Goal: Task Accomplishment & Management: Use online tool/utility

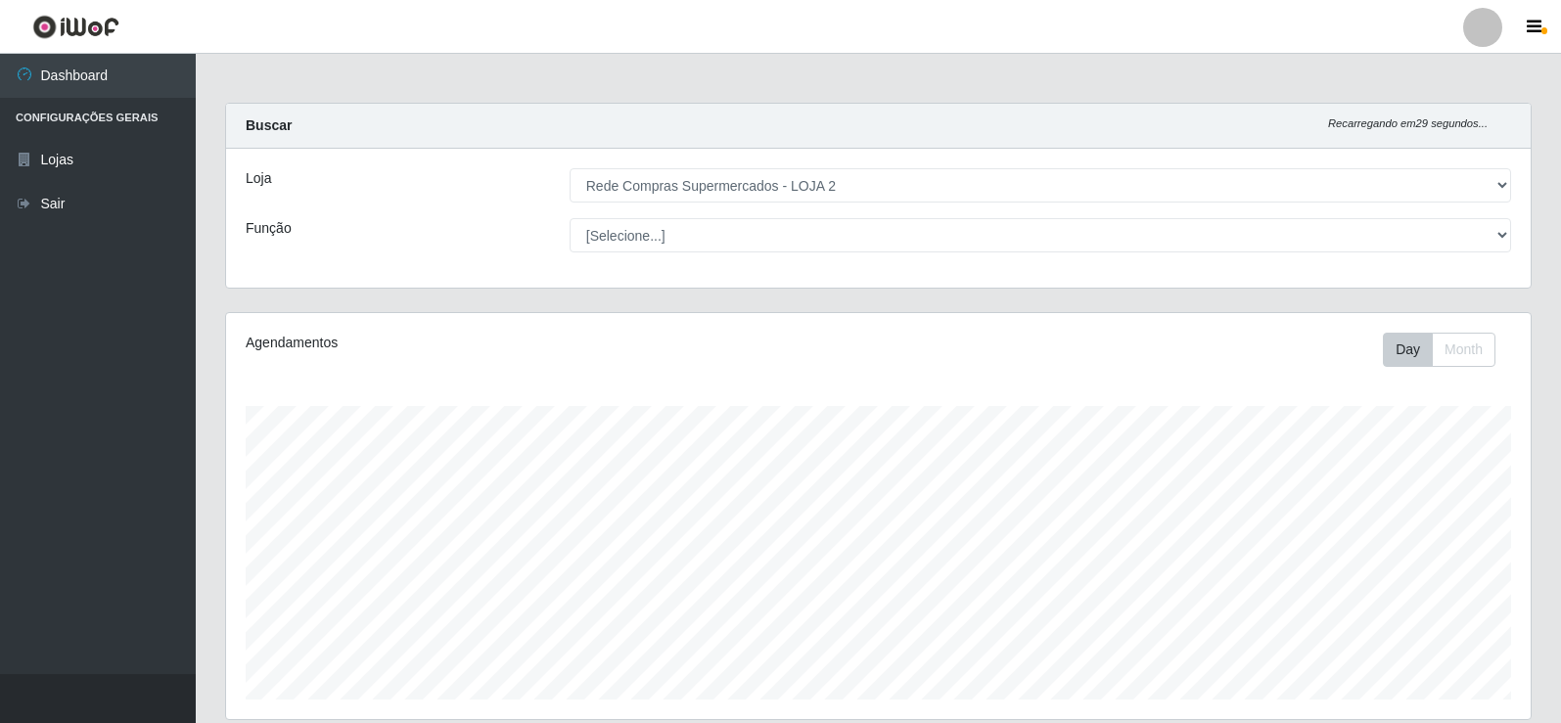
select select "161"
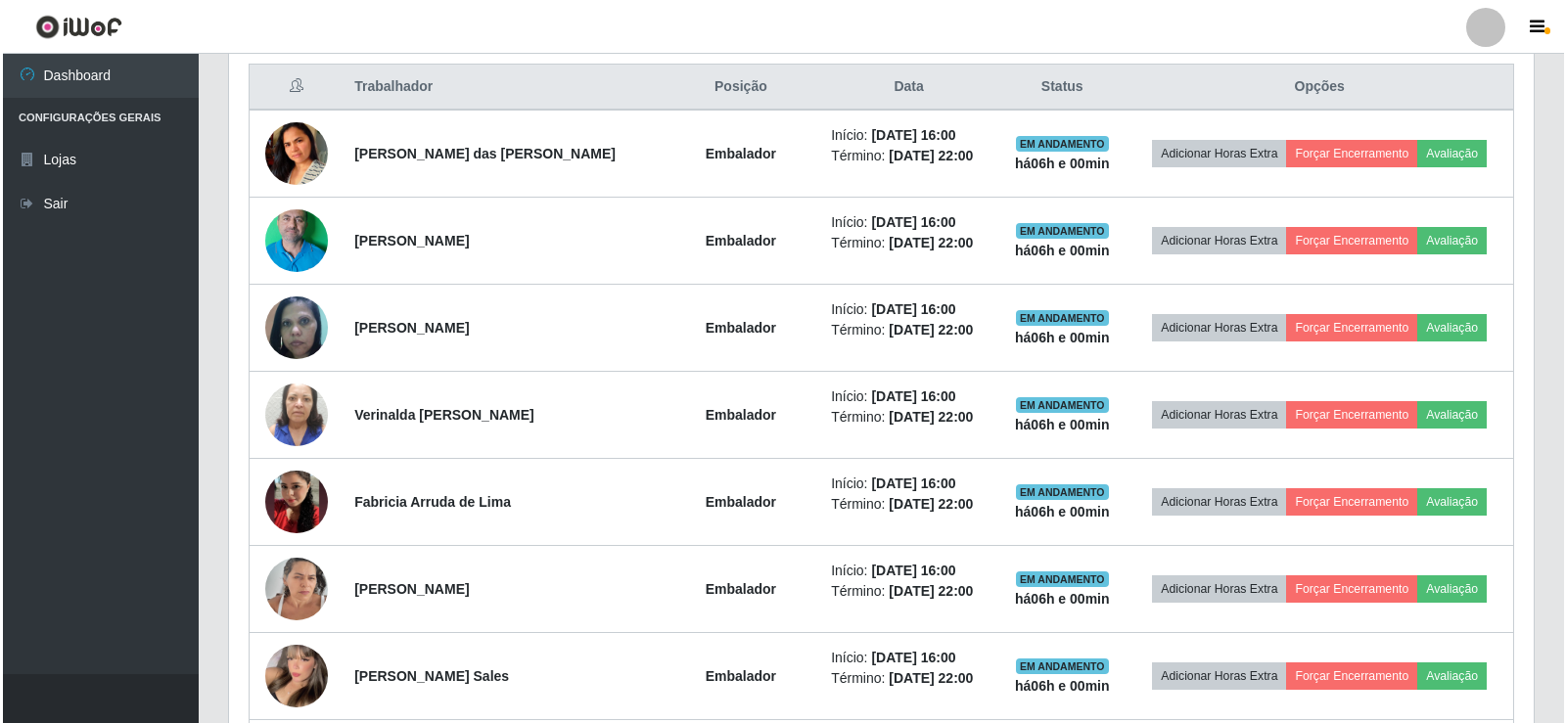
scroll to position [783, 0]
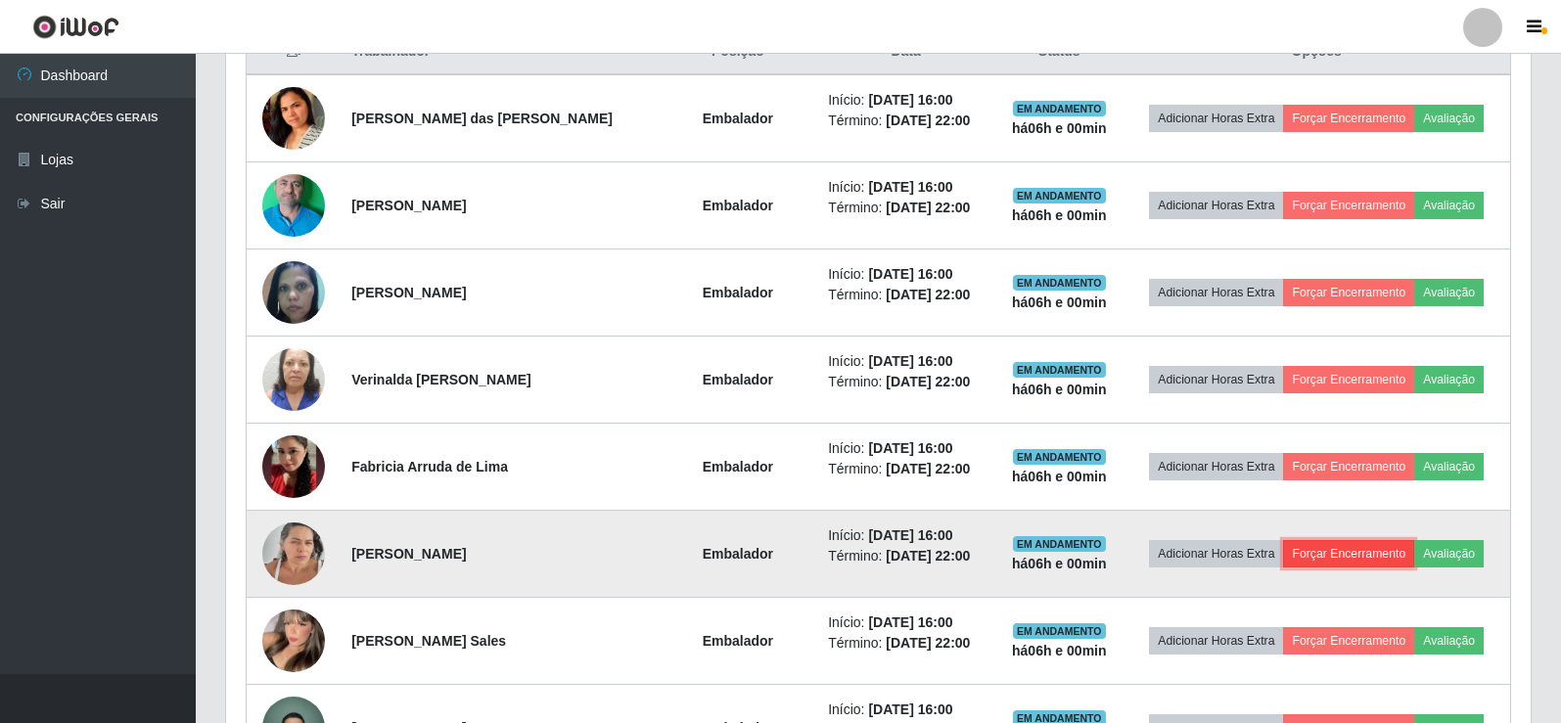
click at [1321, 558] on button "Forçar Encerramento" at bounding box center [1348, 553] width 131 height 27
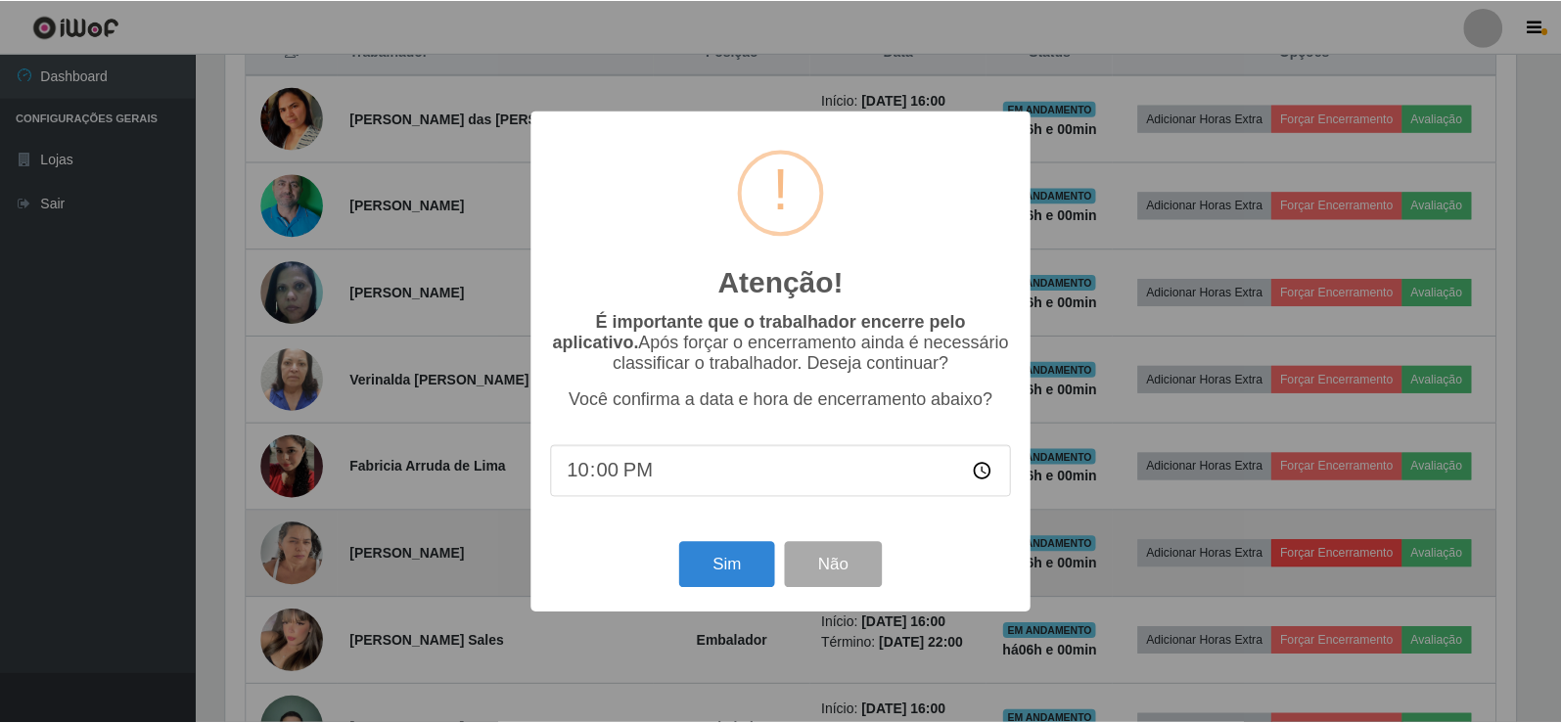
scroll to position [406, 1295]
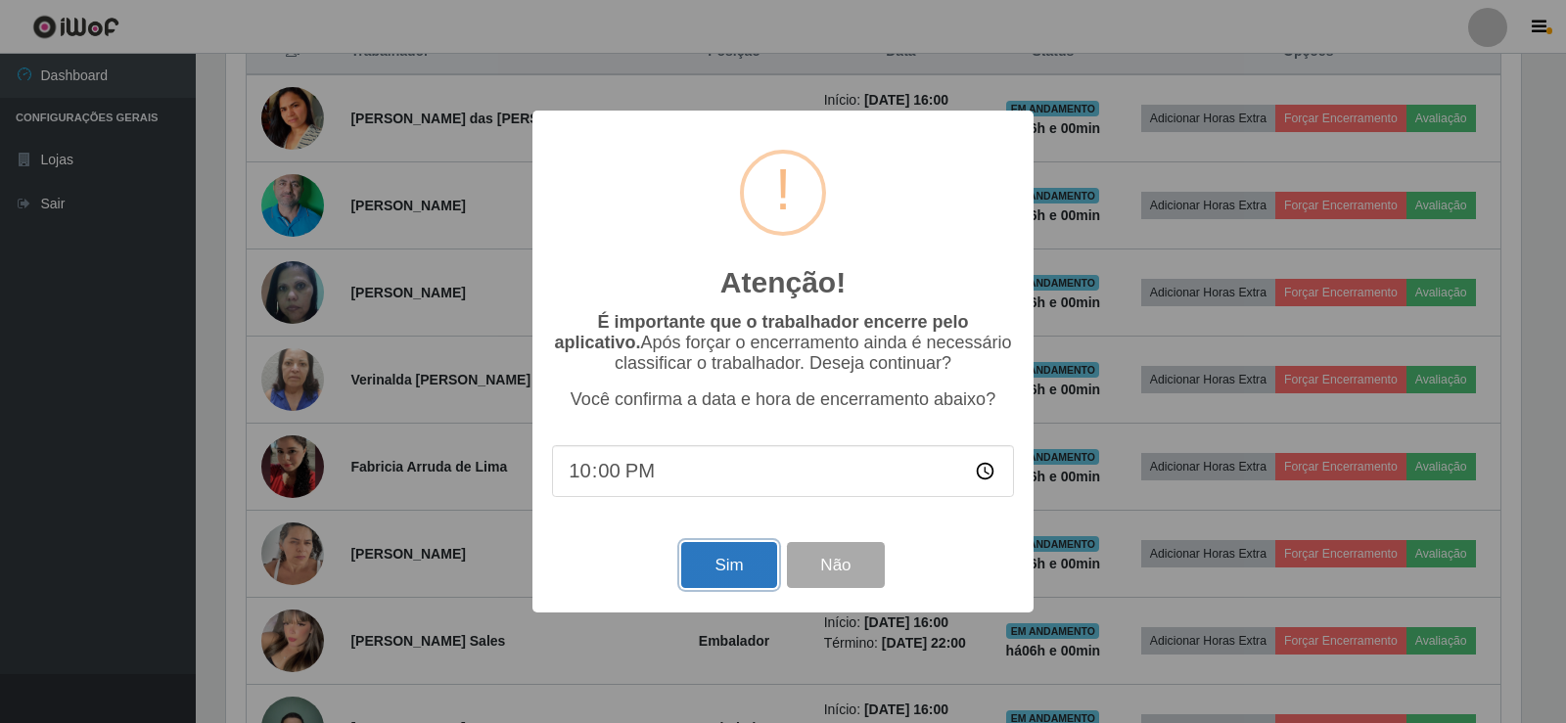
click at [740, 558] on button "Sim" at bounding box center [728, 565] width 95 height 46
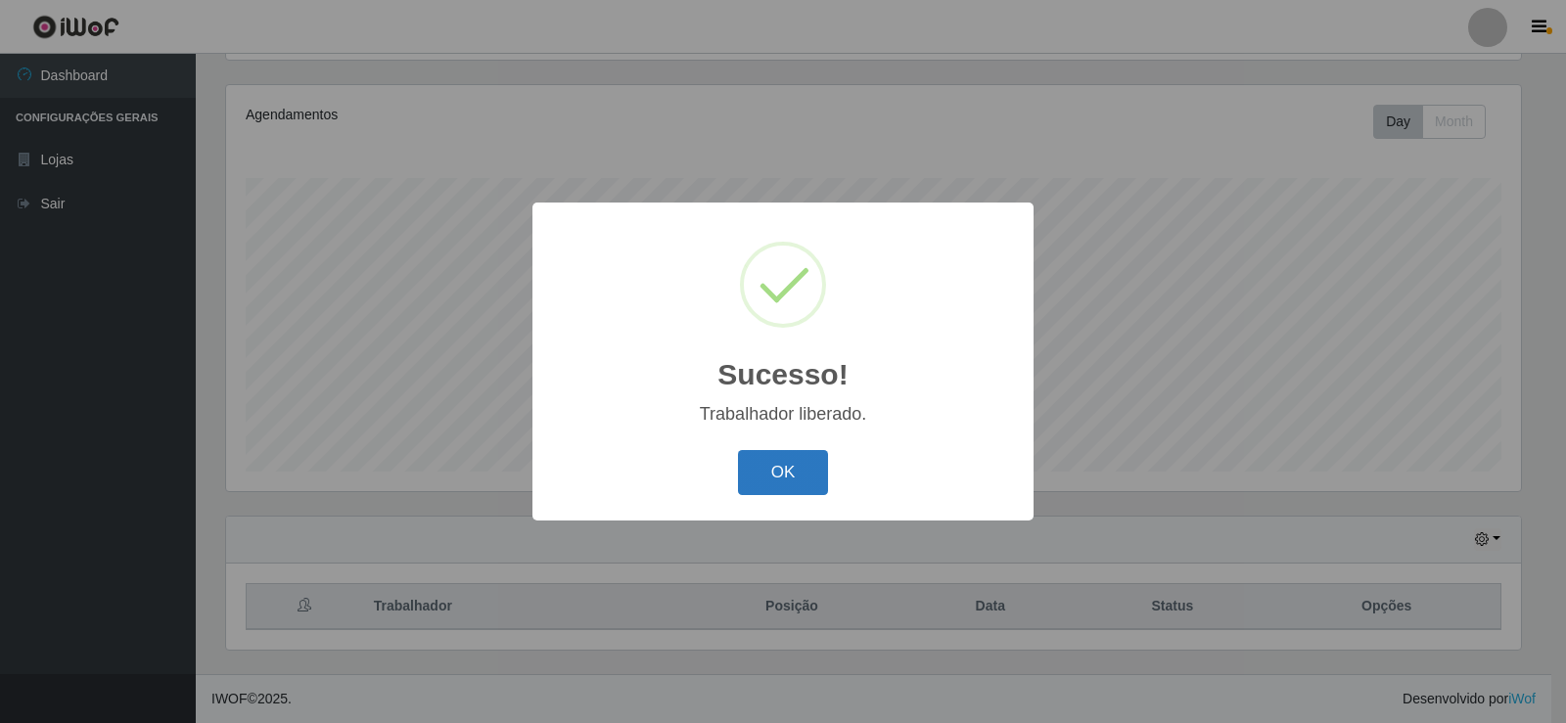
click at [754, 481] on button "OK" at bounding box center [783, 473] width 91 height 46
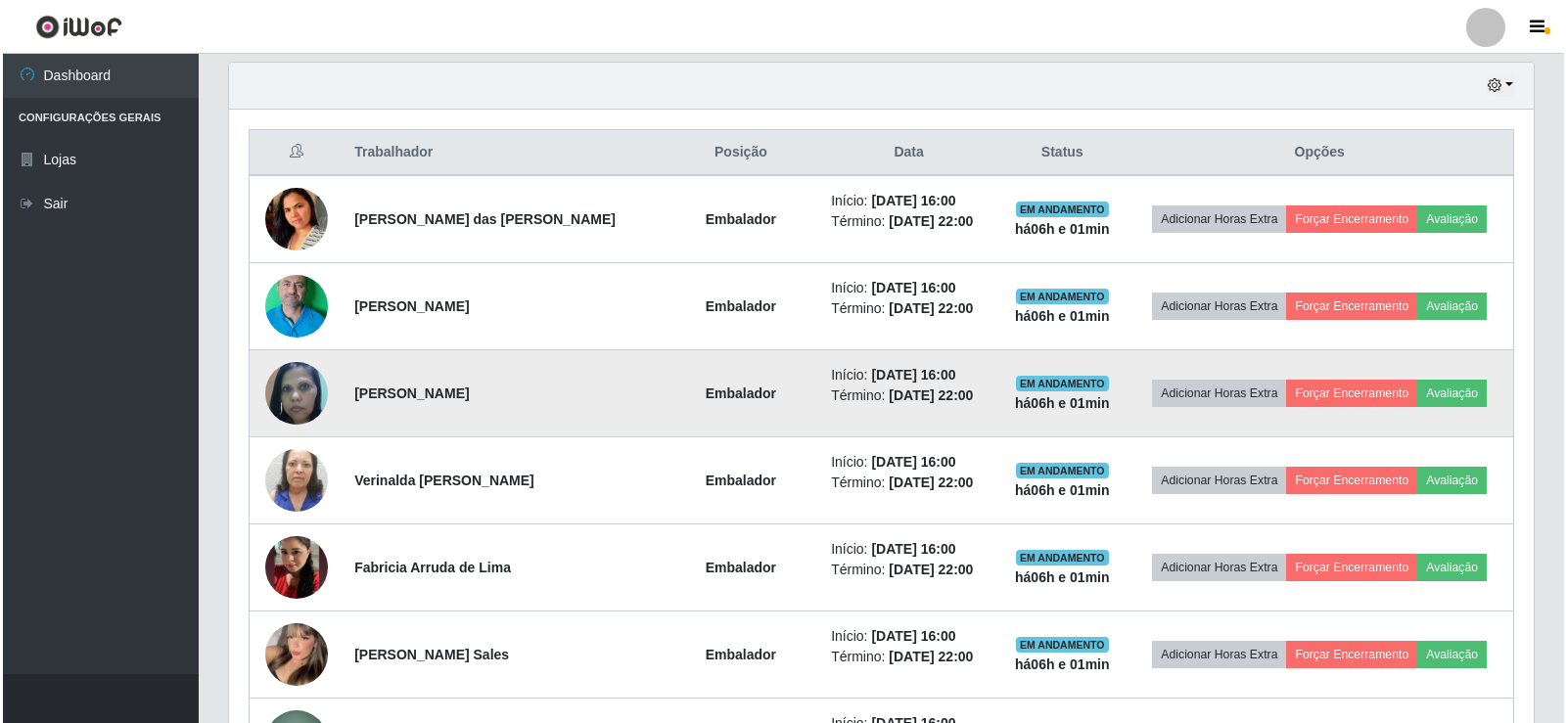
scroll to position [717, 0]
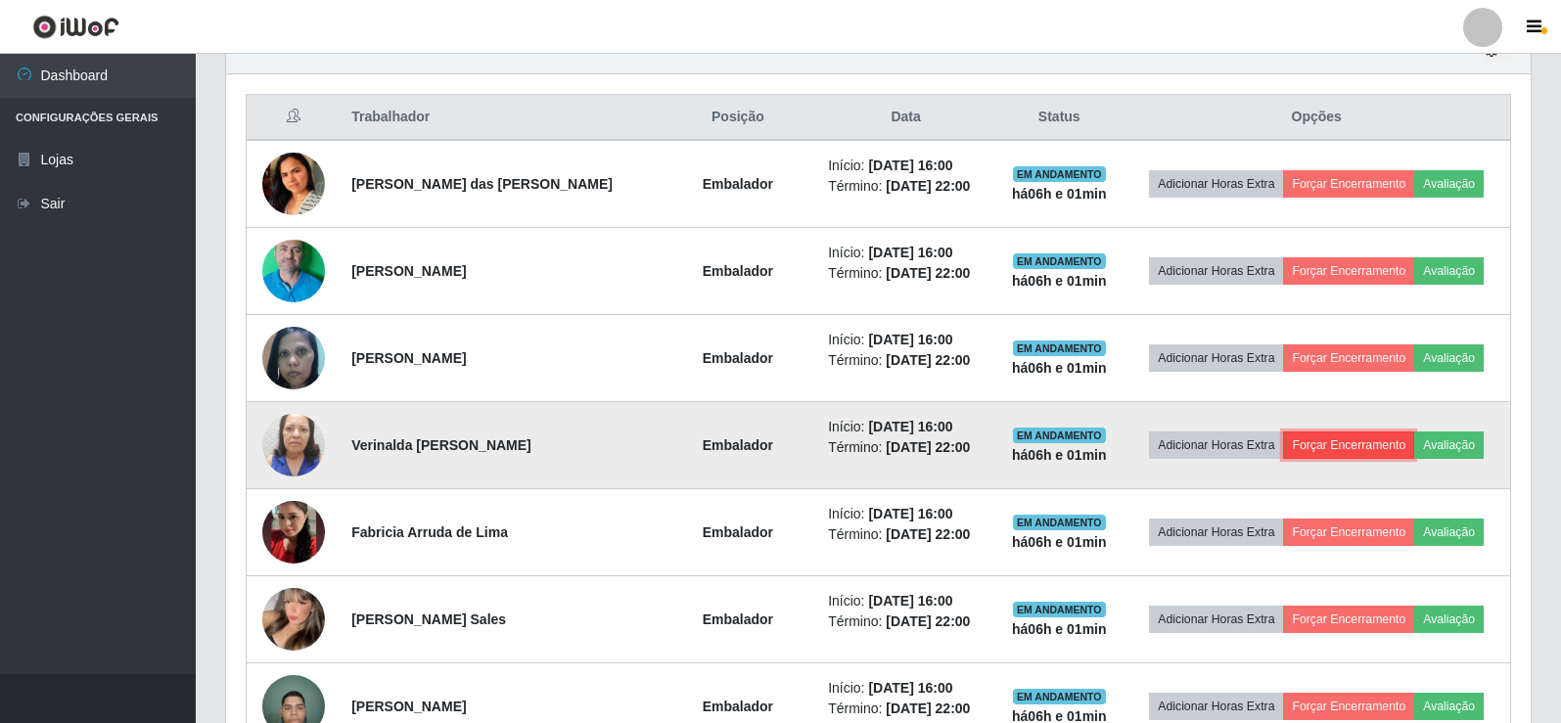
click at [1311, 438] on button "Forçar Encerramento" at bounding box center [1348, 445] width 131 height 27
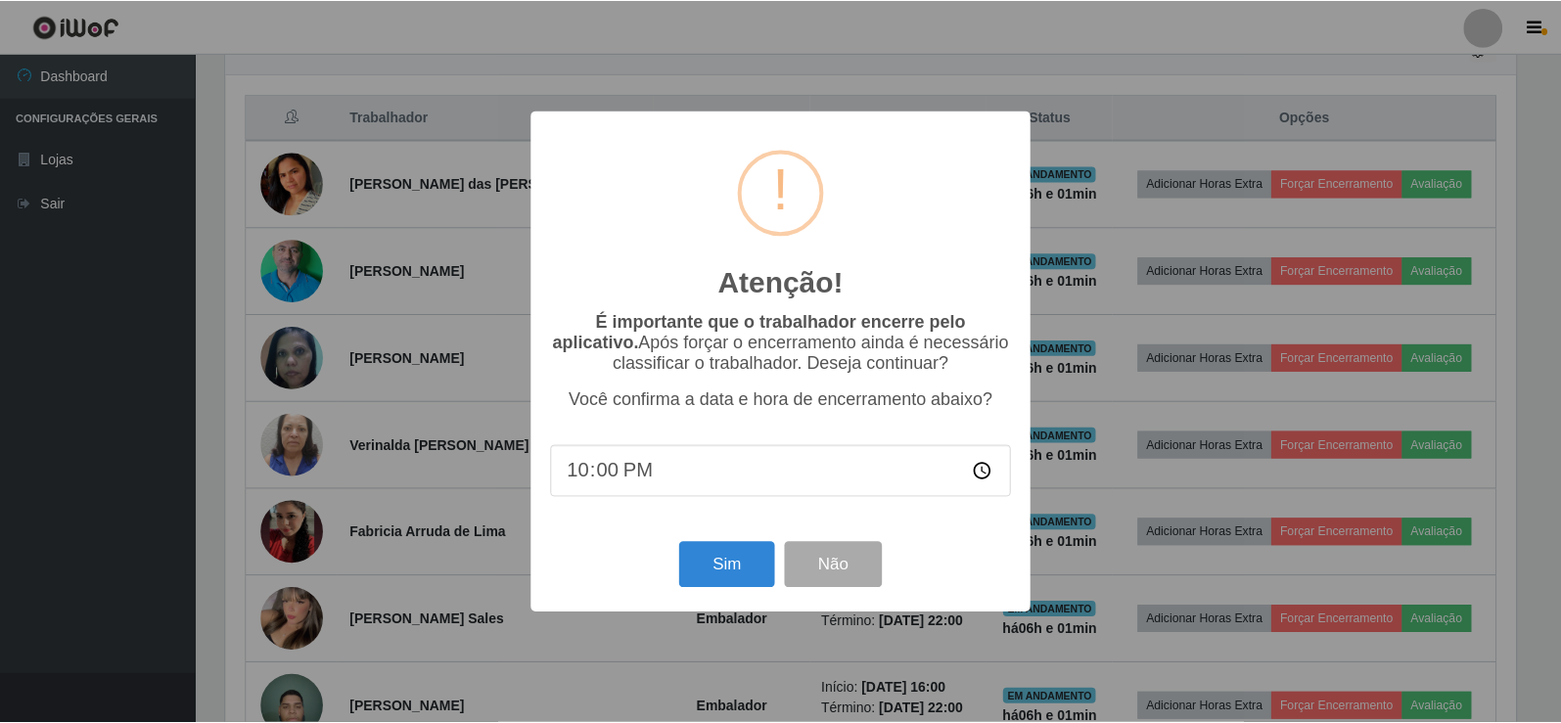
scroll to position [406, 1295]
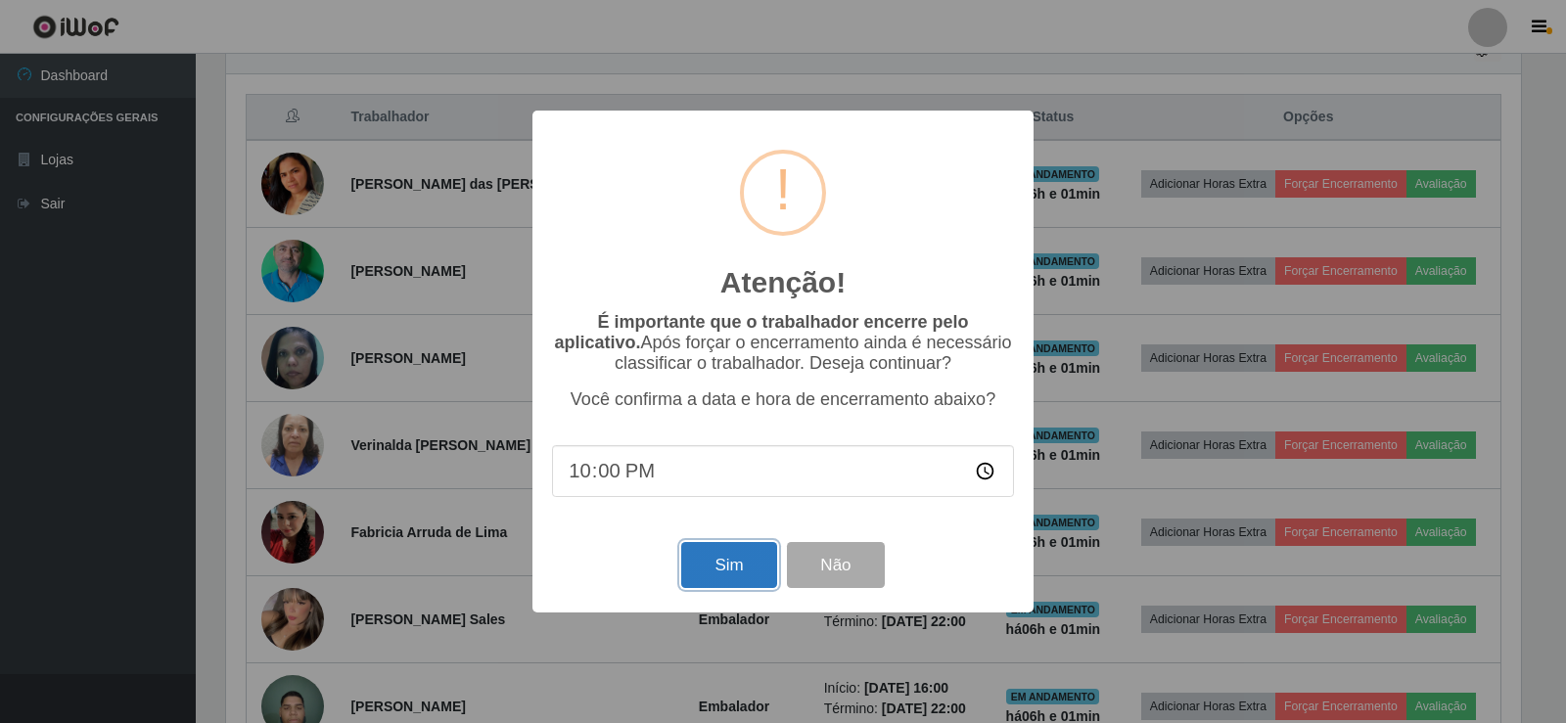
click at [741, 572] on button "Sim" at bounding box center [728, 565] width 95 height 46
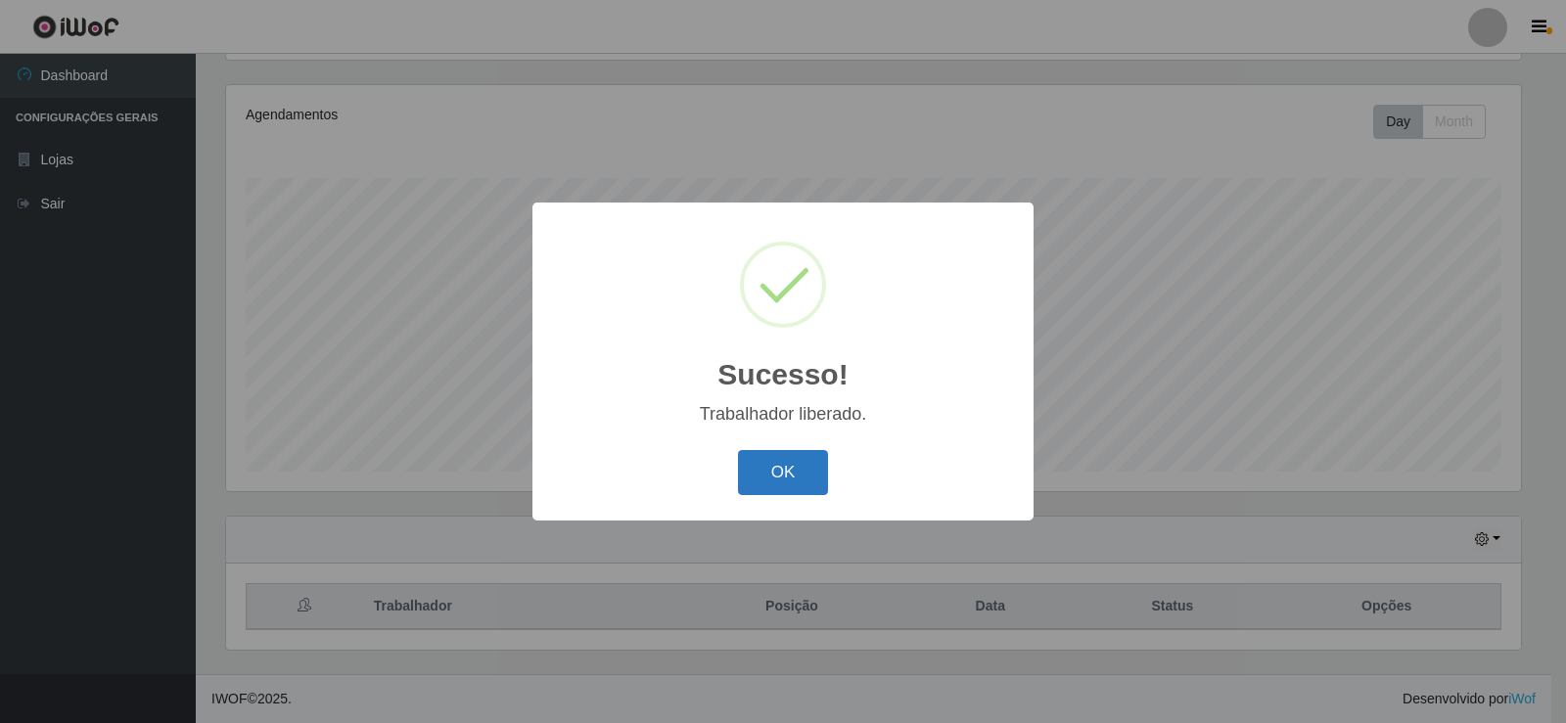
click at [764, 491] on button "OK" at bounding box center [783, 473] width 91 height 46
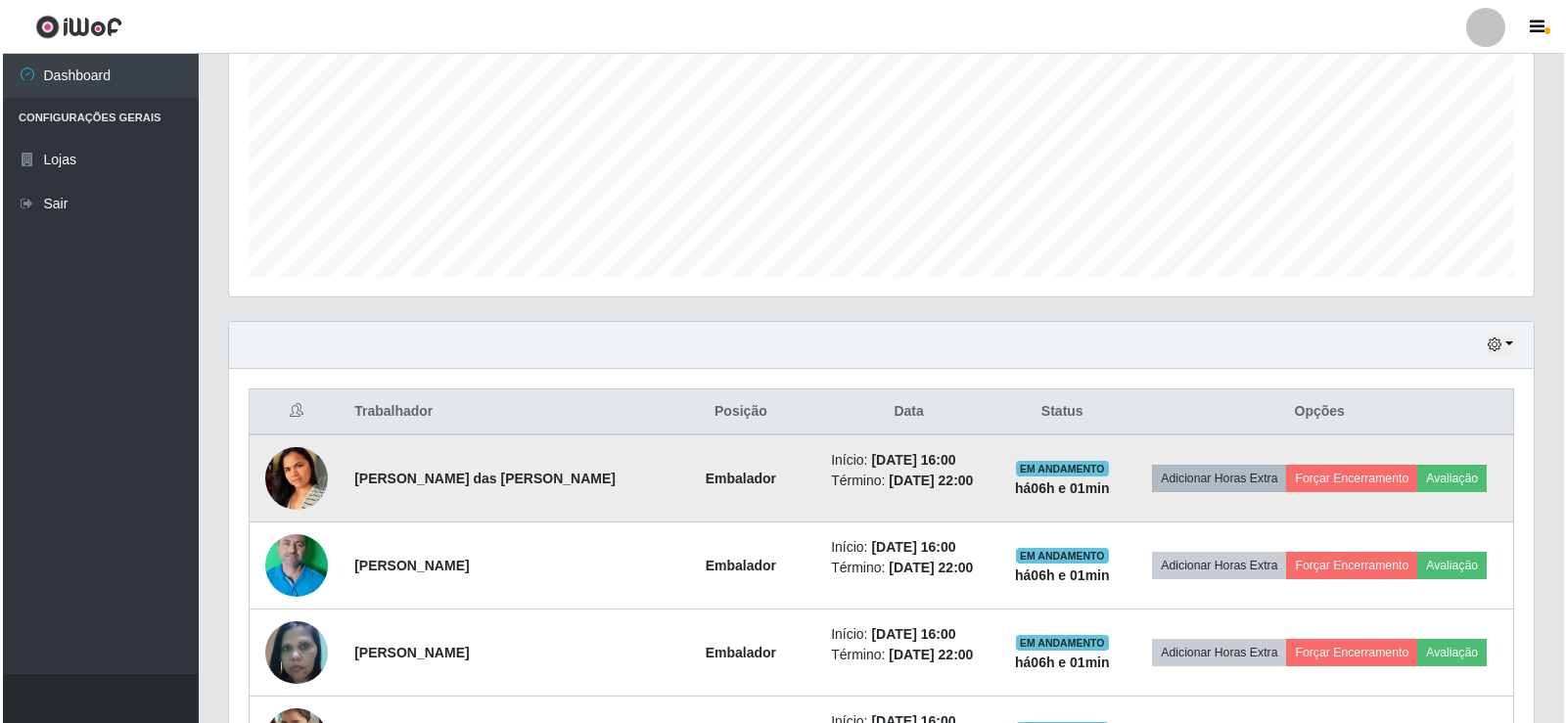
scroll to position [424, 0]
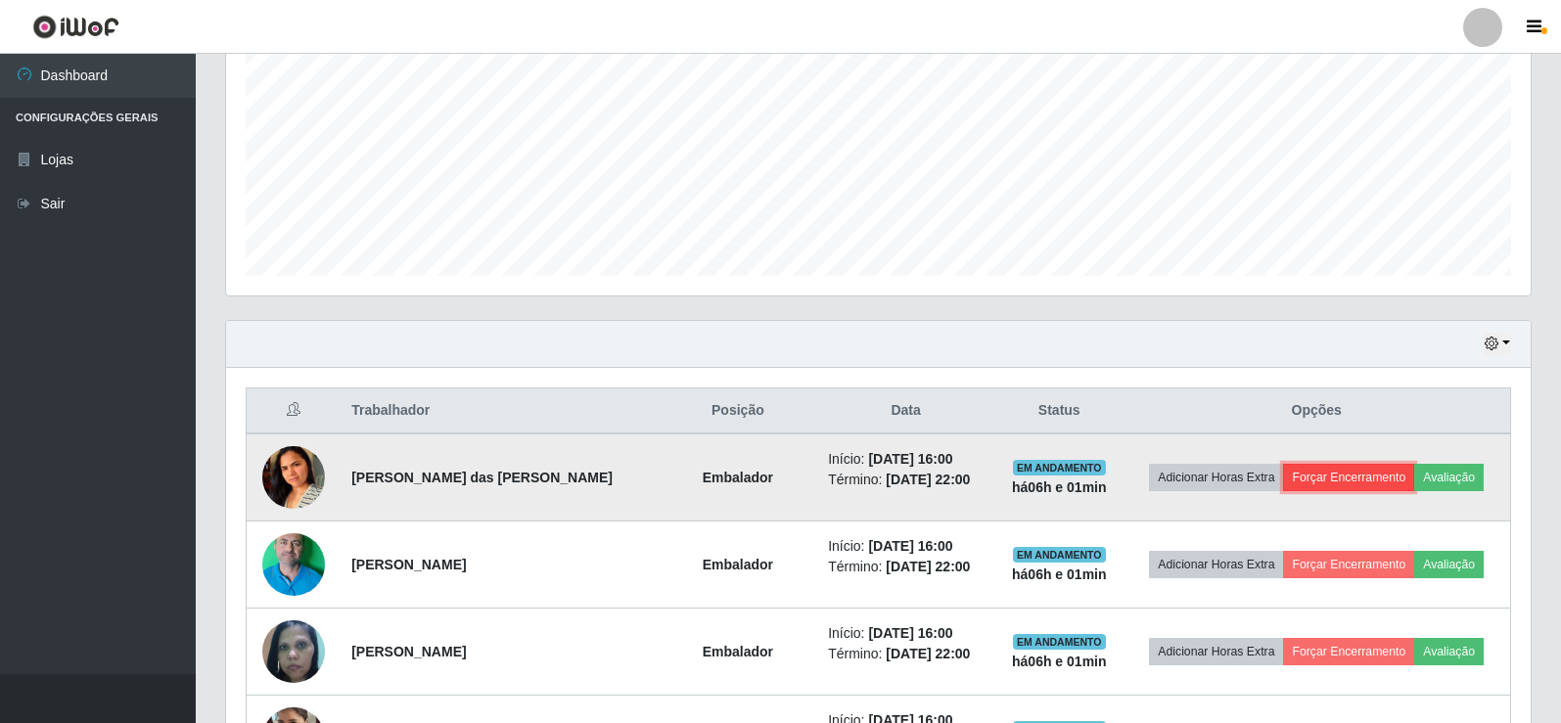
click at [1306, 471] on button "Forçar Encerramento" at bounding box center [1348, 477] width 131 height 27
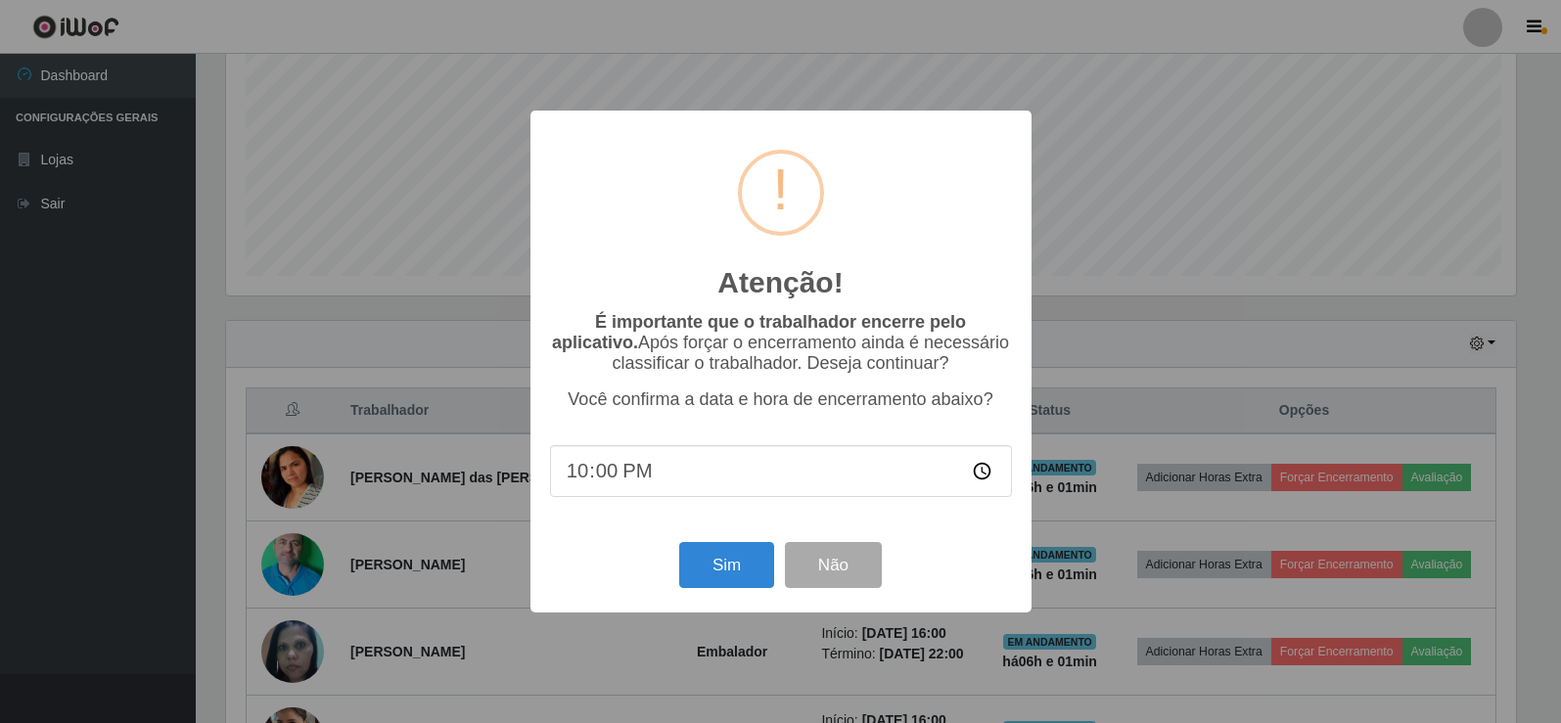
scroll to position [406, 1295]
click at [705, 586] on button "Sim" at bounding box center [728, 565] width 95 height 46
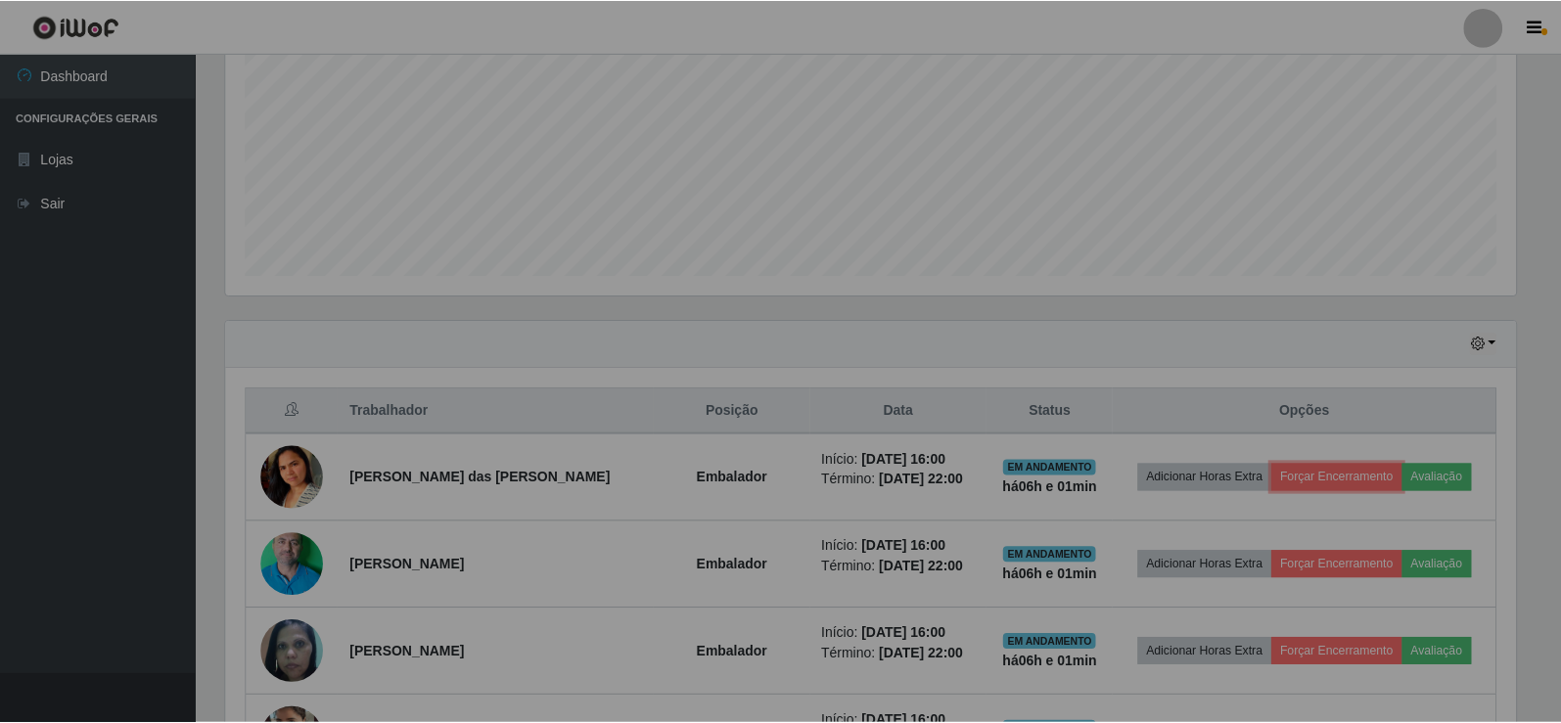
scroll to position [0, 0]
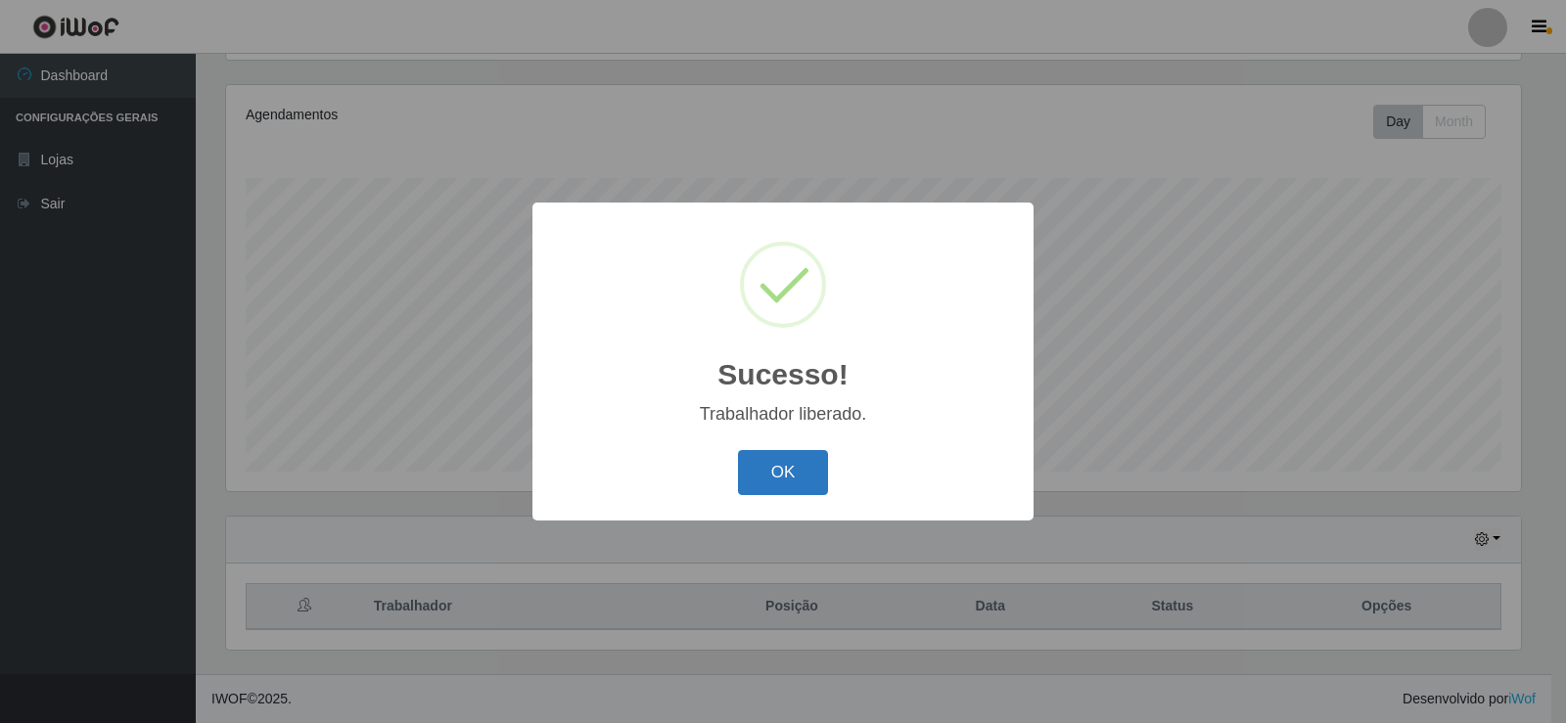
click at [787, 488] on button "OK" at bounding box center [783, 473] width 91 height 46
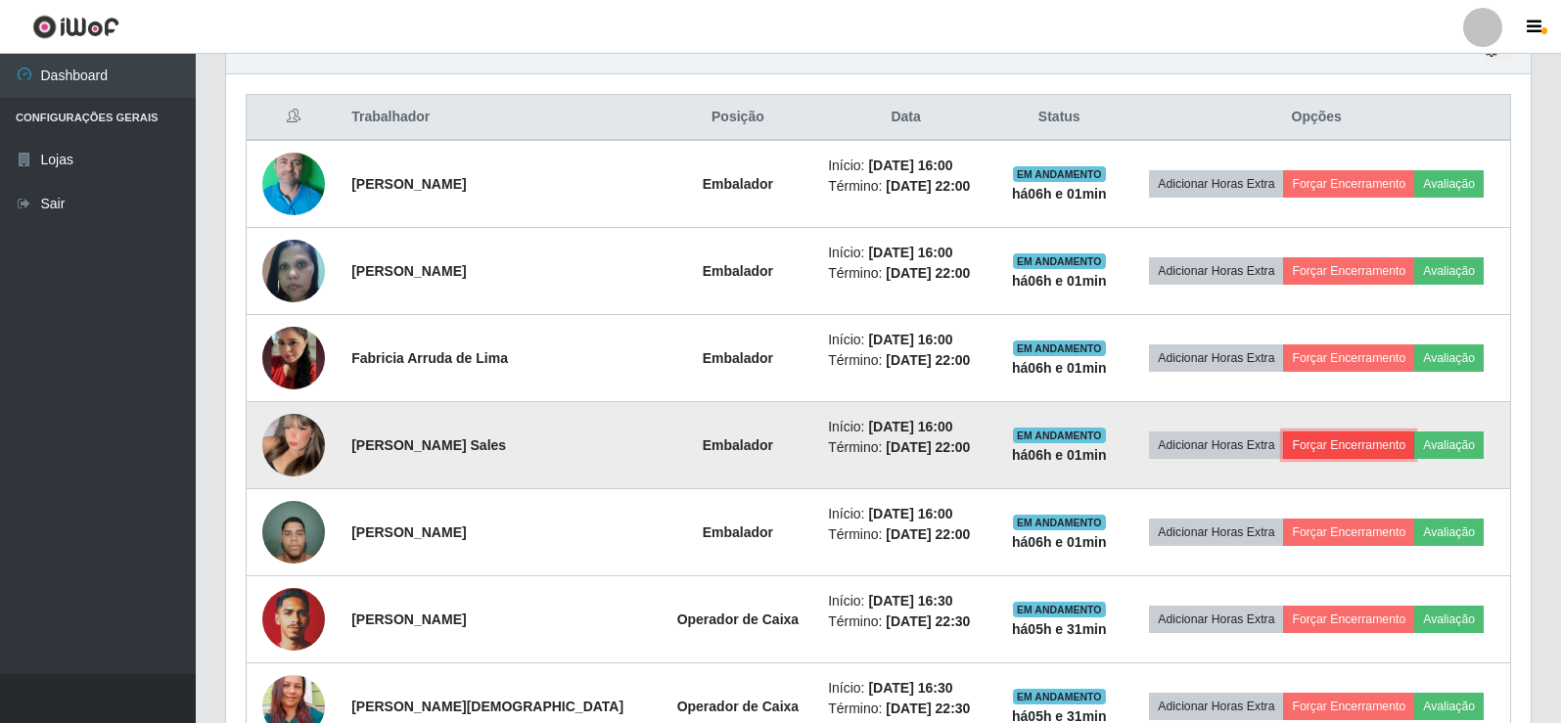
click at [1376, 441] on button "Forçar Encerramento" at bounding box center [1348, 445] width 131 height 27
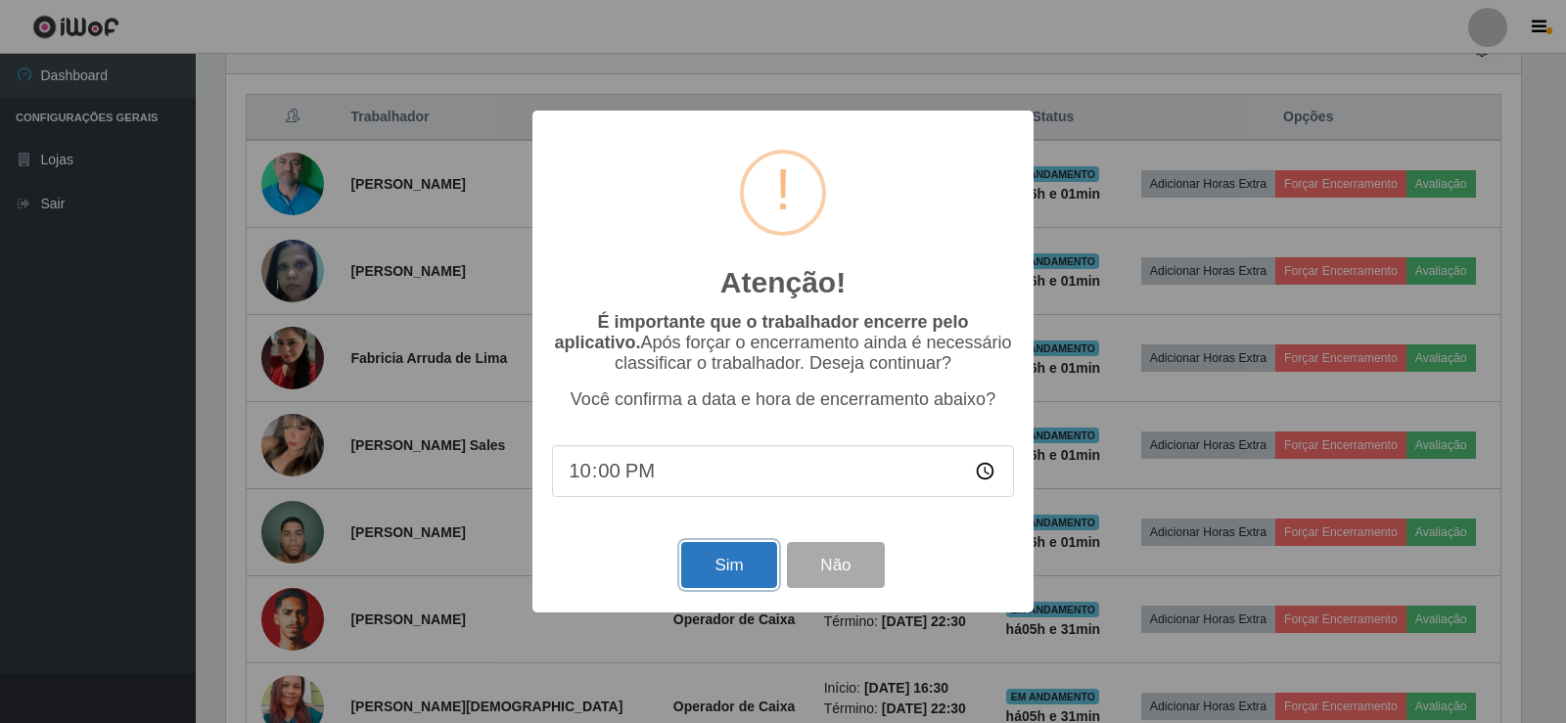
click at [751, 551] on button "Sim" at bounding box center [728, 565] width 95 height 46
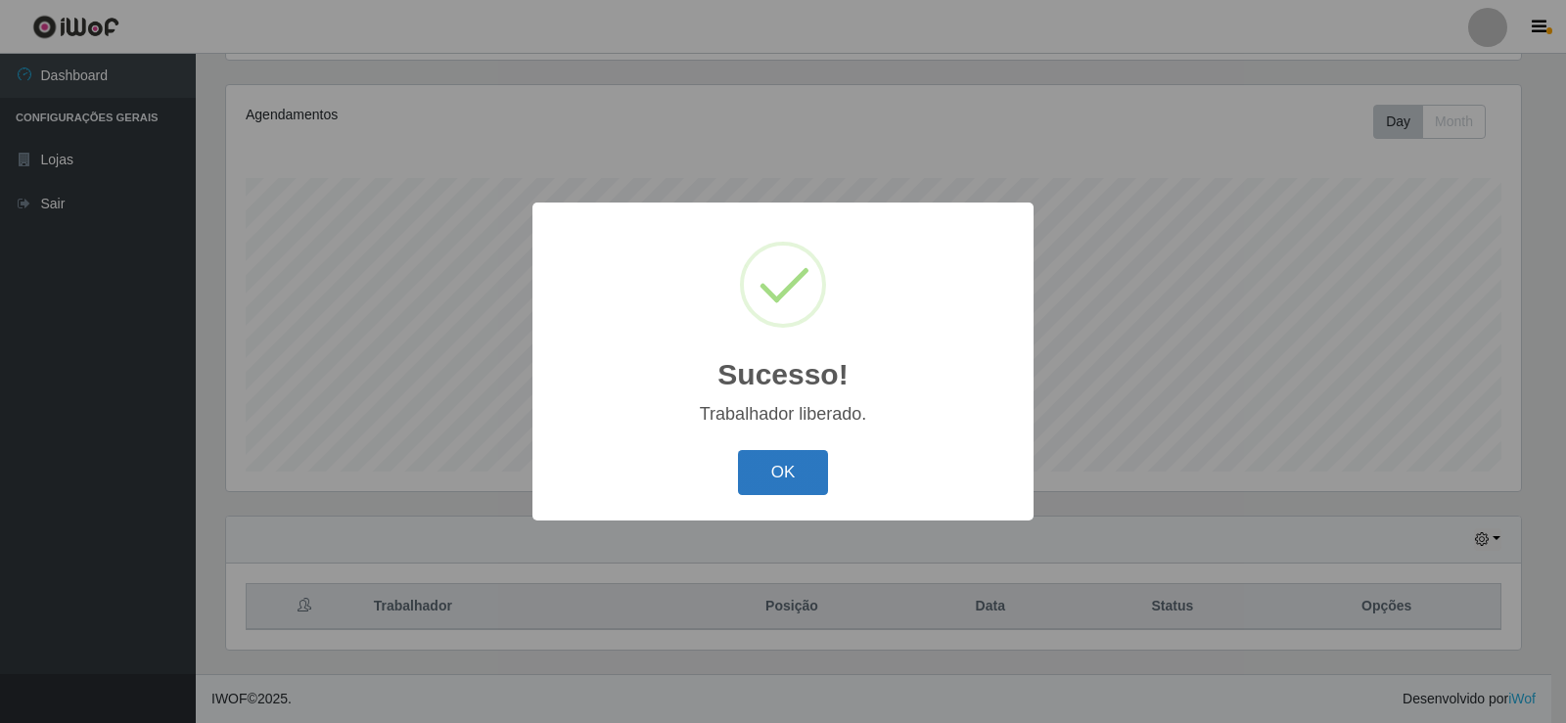
click at [816, 476] on button "OK" at bounding box center [783, 473] width 91 height 46
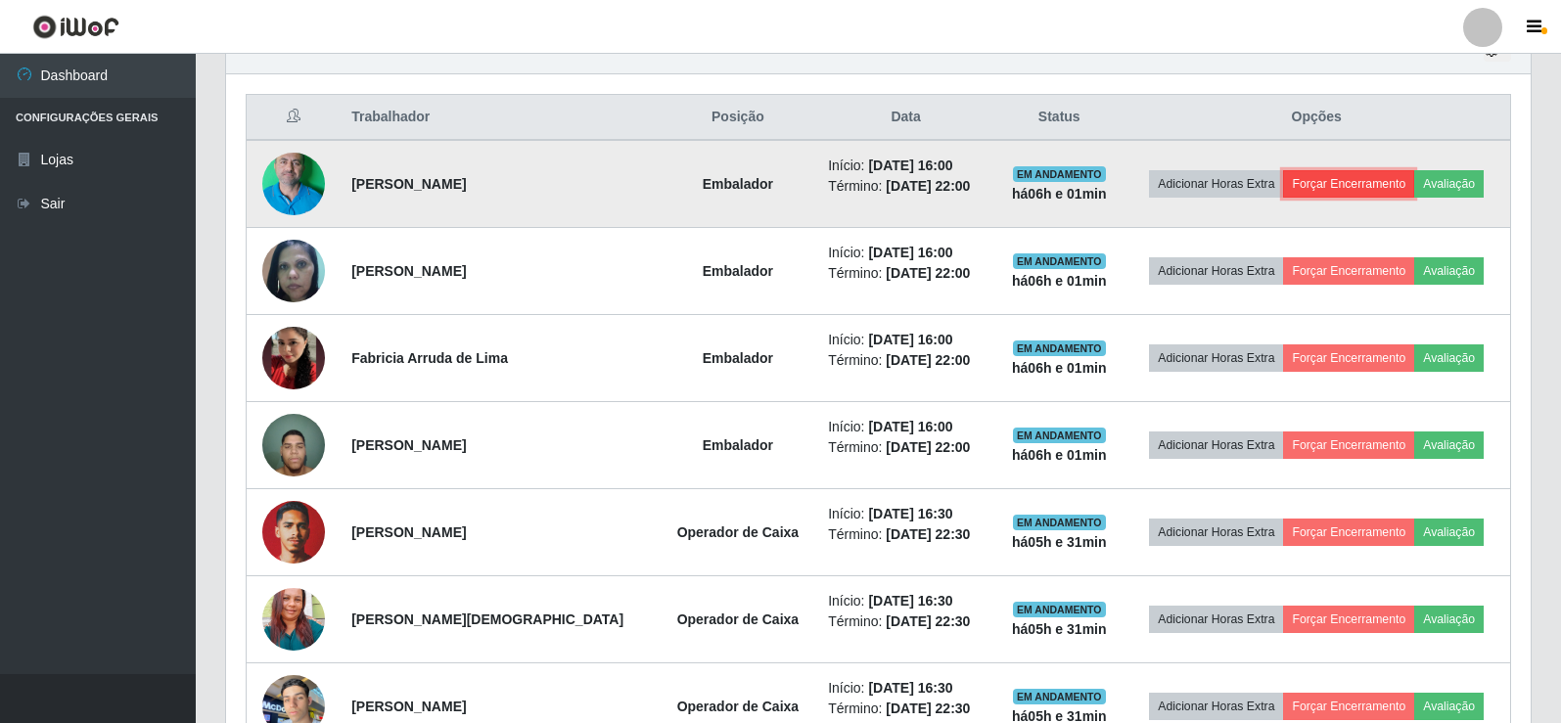
click at [1326, 178] on button "Forçar Encerramento" at bounding box center [1348, 183] width 131 height 27
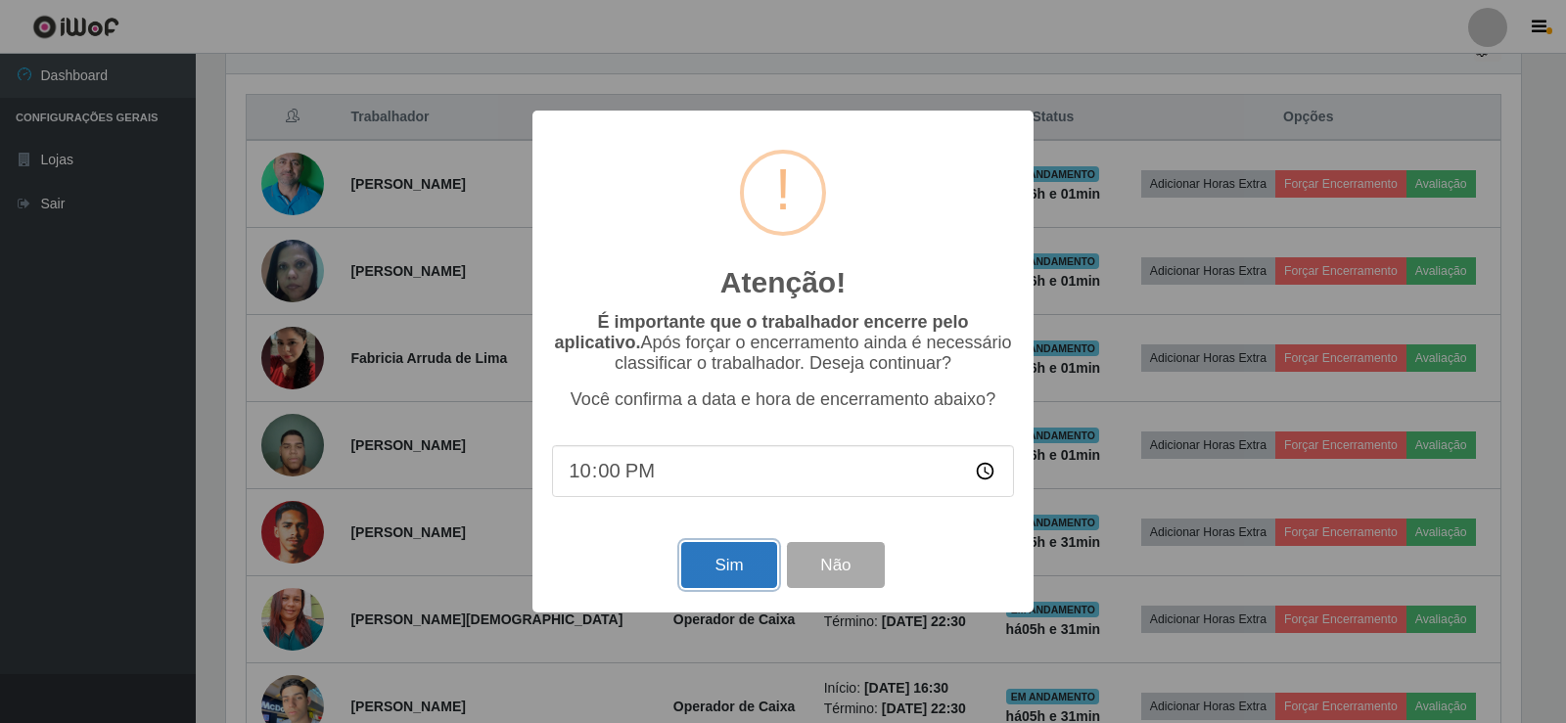
click at [728, 571] on button "Sim" at bounding box center [728, 565] width 95 height 46
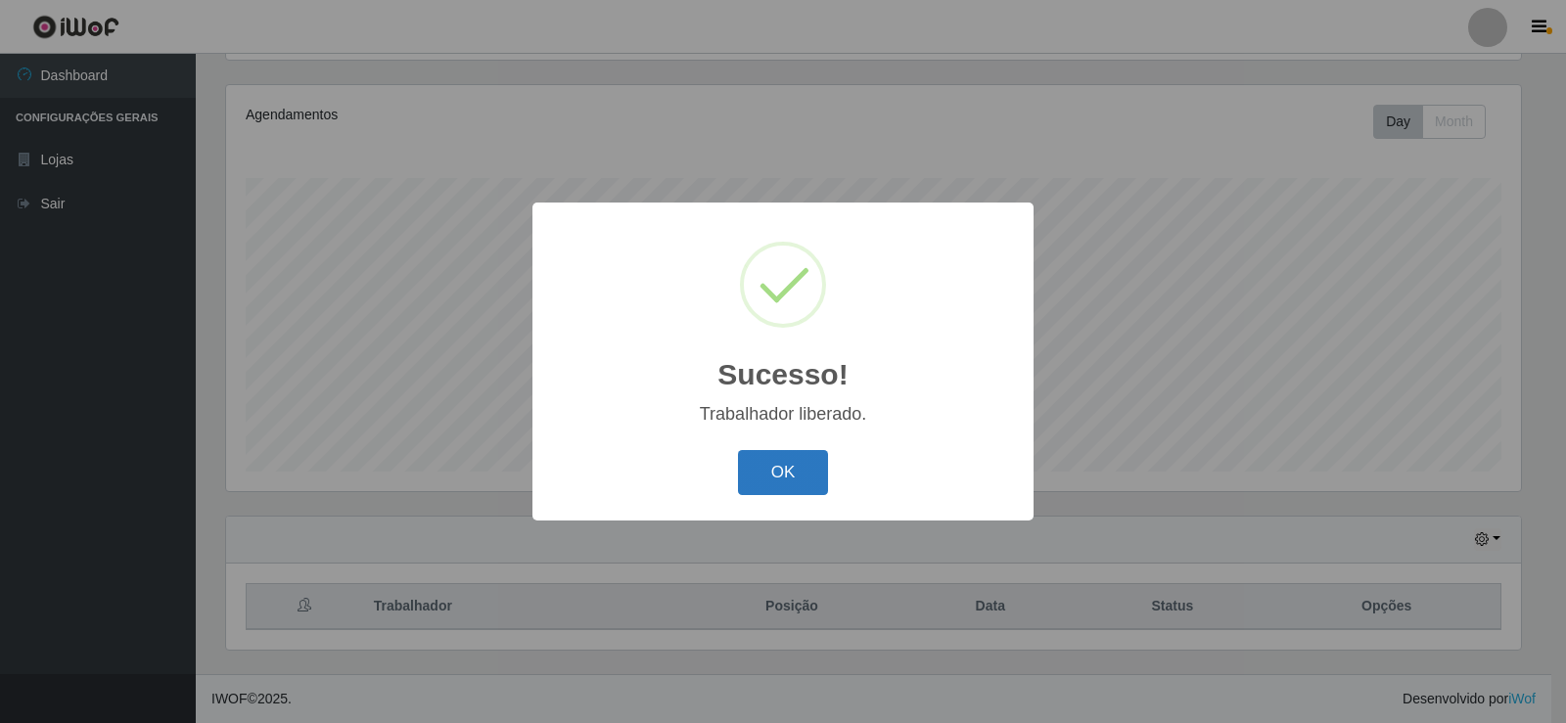
click at [793, 484] on button "OK" at bounding box center [783, 473] width 91 height 46
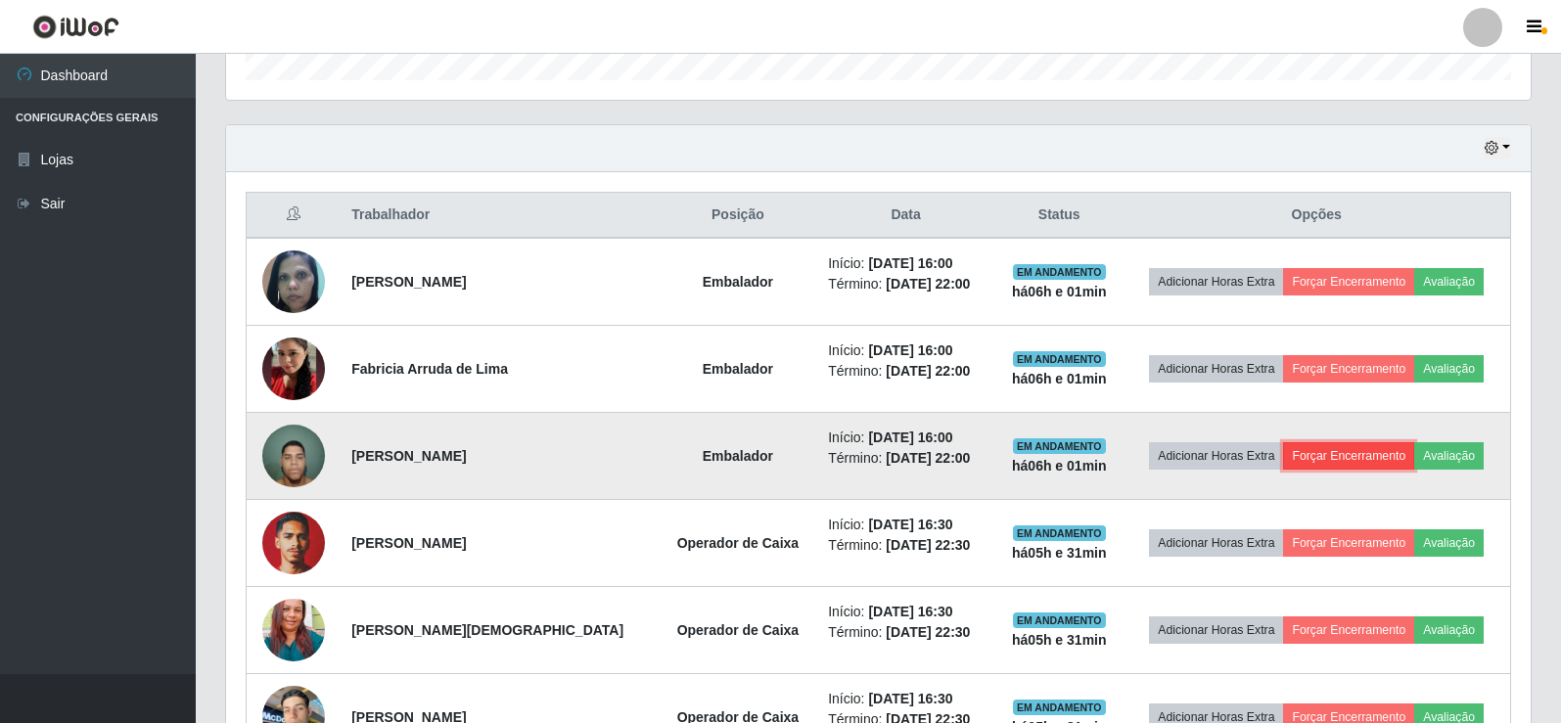
click at [1366, 451] on button "Forçar Encerramento" at bounding box center [1348, 455] width 131 height 27
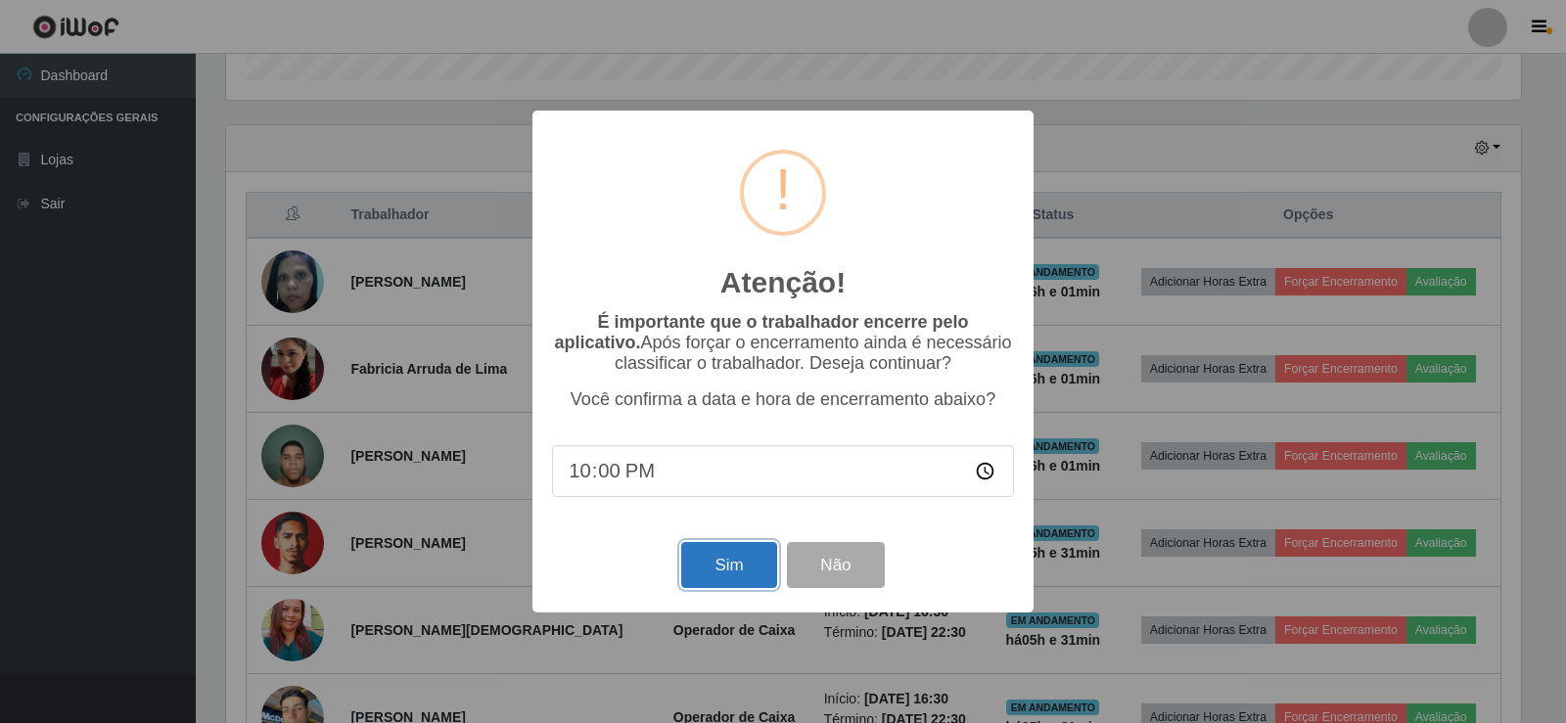
click at [712, 576] on button "Sim" at bounding box center [728, 565] width 95 height 46
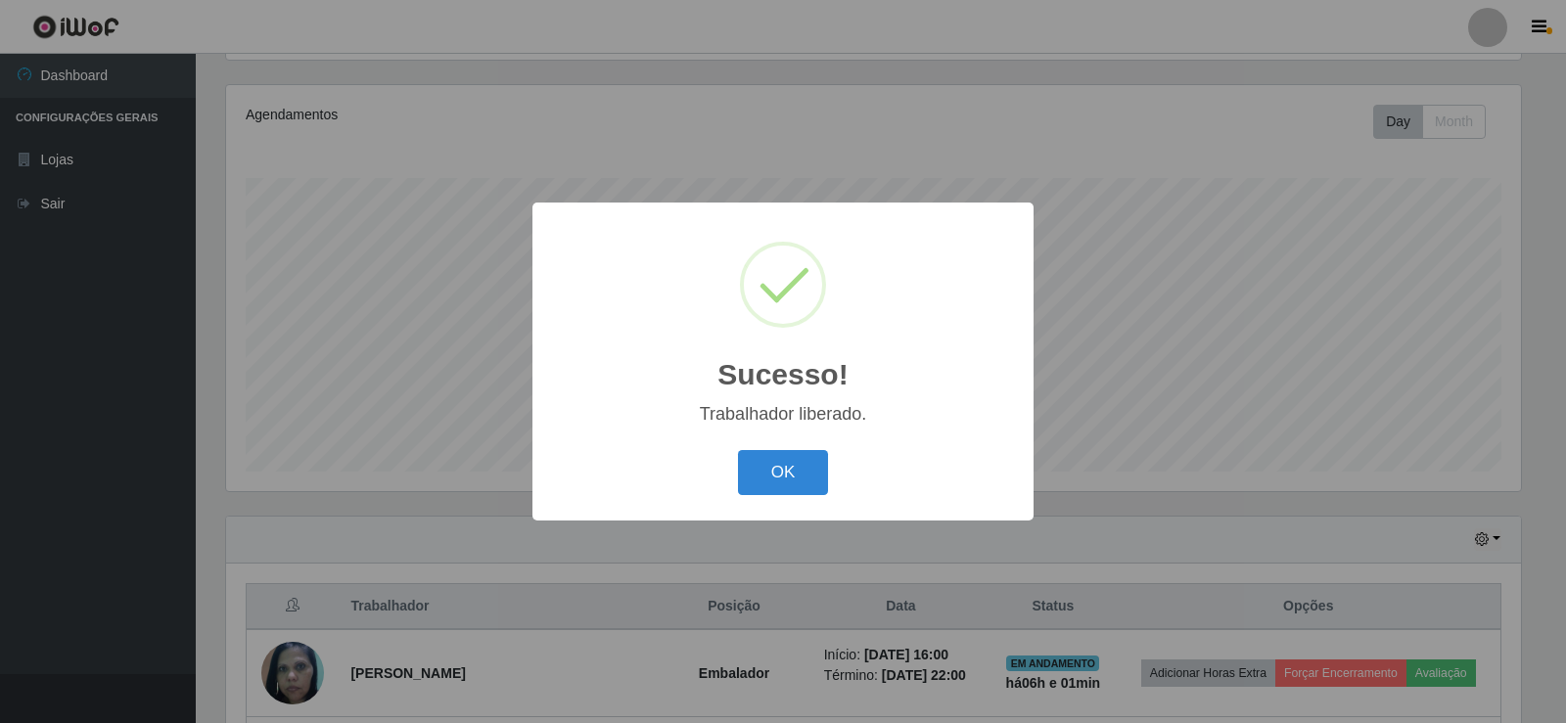
click at [806, 353] on div "Sucesso! ×" at bounding box center [783, 313] width 462 height 182
click at [860, 509] on div "Sucesso! × Trabalhador liberado. OK Cancel" at bounding box center [782, 361] width 501 height 317
click at [818, 484] on button "OK" at bounding box center [783, 473] width 91 height 46
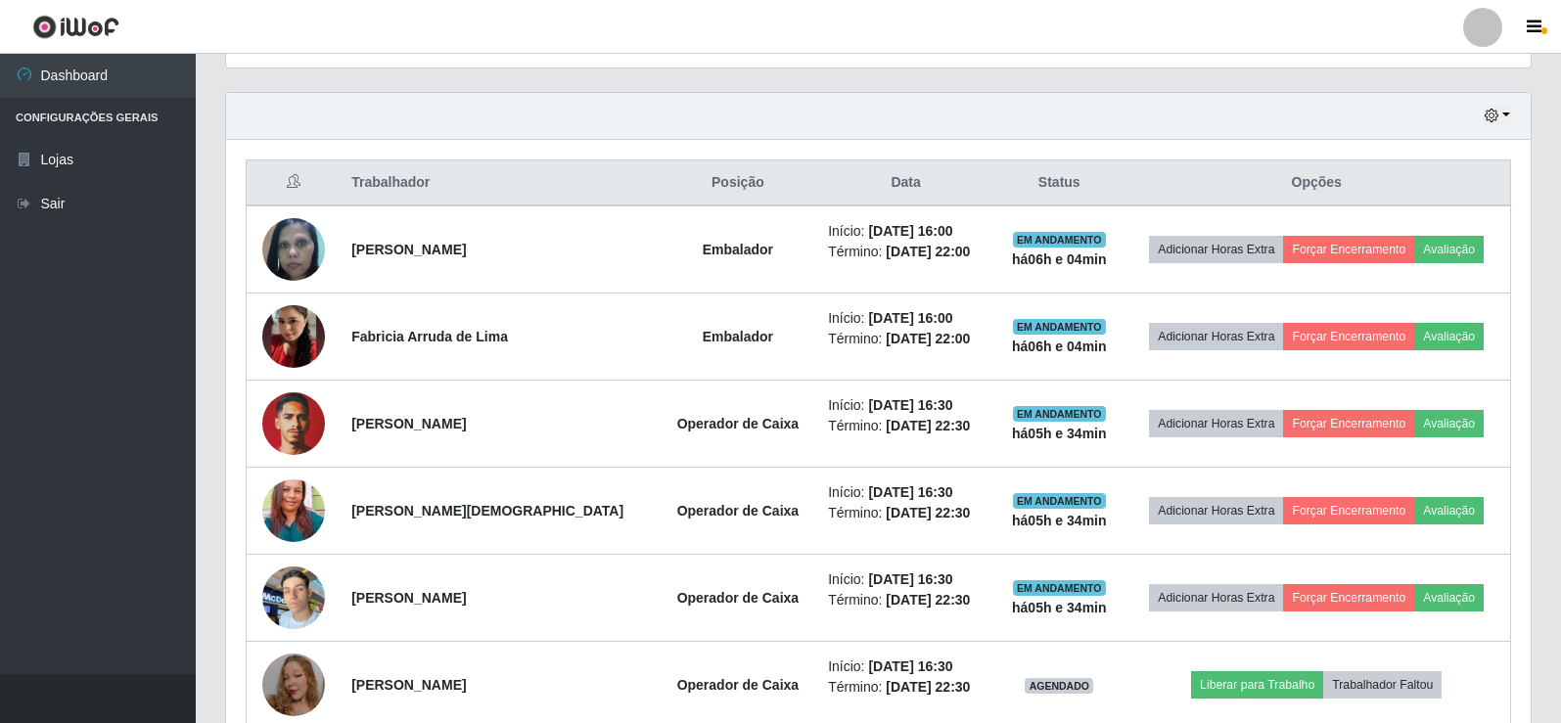
scroll to position [620, 0]
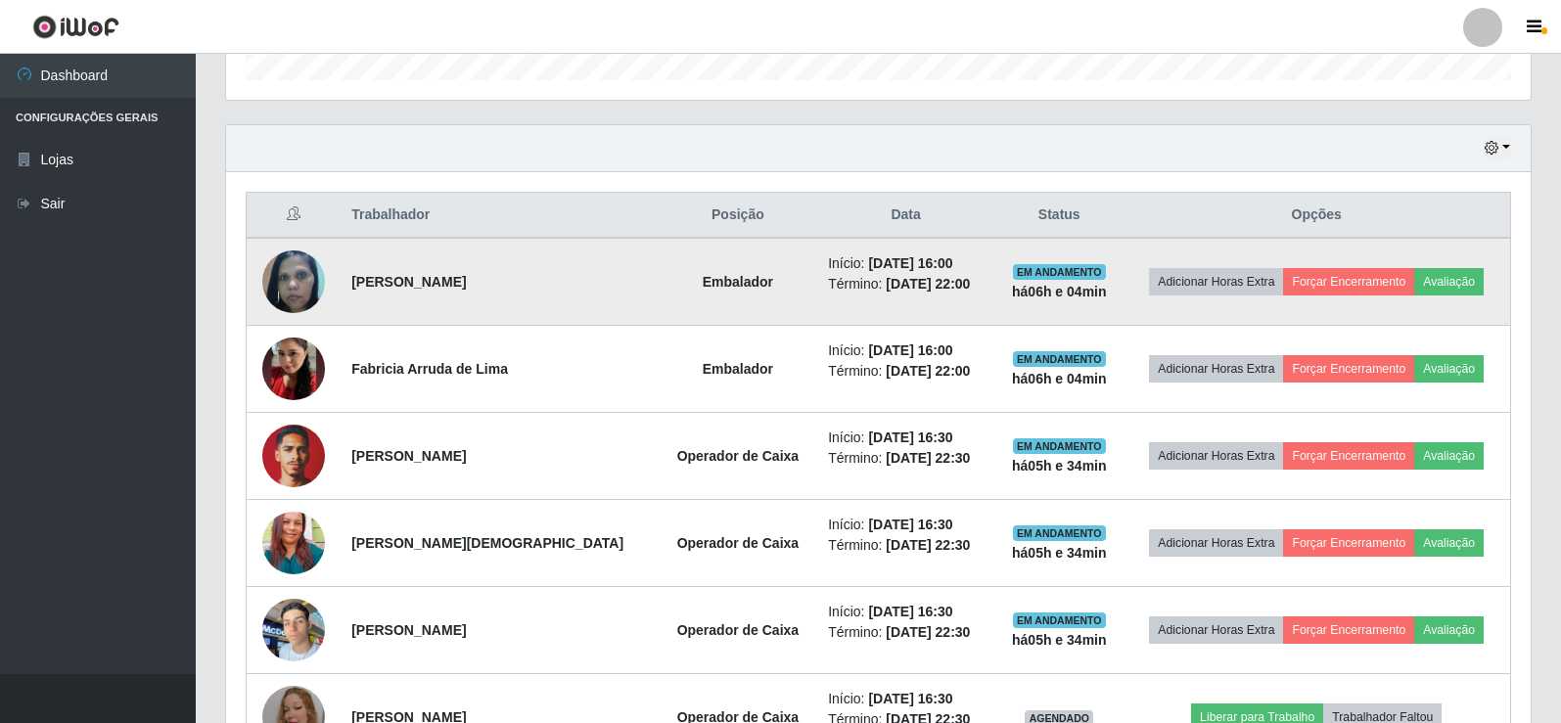
click at [279, 273] on img at bounding box center [293, 281] width 63 height 81
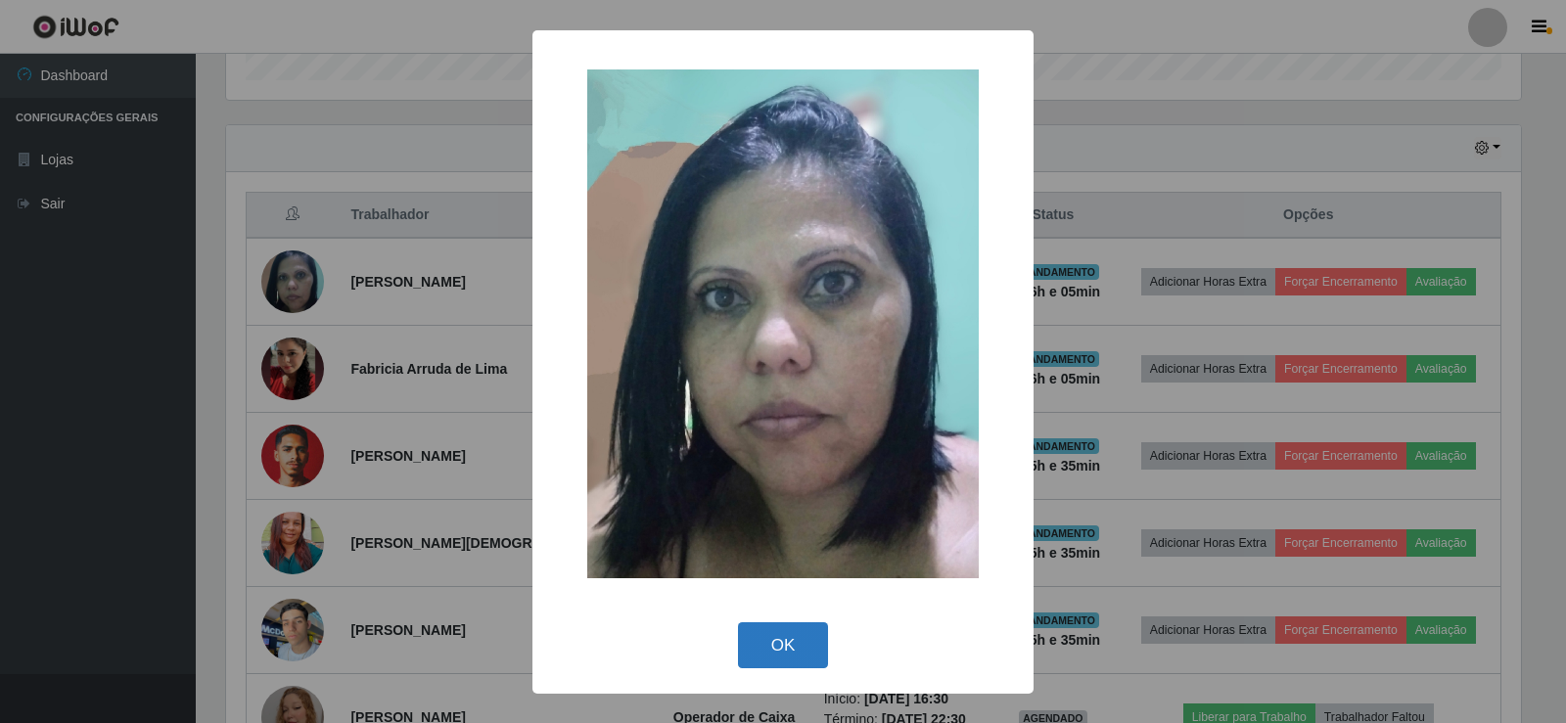
click at [775, 643] on button "OK" at bounding box center [783, 645] width 91 height 46
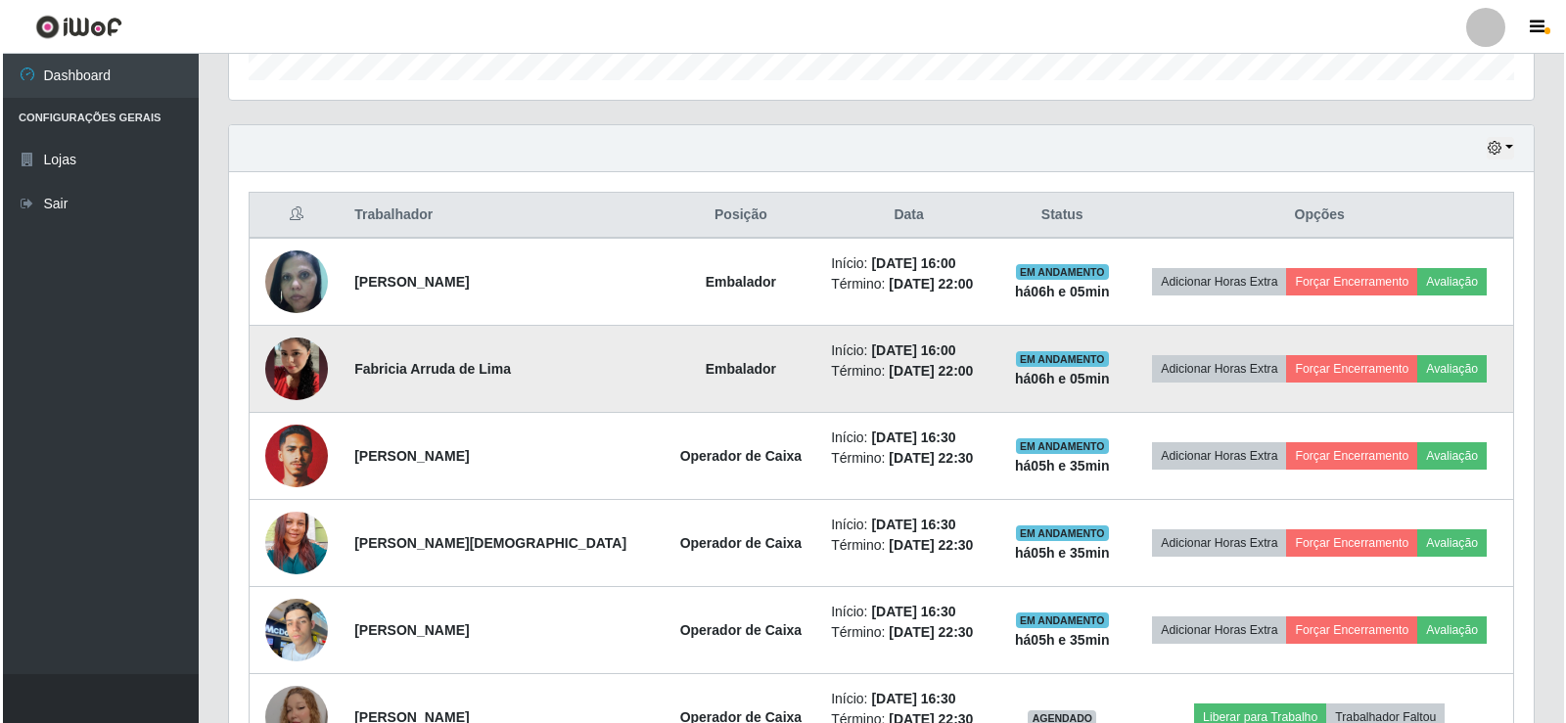
scroll to position [406, 1305]
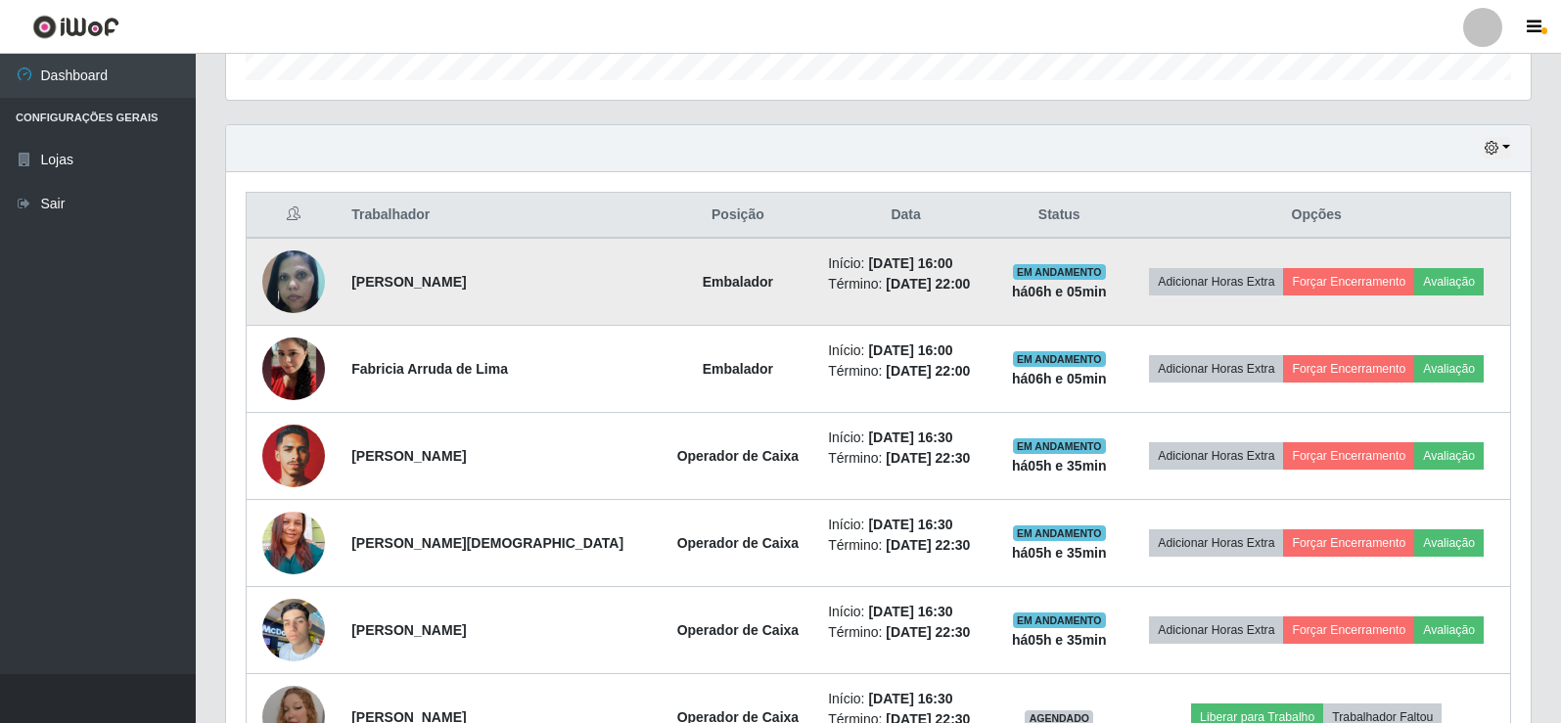
drag, startPoint x: 950, startPoint y: 290, endPoint x: 962, endPoint y: 289, distance: 11.8
click at [962, 289] on time "[DATE] 22:00" at bounding box center [928, 284] width 84 height 16
click at [1318, 288] on button "Forçar Encerramento" at bounding box center [1348, 281] width 131 height 27
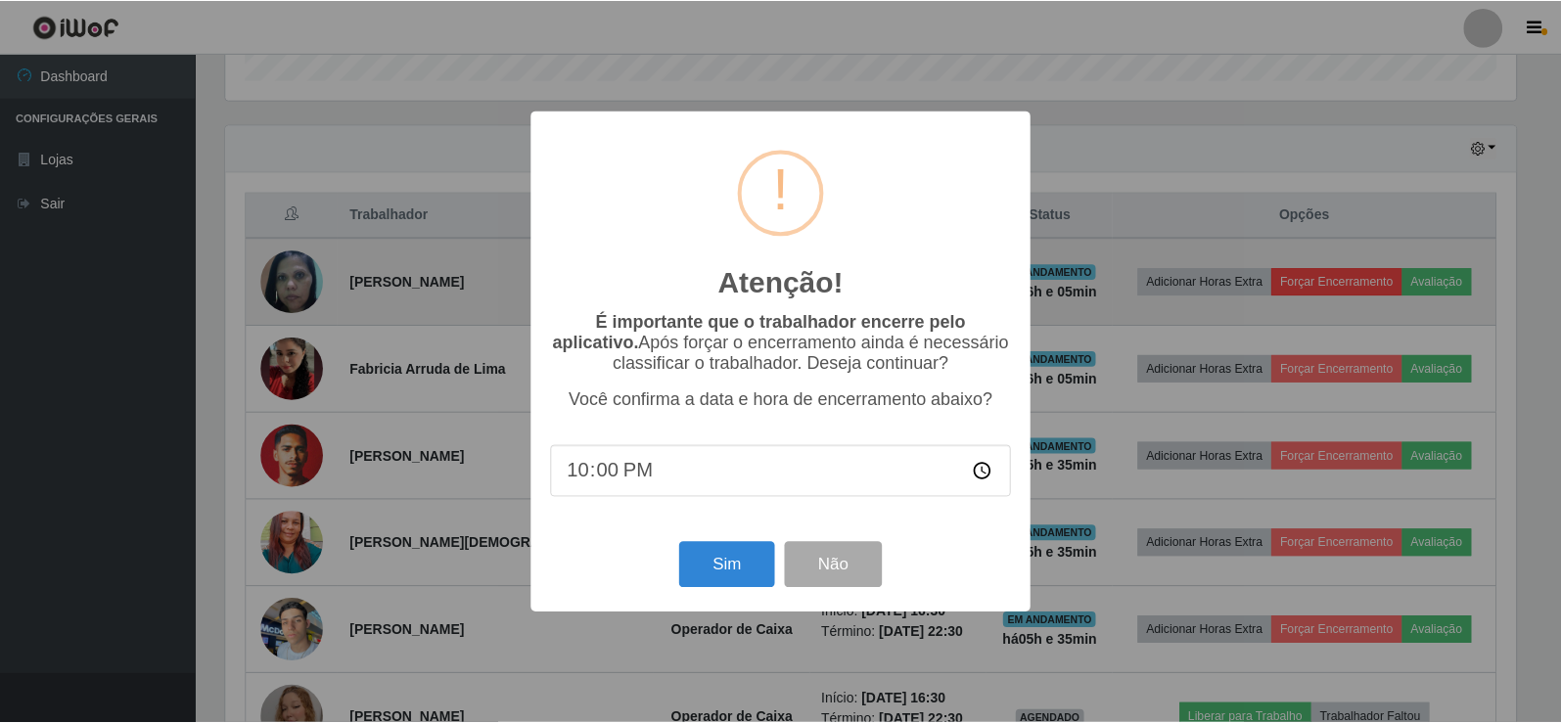
scroll to position [406, 1295]
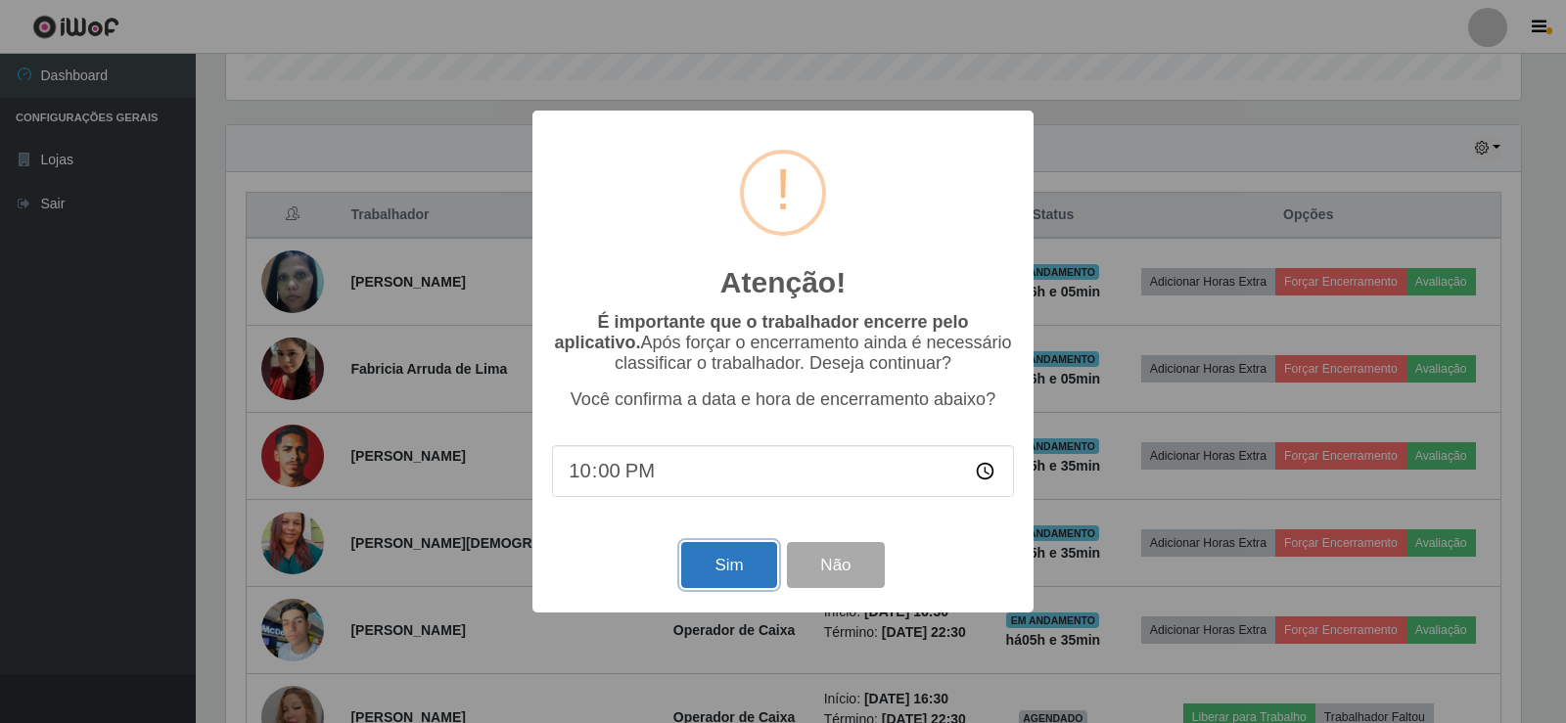
click at [738, 585] on button "Sim" at bounding box center [728, 565] width 95 height 46
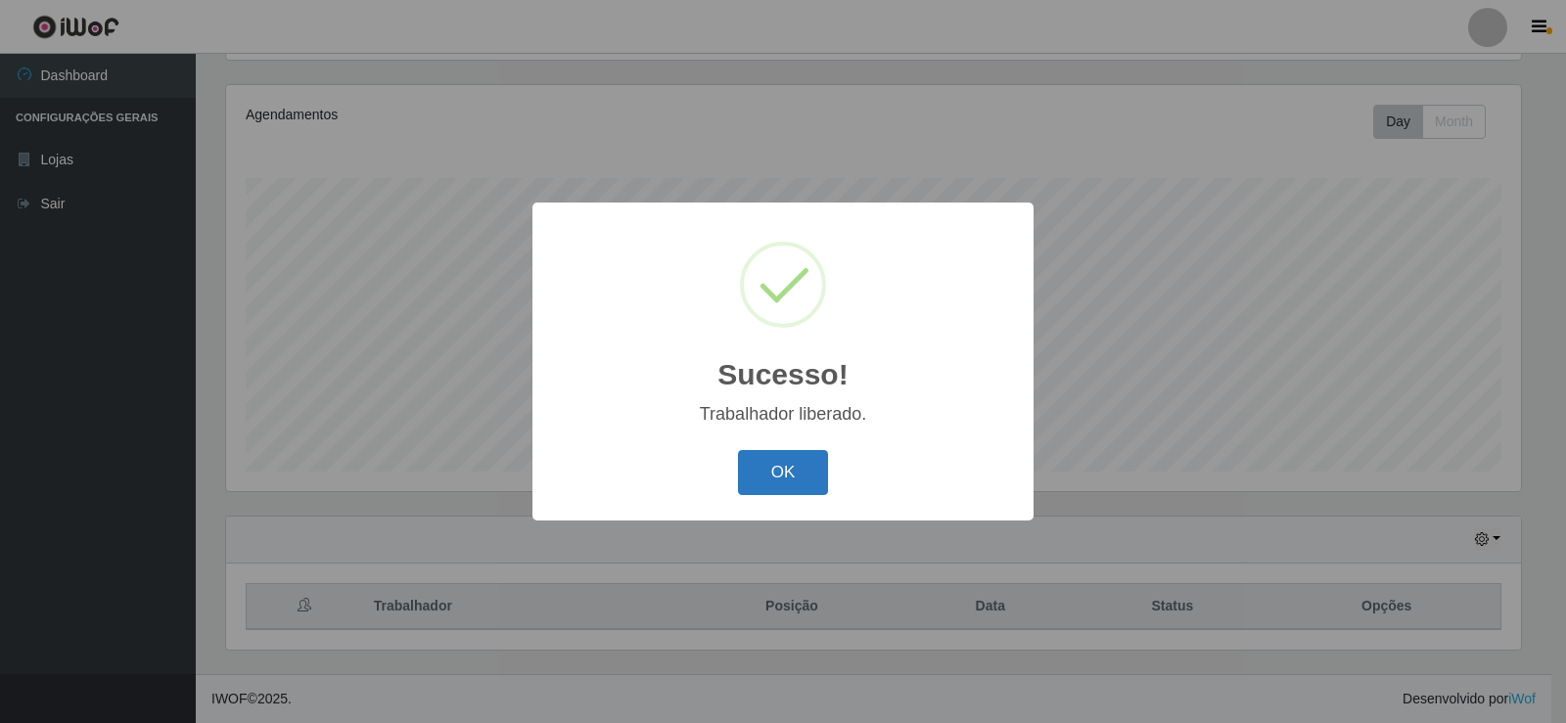
click at [765, 470] on button "OK" at bounding box center [783, 473] width 91 height 46
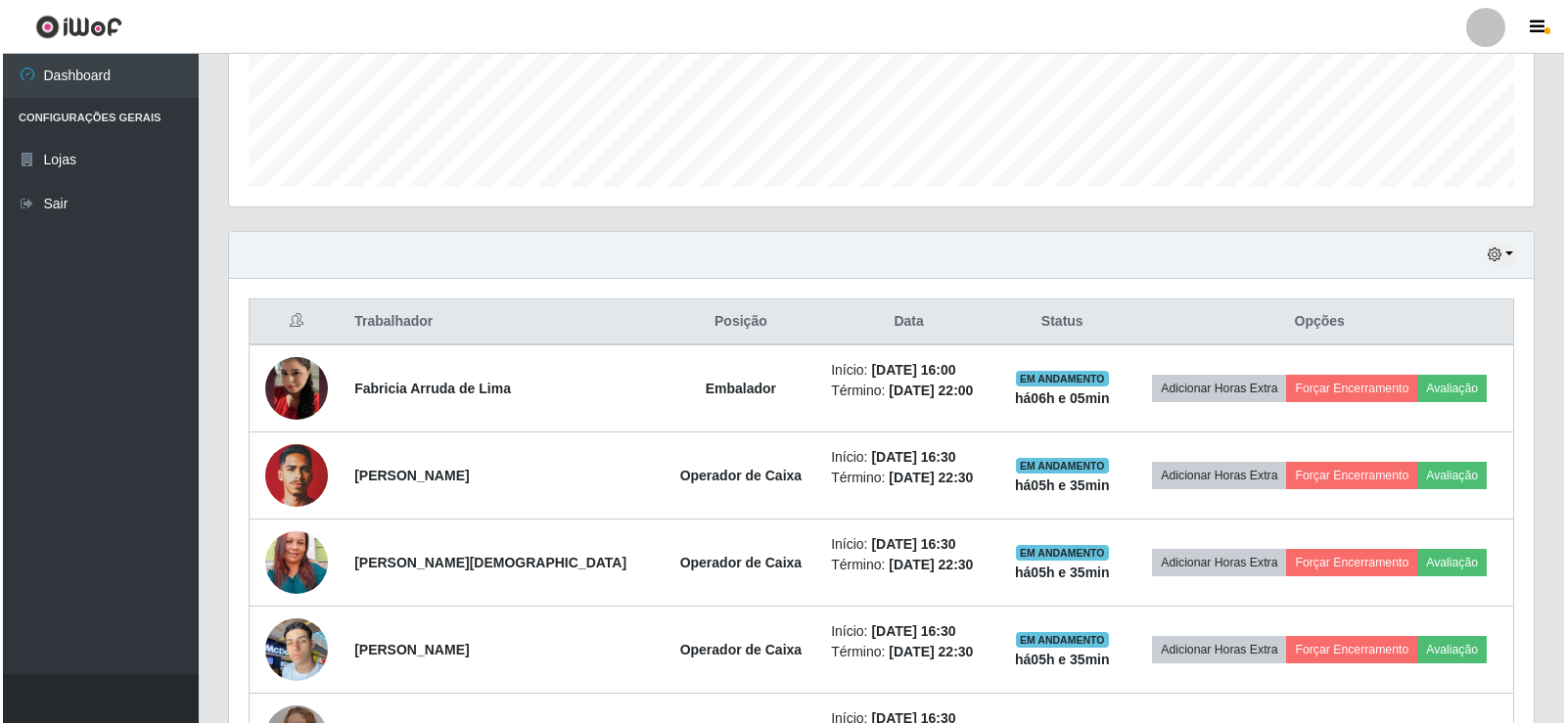
scroll to position [522, 0]
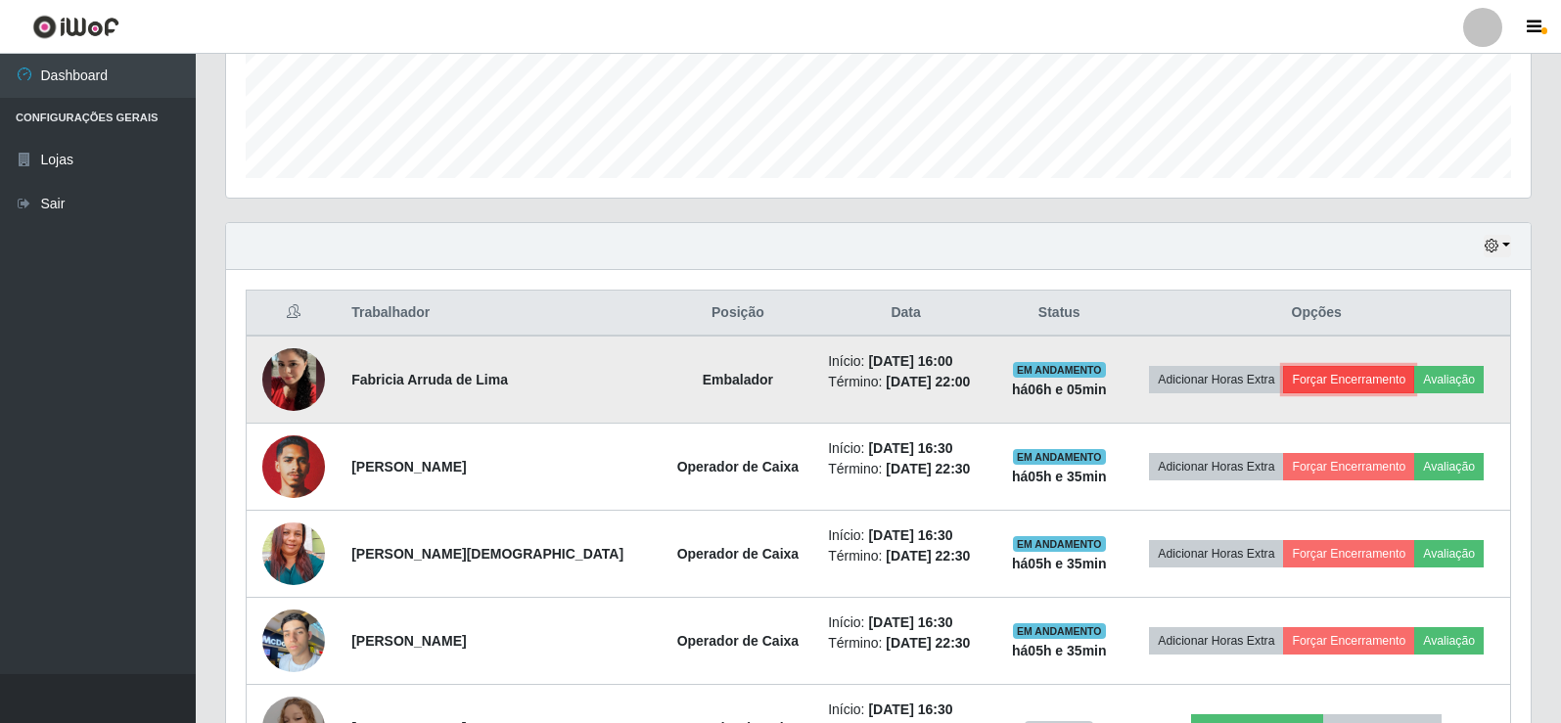
click at [1328, 380] on button "Forçar Encerramento" at bounding box center [1348, 379] width 131 height 27
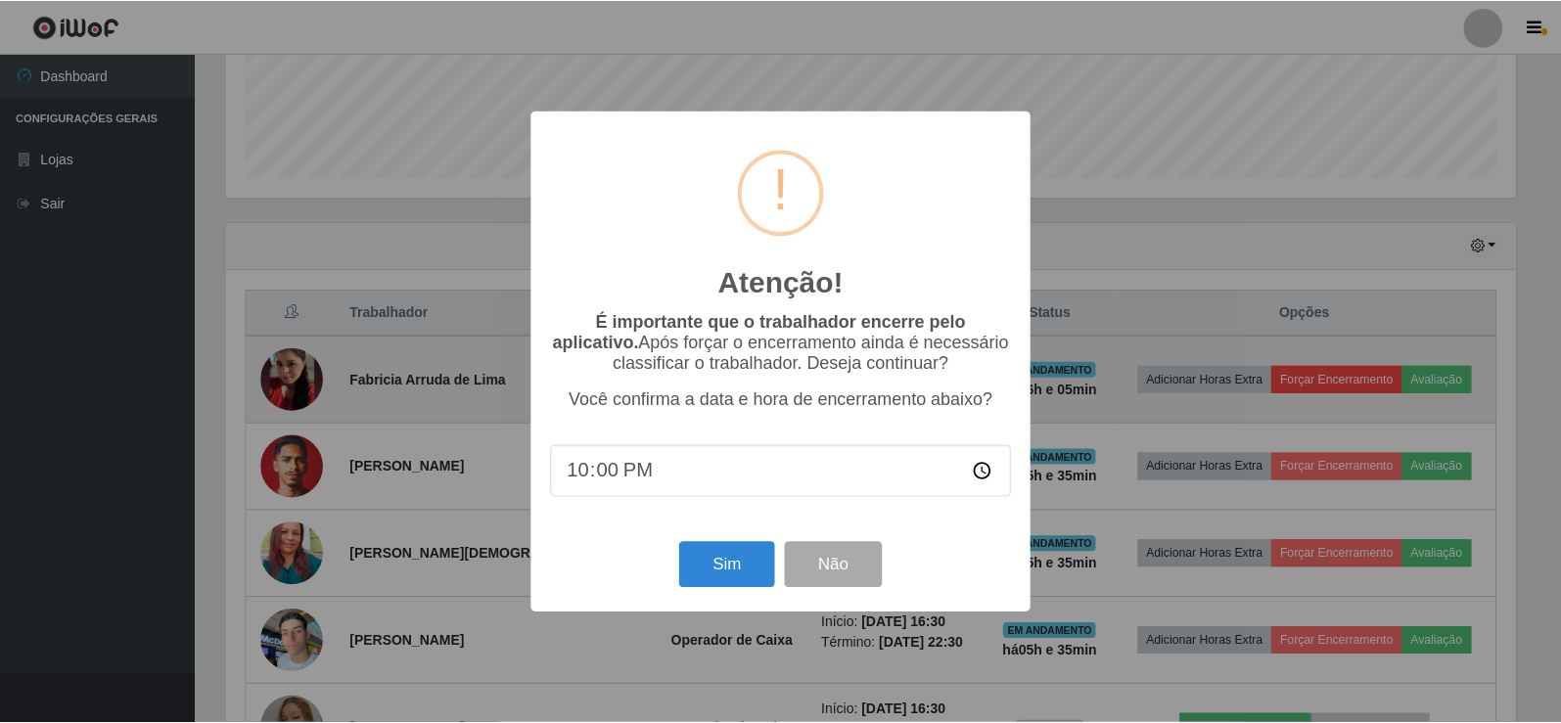
scroll to position [406, 1295]
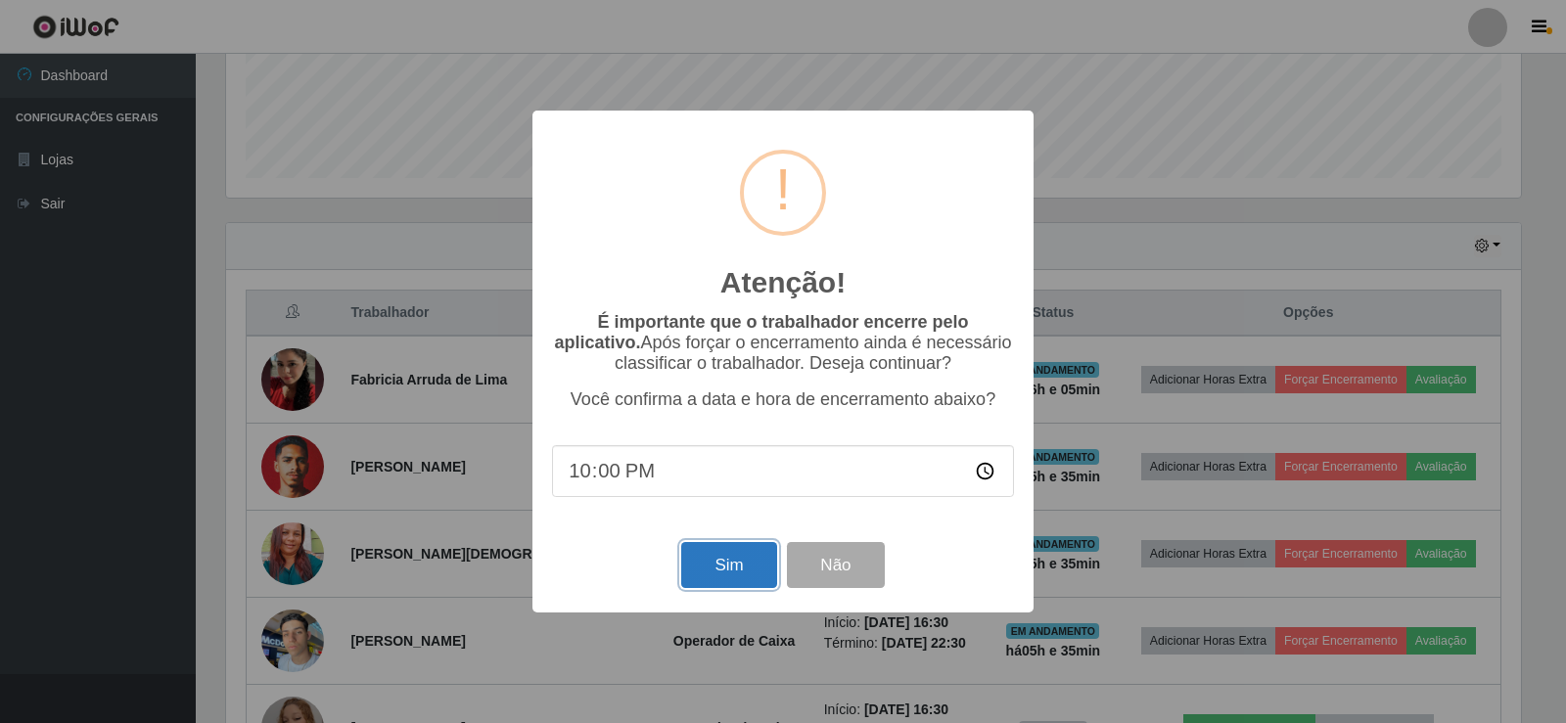
click at [746, 578] on button "Sim" at bounding box center [728, 565] width 95 height 46
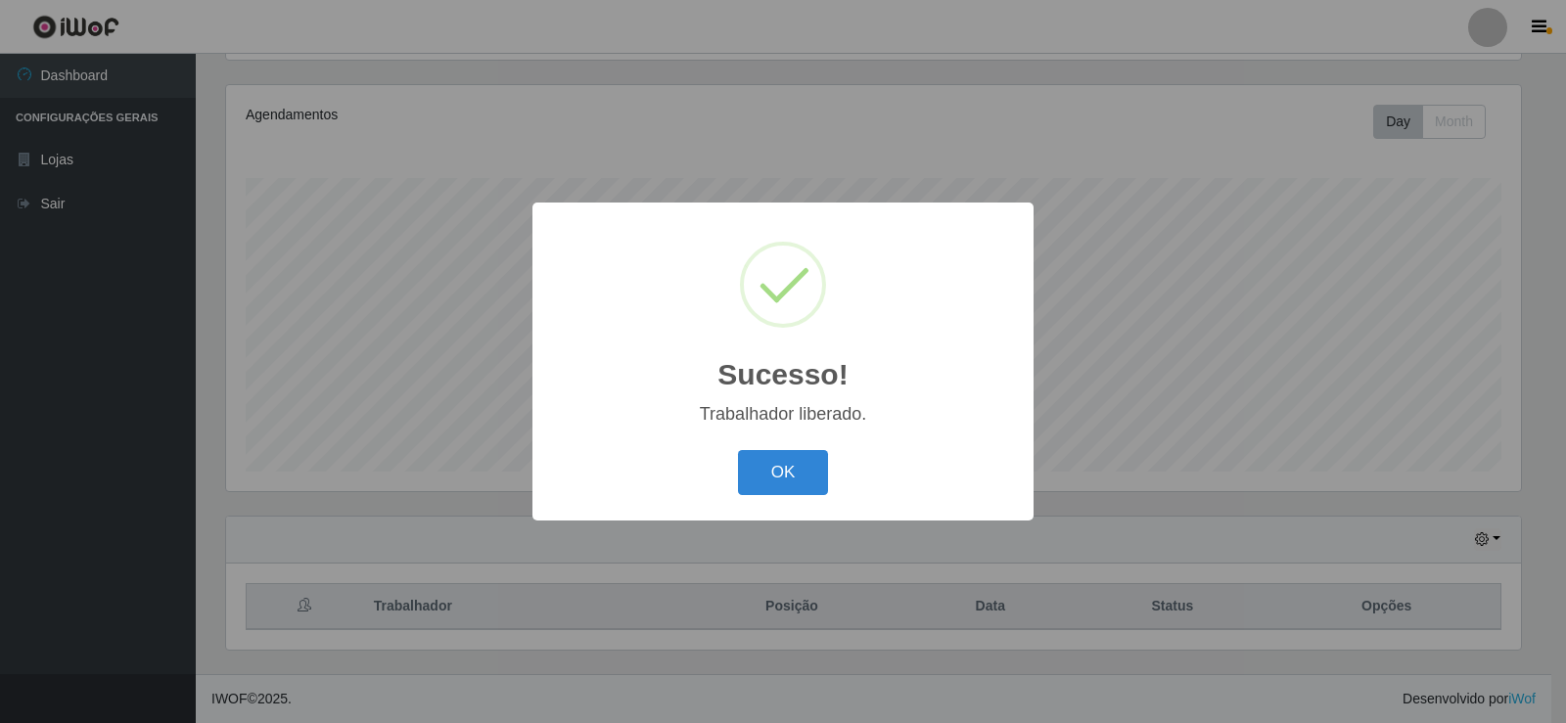
click at [741, 509] on div "Sucesso! × Trabalhador liberado. OK Cancel" at bounding box center [782, 361] width 501 height 317
click at [777, 478] on button "OK" at bounding box center [783, 473] width 91 height 46
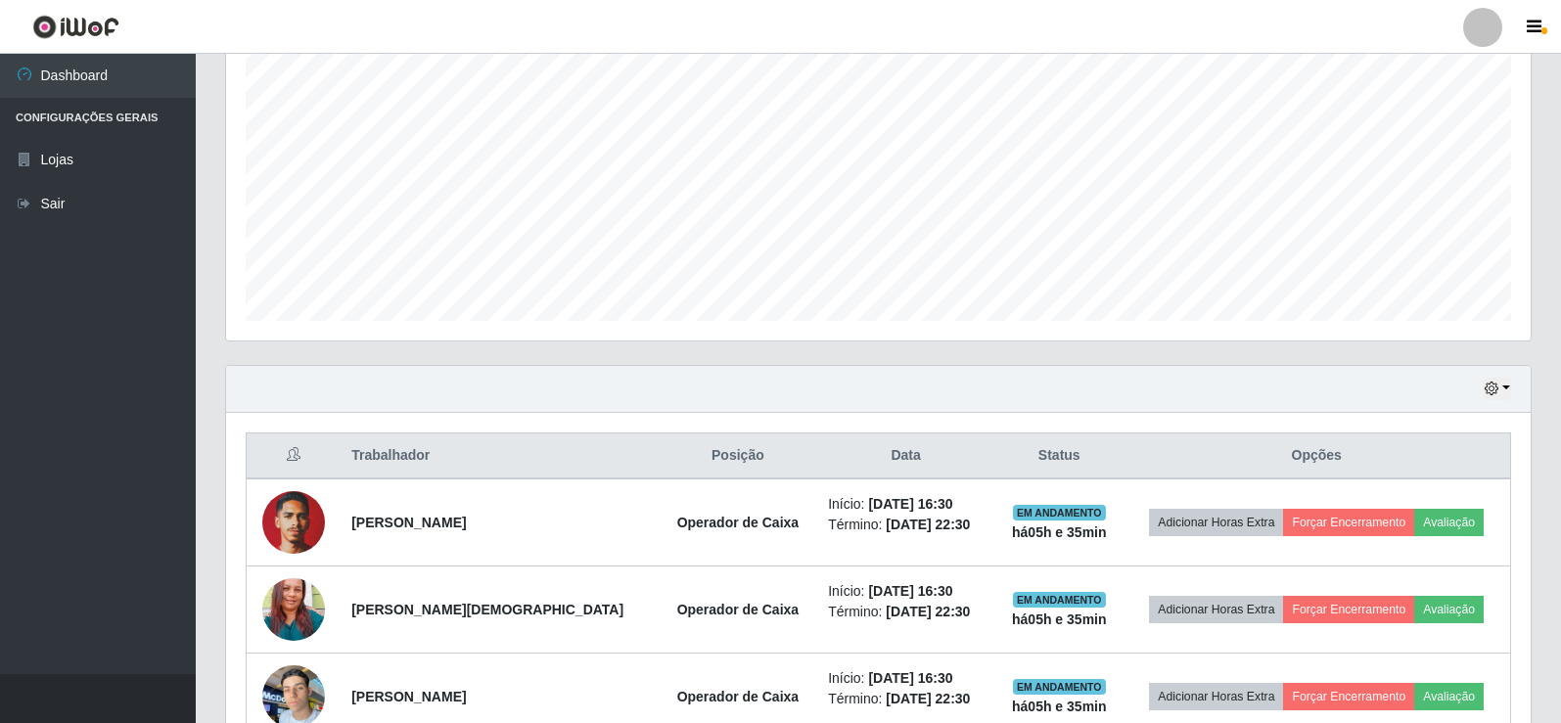
scroll to position [620, 0]
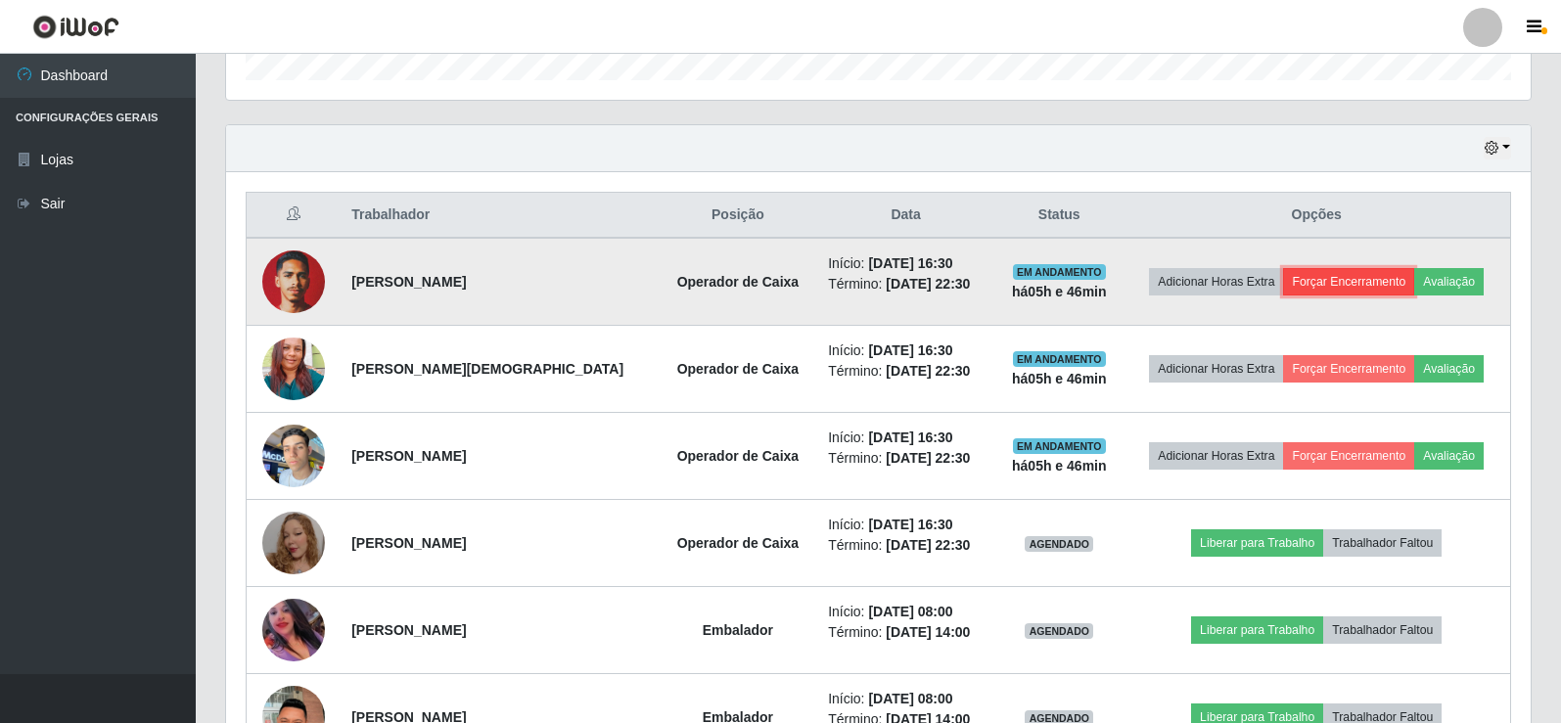
click at [1364, 288] on button "Forçar Encerramento" at bounding box center [1348, 281] width 131 height 27
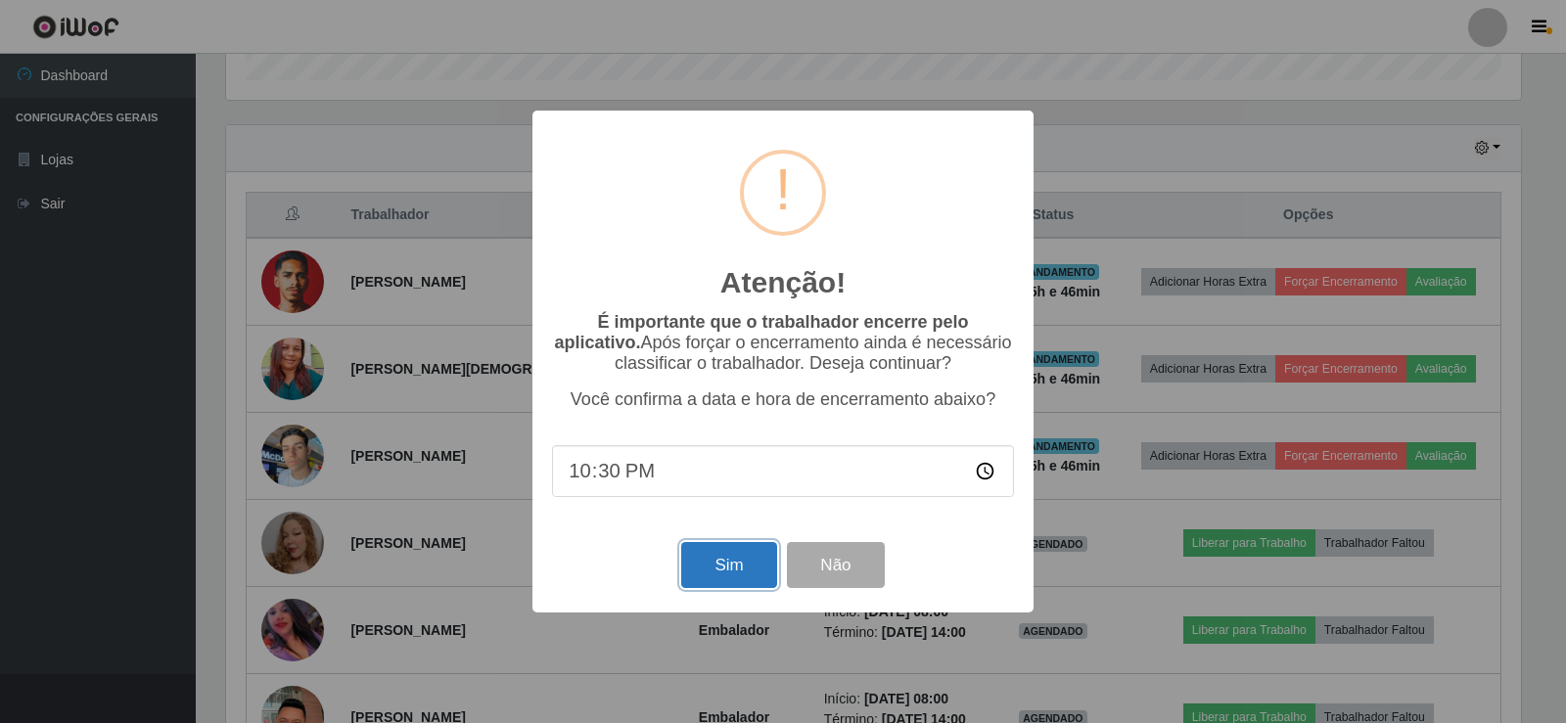
click at [730, 565] on button "Sim" at bounding box center [728, 565] width 95 height 46
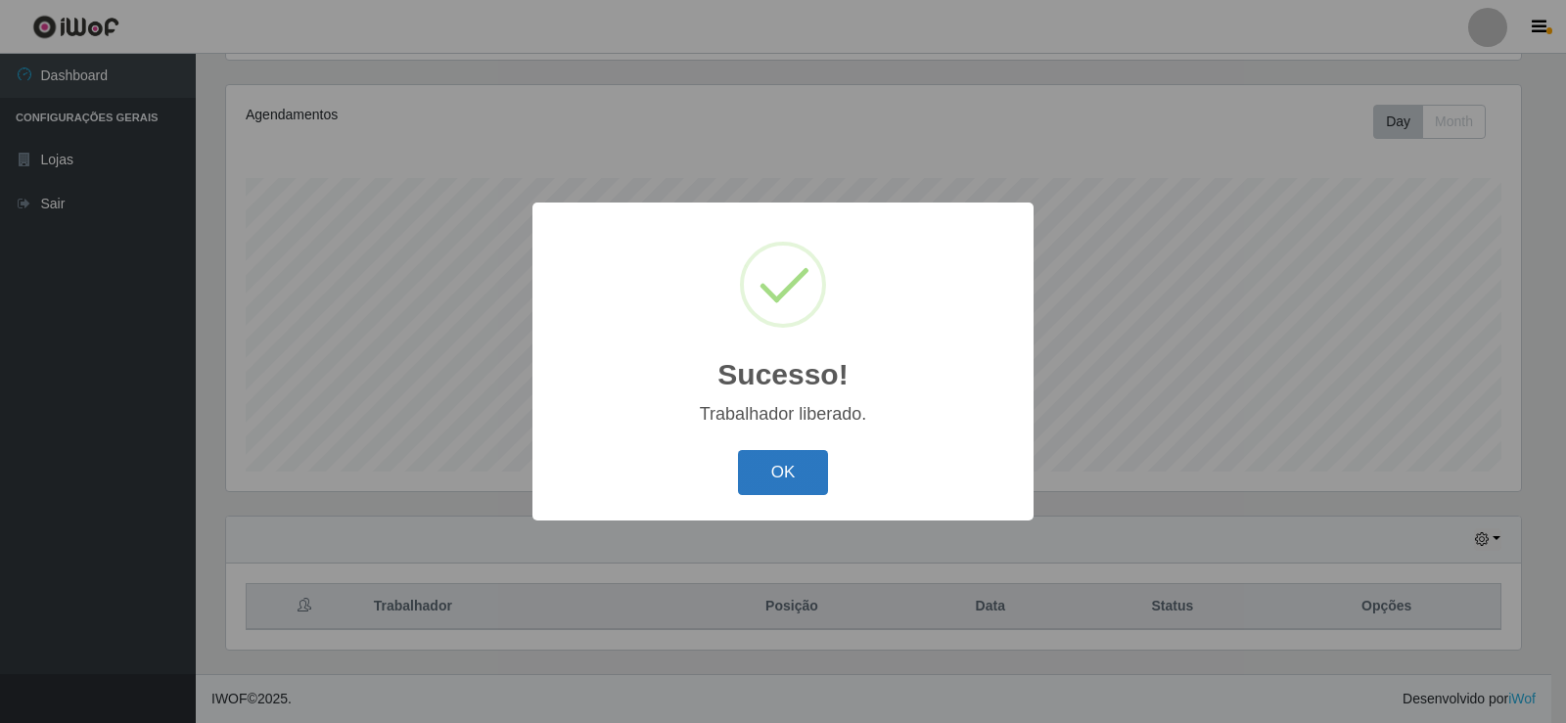
click at [815, 479] on button "OK" at bounding box center [783, 473] width 91 height 46
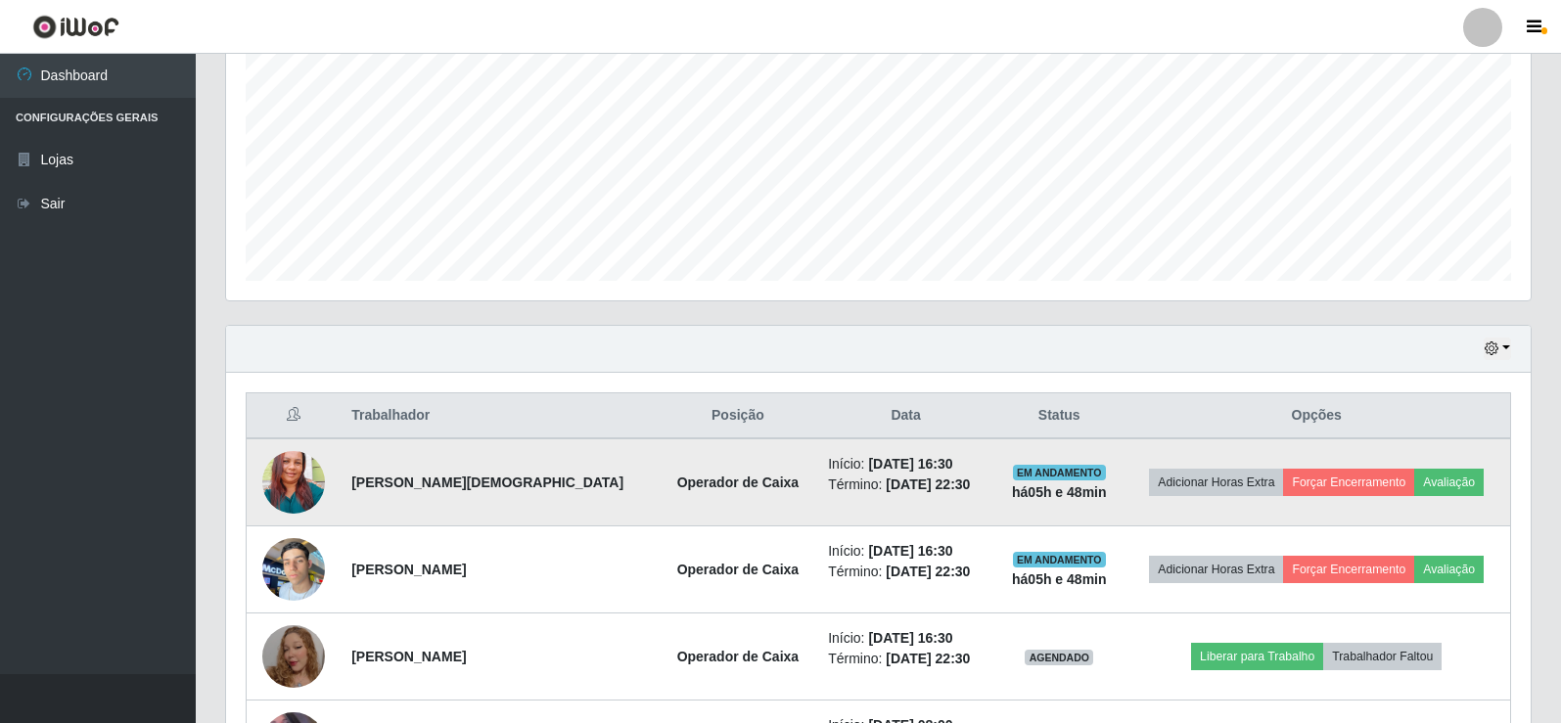
scroll to position [424, 0]
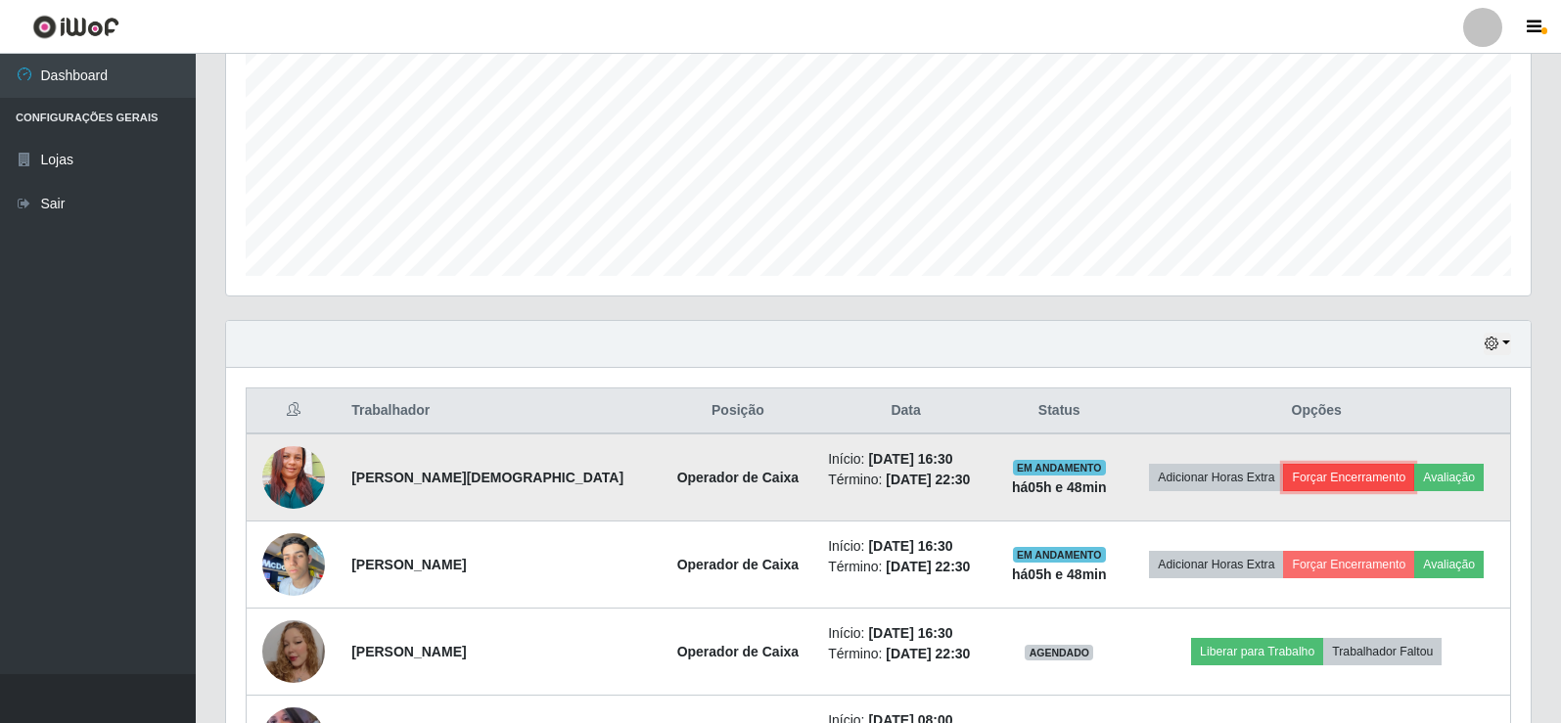
click at [1345, 488] on button "Forçar Encerramento" at bounding box center [1348, 477] width 131 height 27
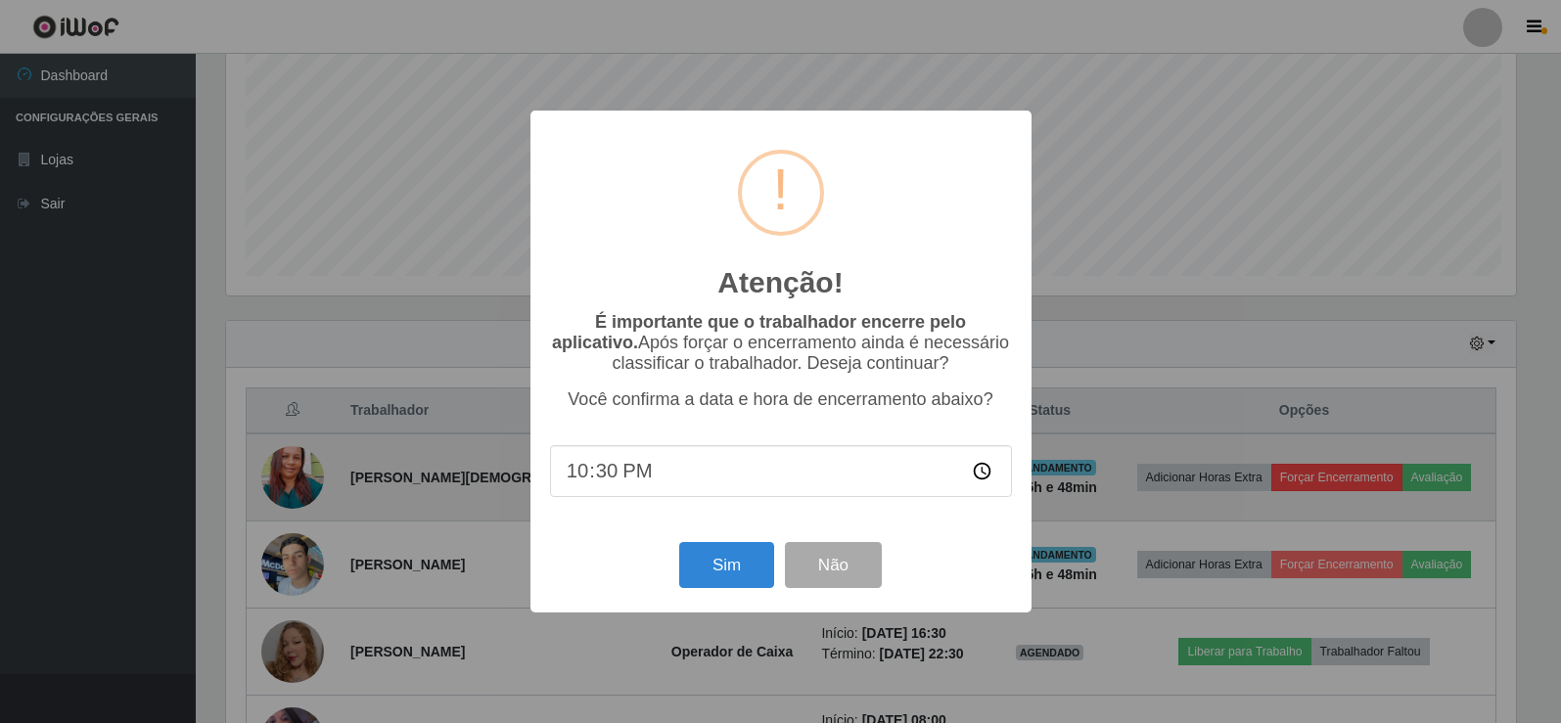
scroll to position [406, 1295]
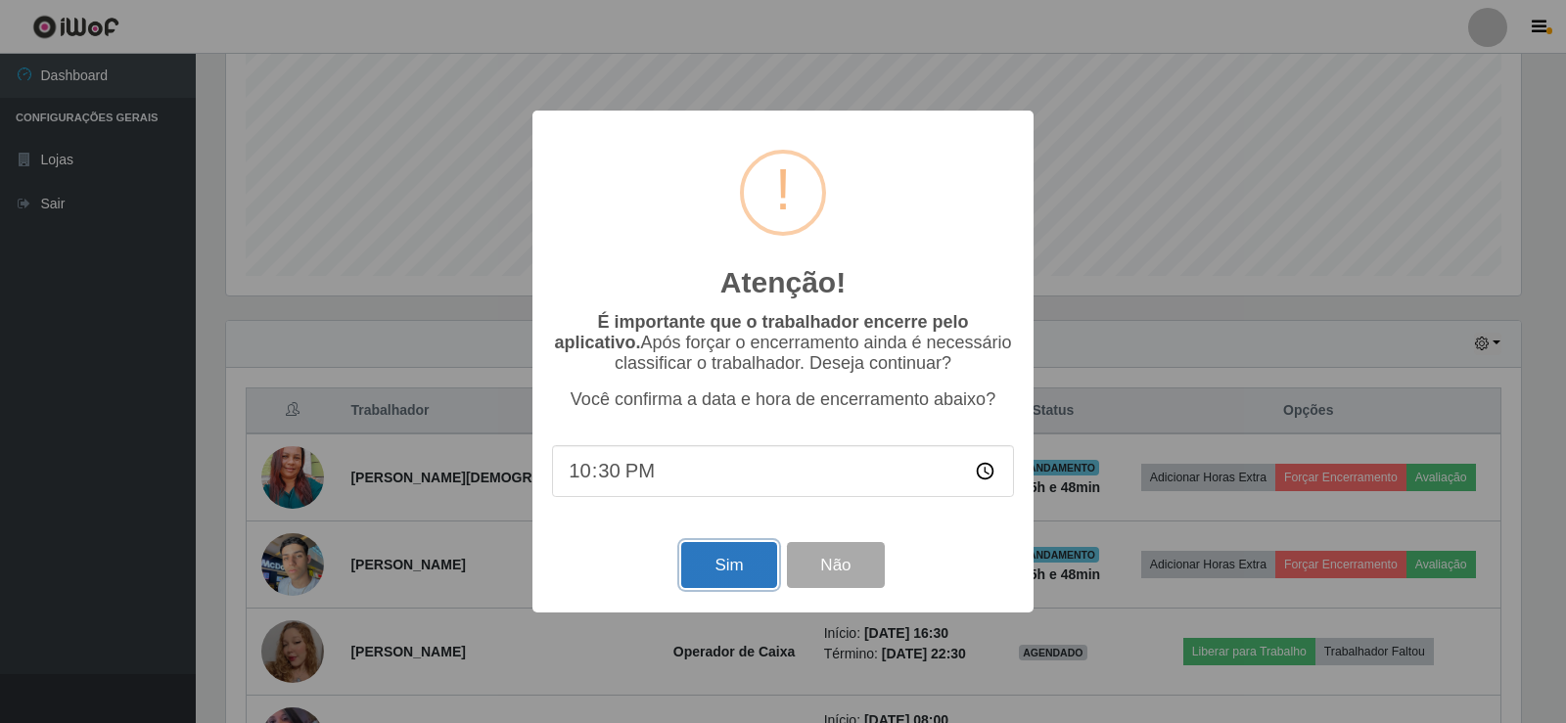
click at [721, 578] on button "Sim" at bounding box center [728, 565] width 95 height 46
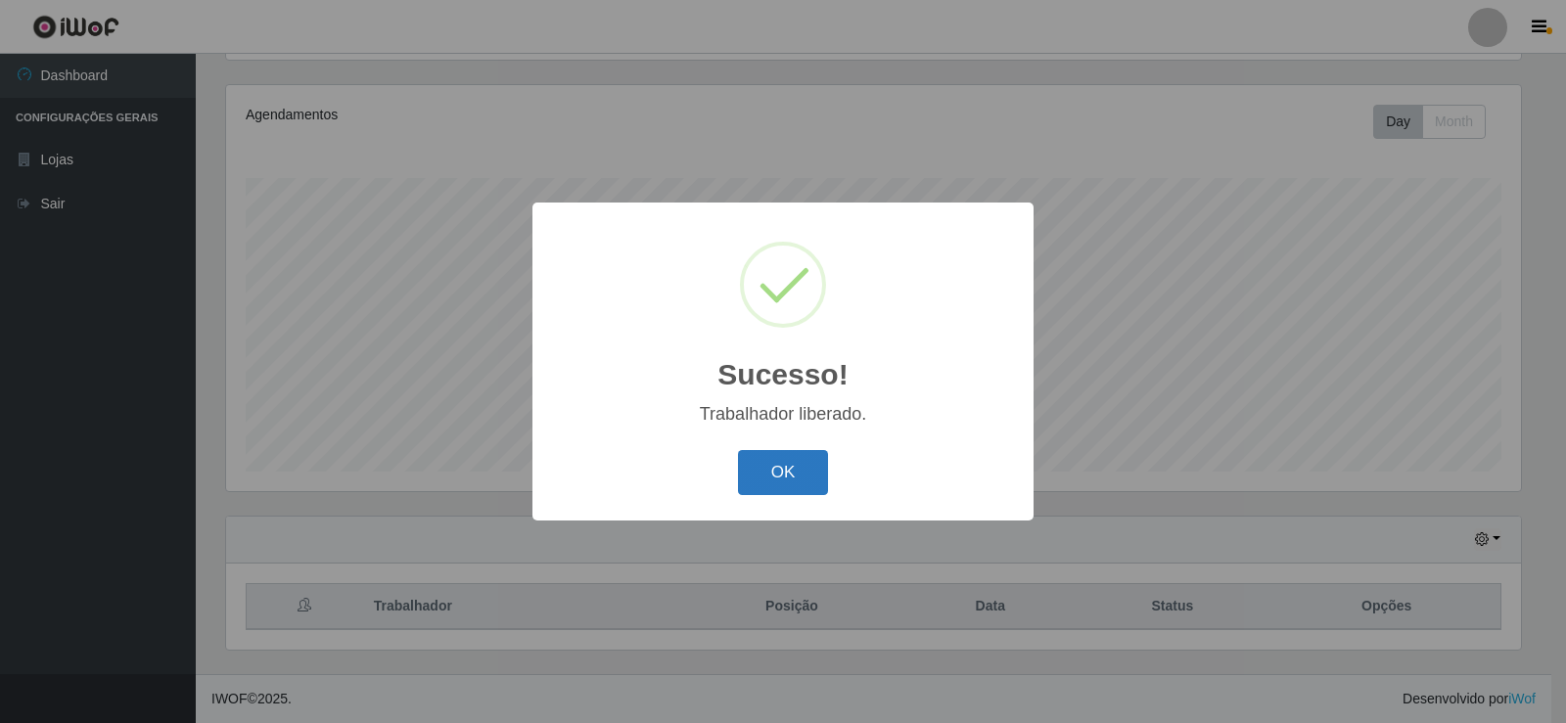
click at [801, 452] on button "OK" at bounding box center [783, 473] width 91 height 46
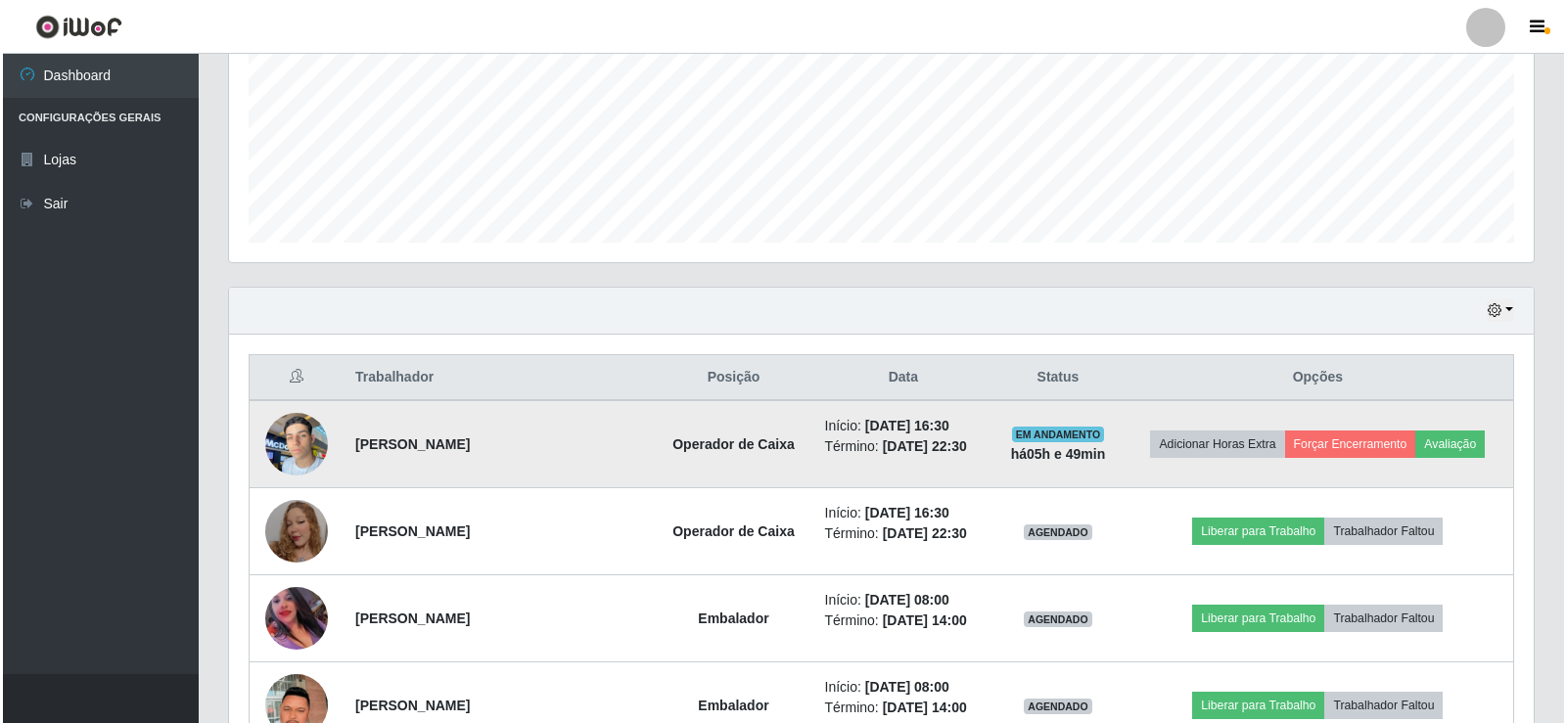
scroll to position [424, 0]
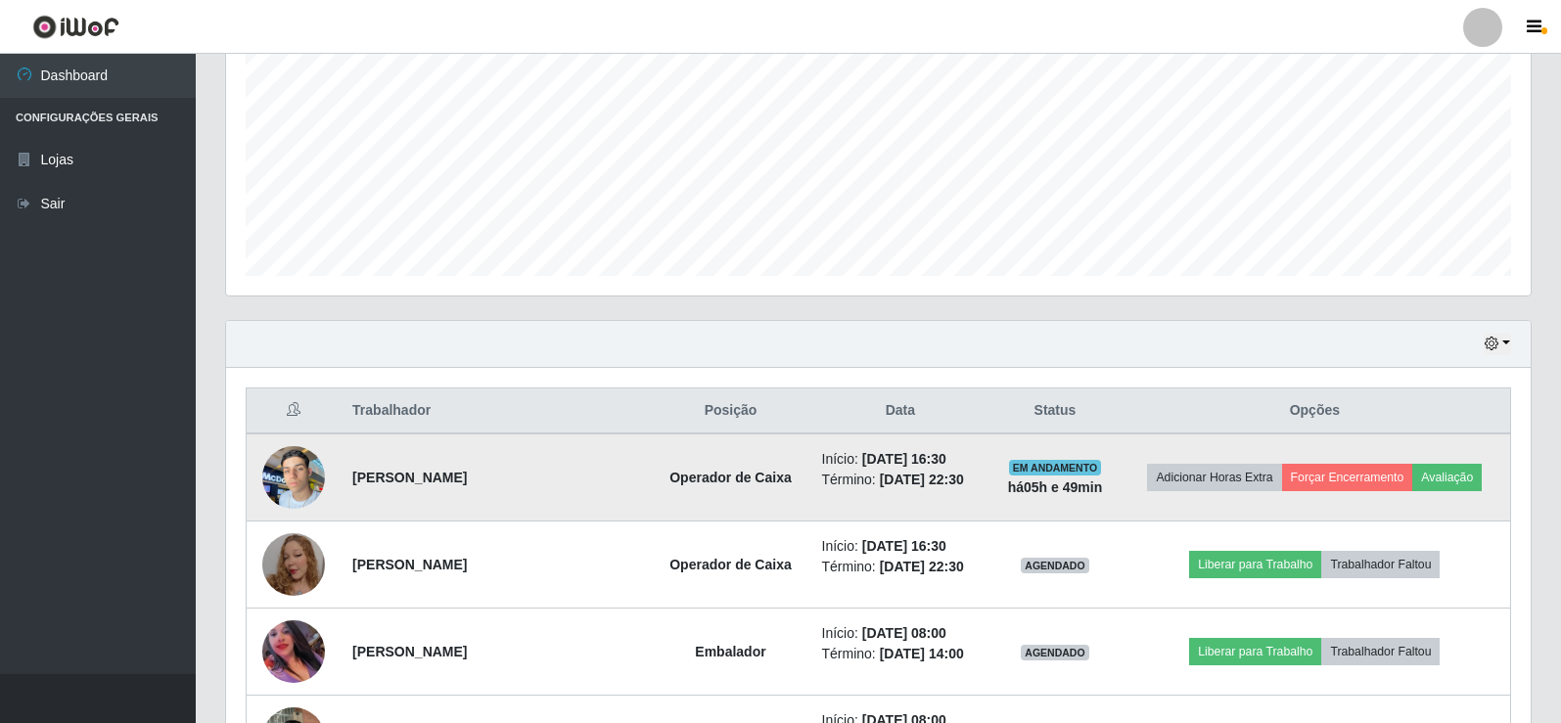
click at [1315, 460] on td "Adicionar Horas Extra Forçar Encerramento Avaliação" at bounding box center [1316, 478] width 392 height 88
click at [1326, 470] on button "Forçar Encerramento" at bounding box center [1347, 477] width 131 height 27
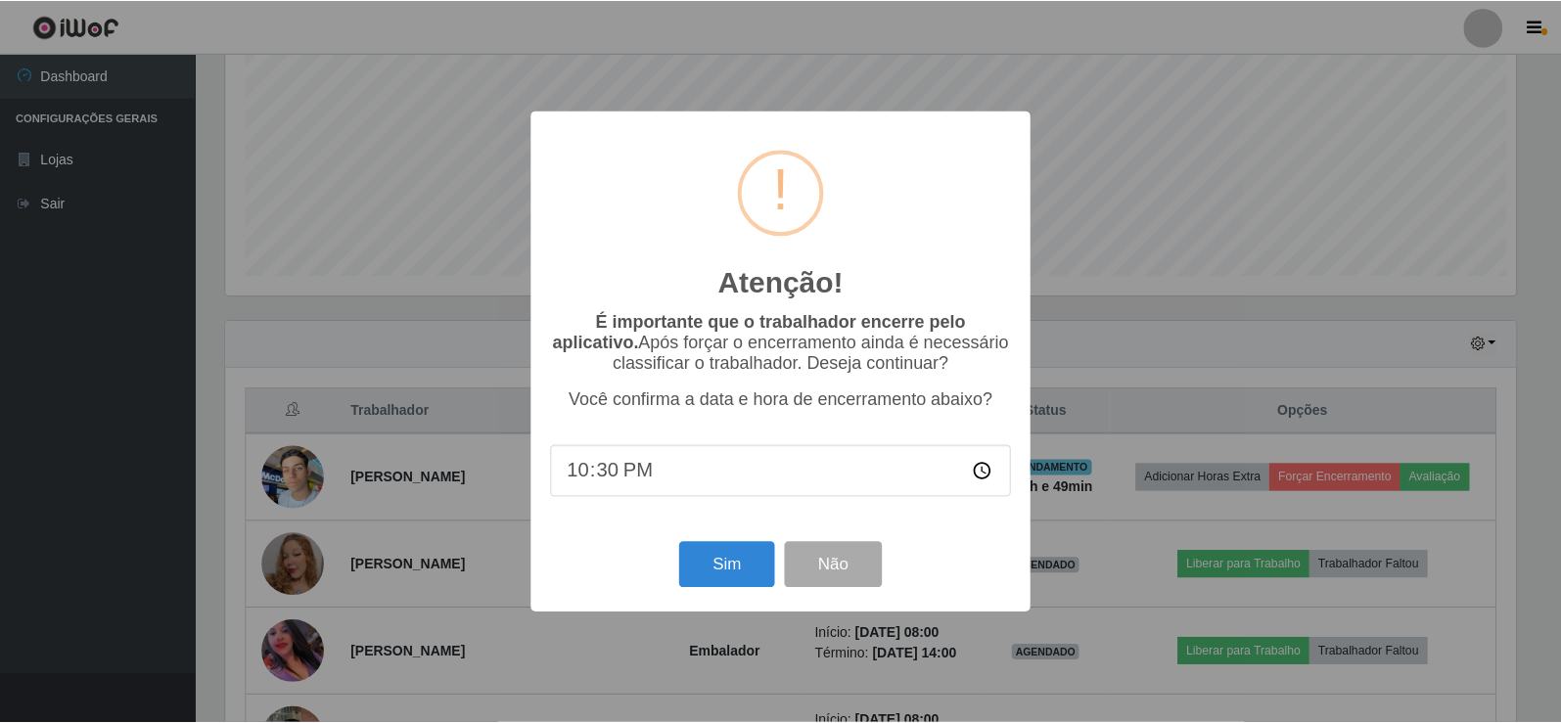
scroll to position [406, 1295]
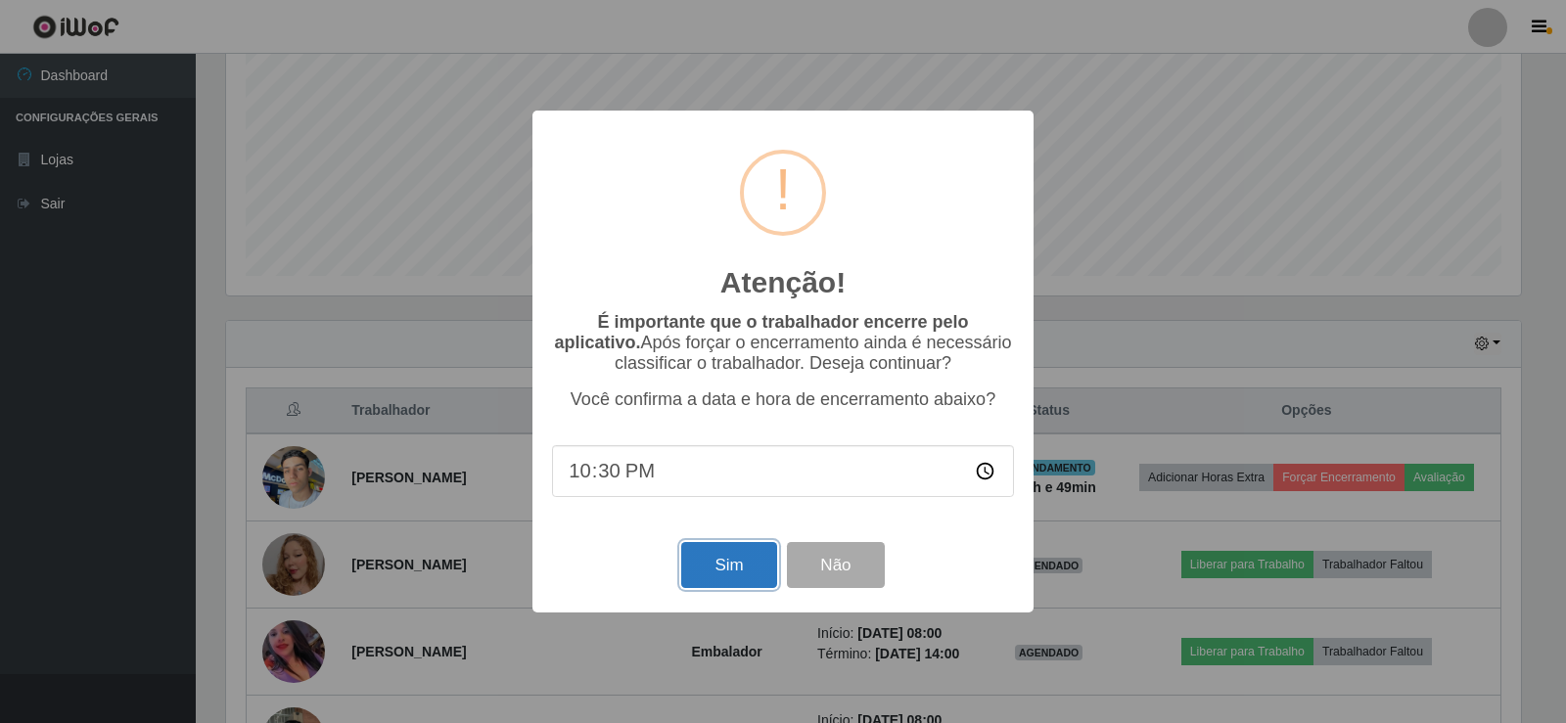
click at [764, 562] on button "Sim" at bounding box center [728, 565] width 95 height 46
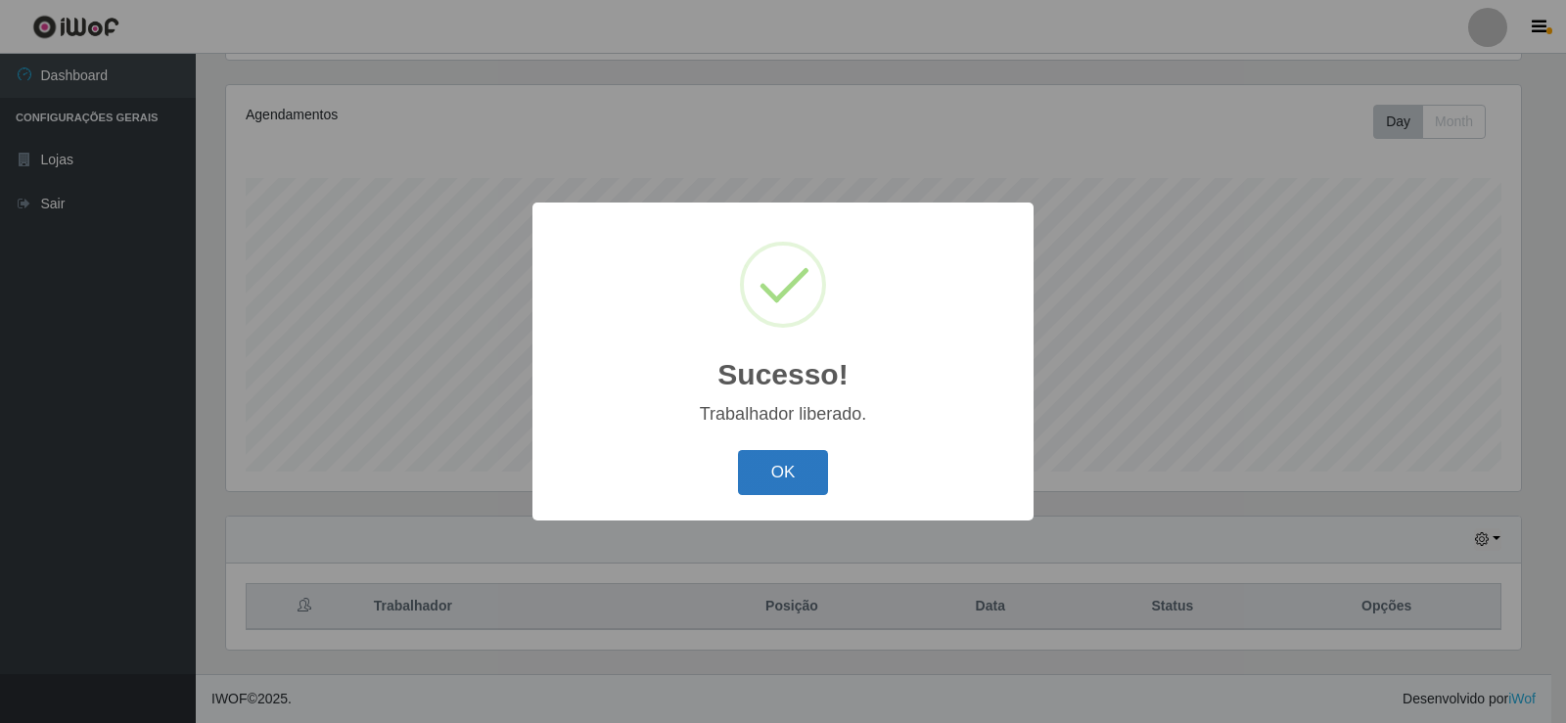
click at [809, 472] on button "OK" at bounding box center [783, 473] width 91 height 46
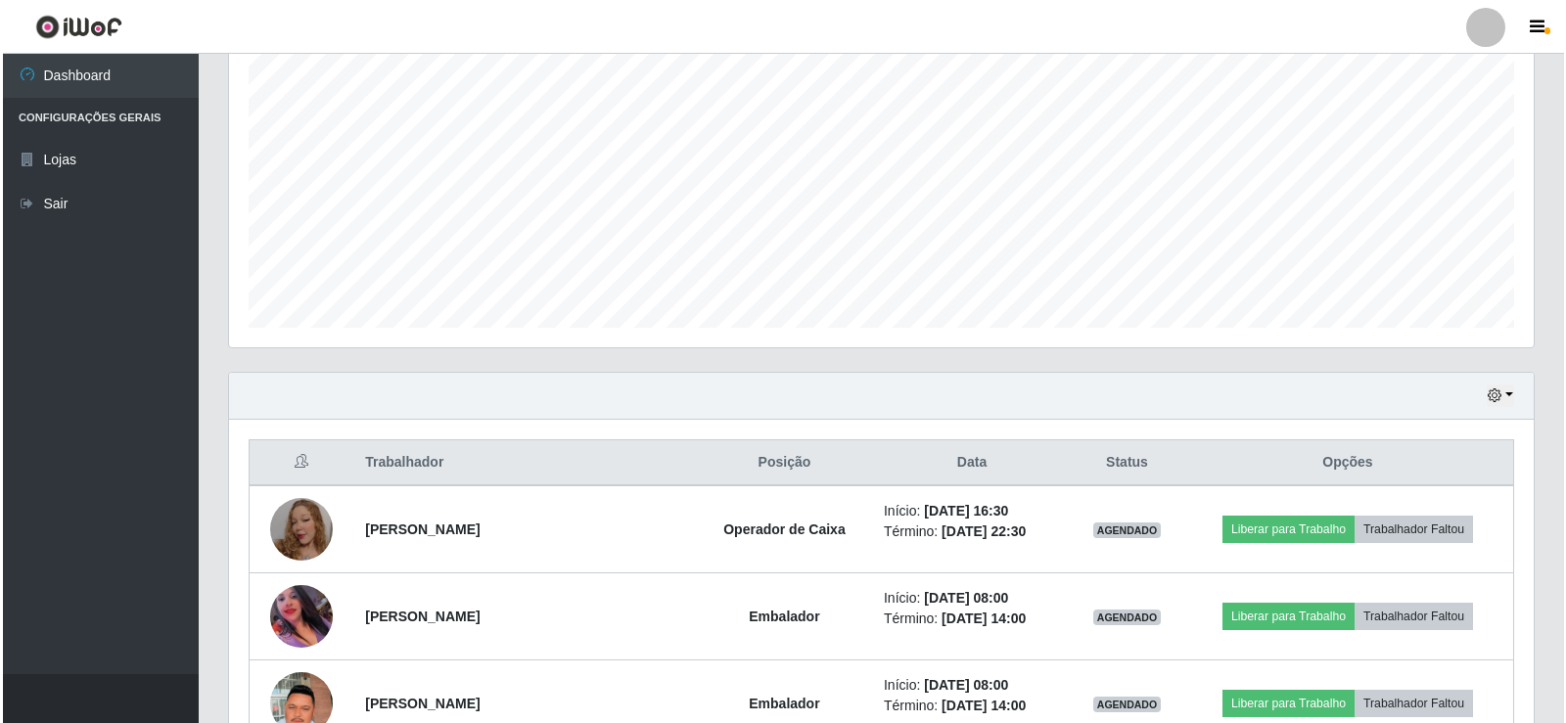
scroll to position [587, 0]
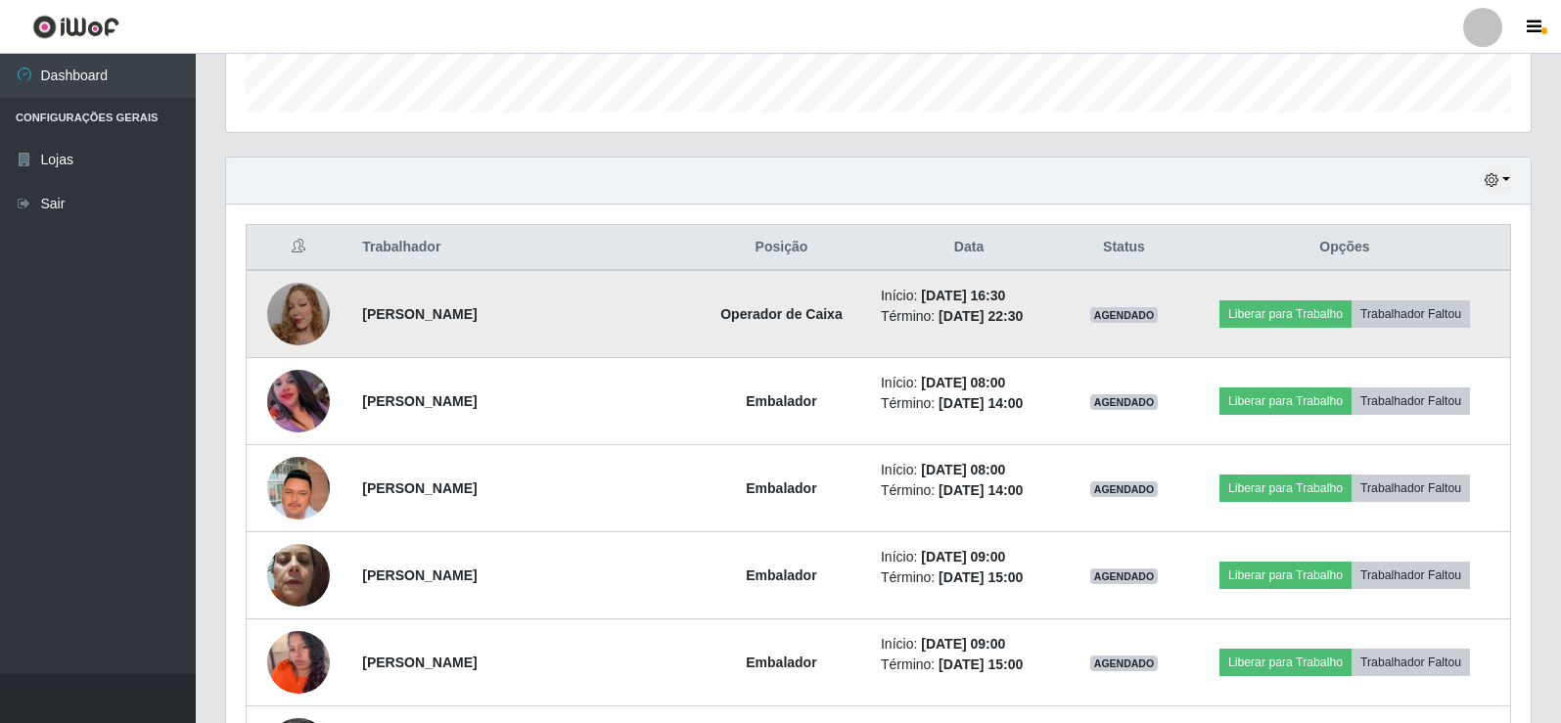
click at [306, 310] on img at bounding box center [298, 314] width 63 height 112
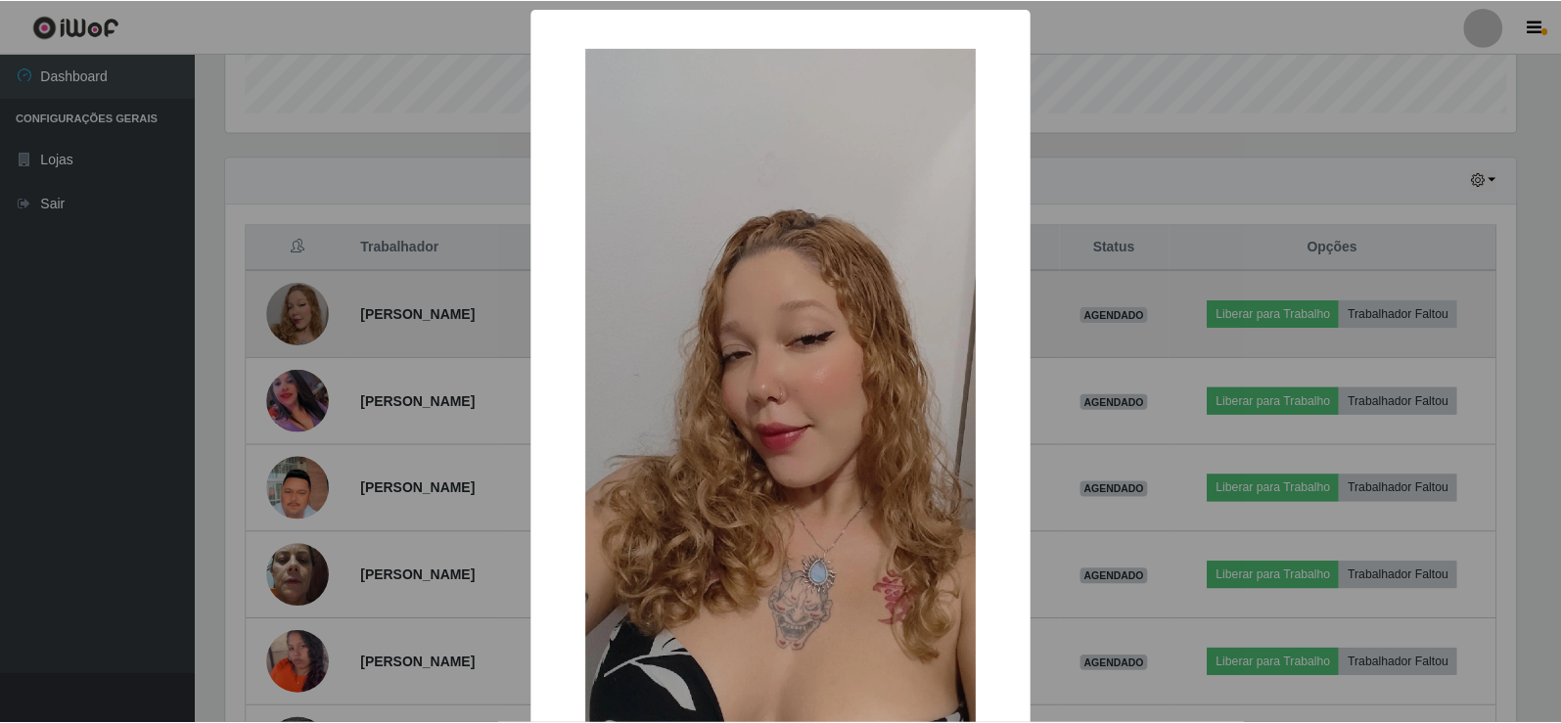
scroll to position [406, 1295]
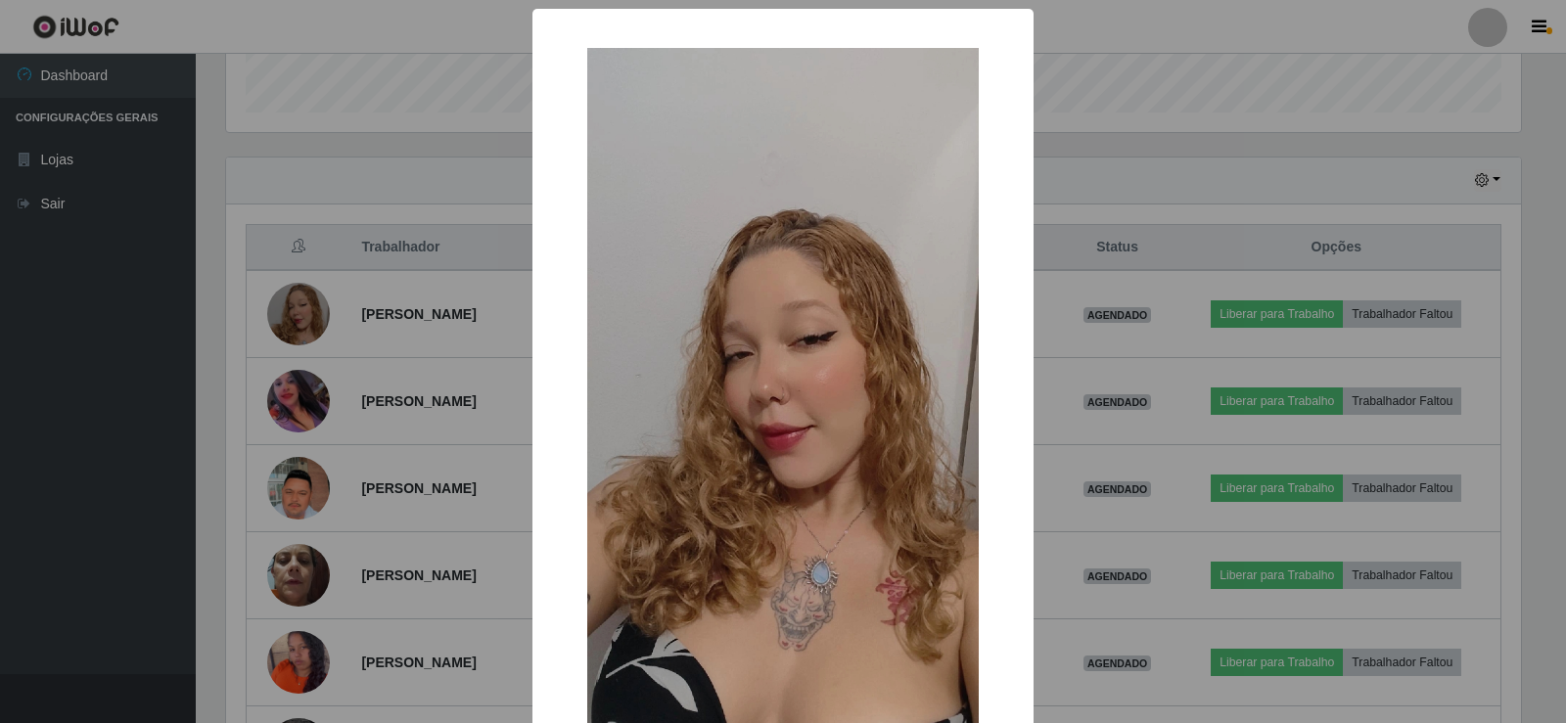
click at [368, 367] on div "× OK Cancel" at bounding box center [783, 361] width 1566 height 723
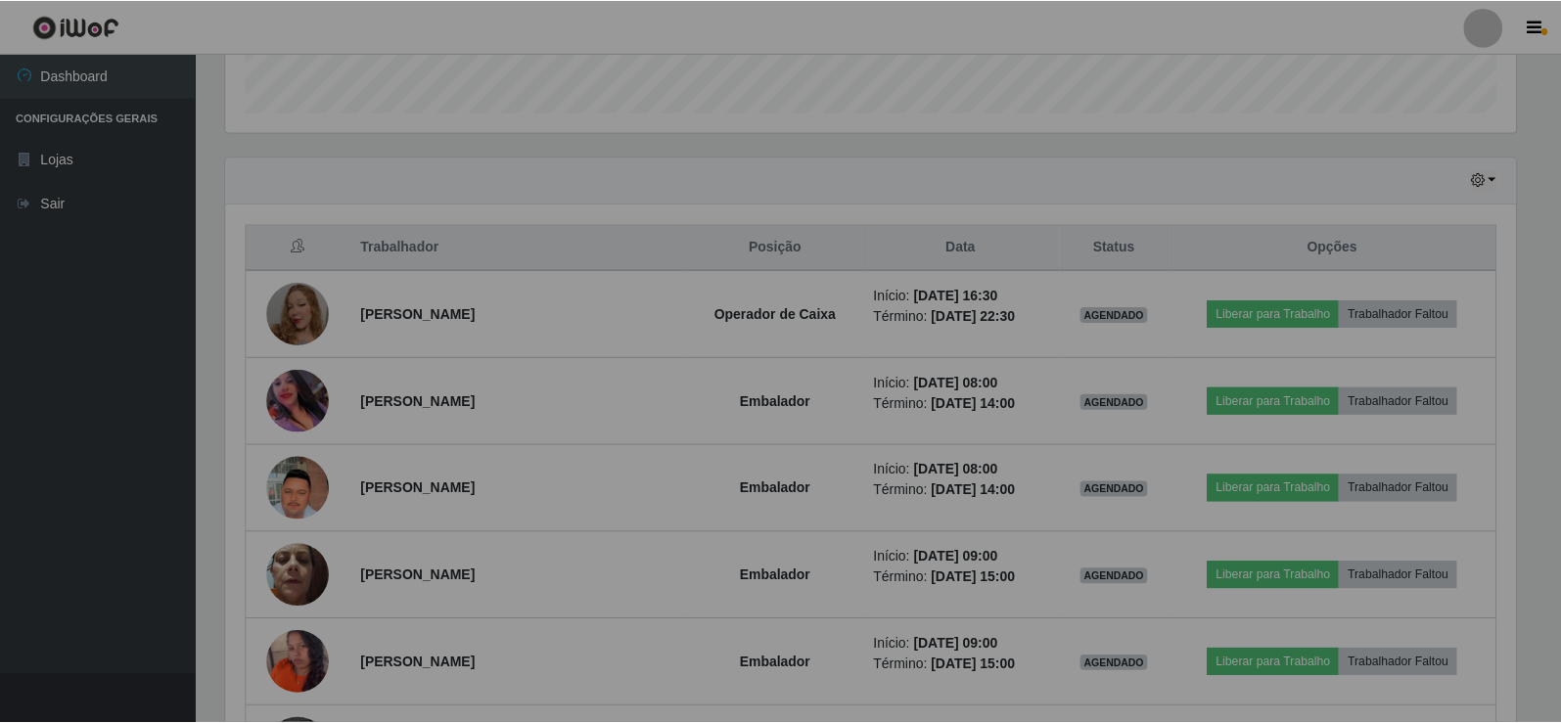
scroll to position [406, 1305]
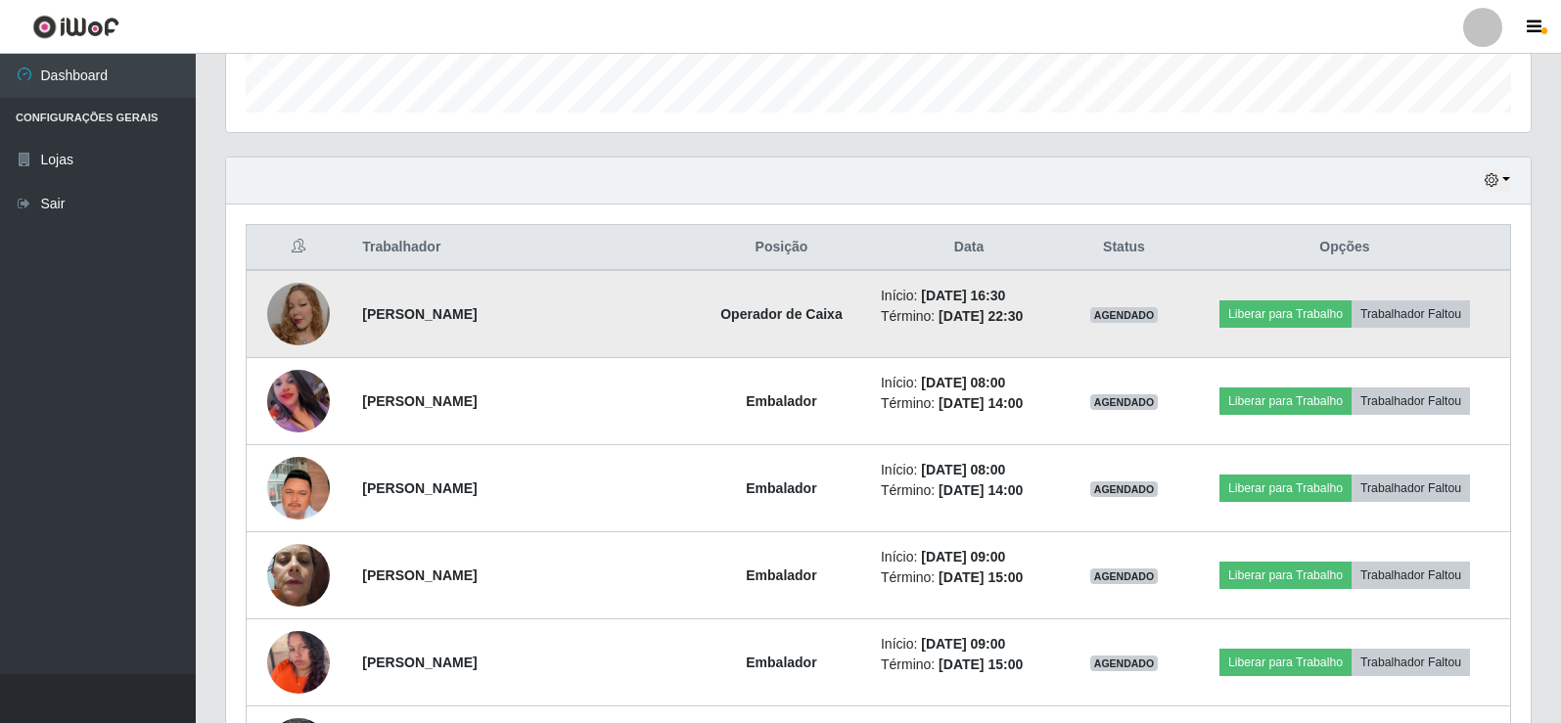
click at [296, 296] on img at bounding box center [298, 314] width 63 height 112
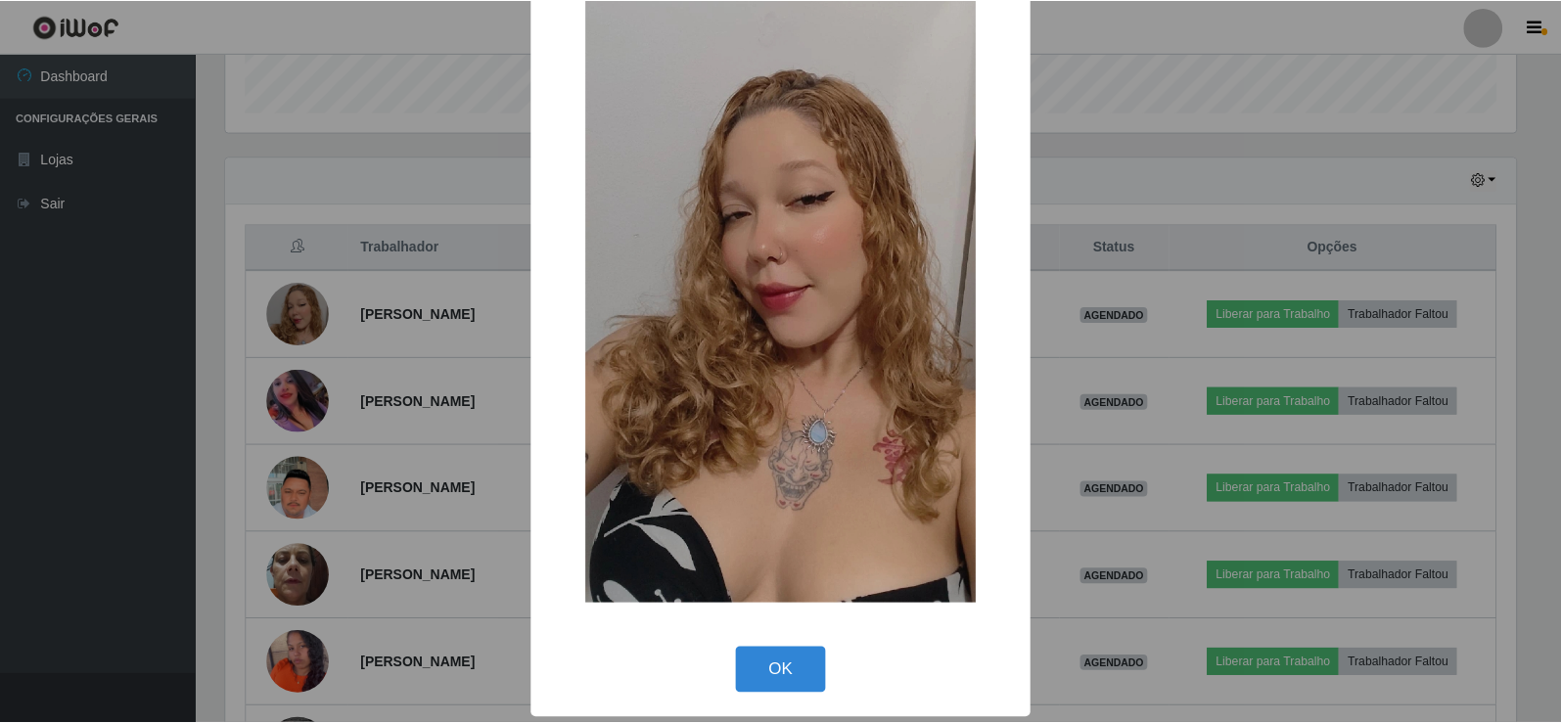
scroll to position [144, 0]
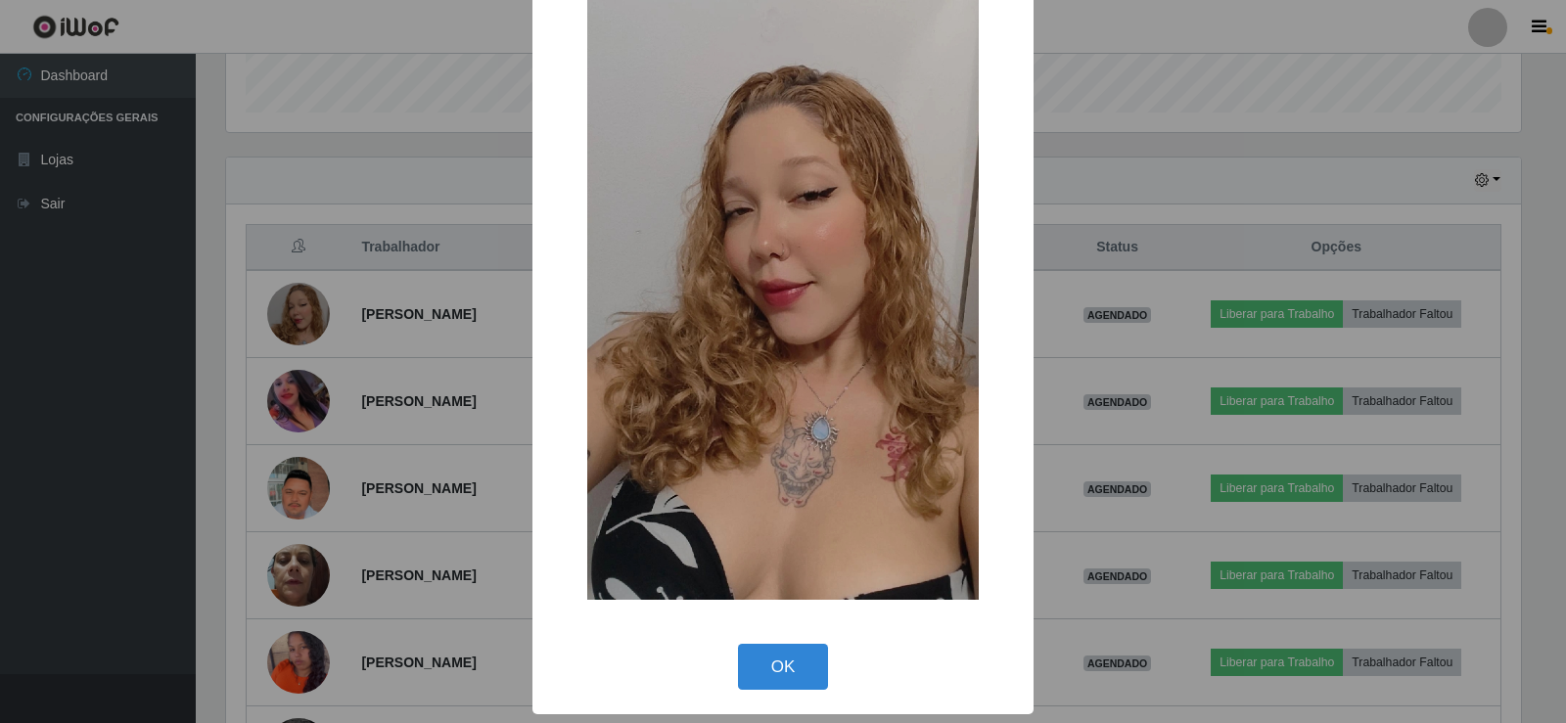
click at [1179, 321] on div "× OK Cancel" at bounding box center [783, 361] width 1566 height 723
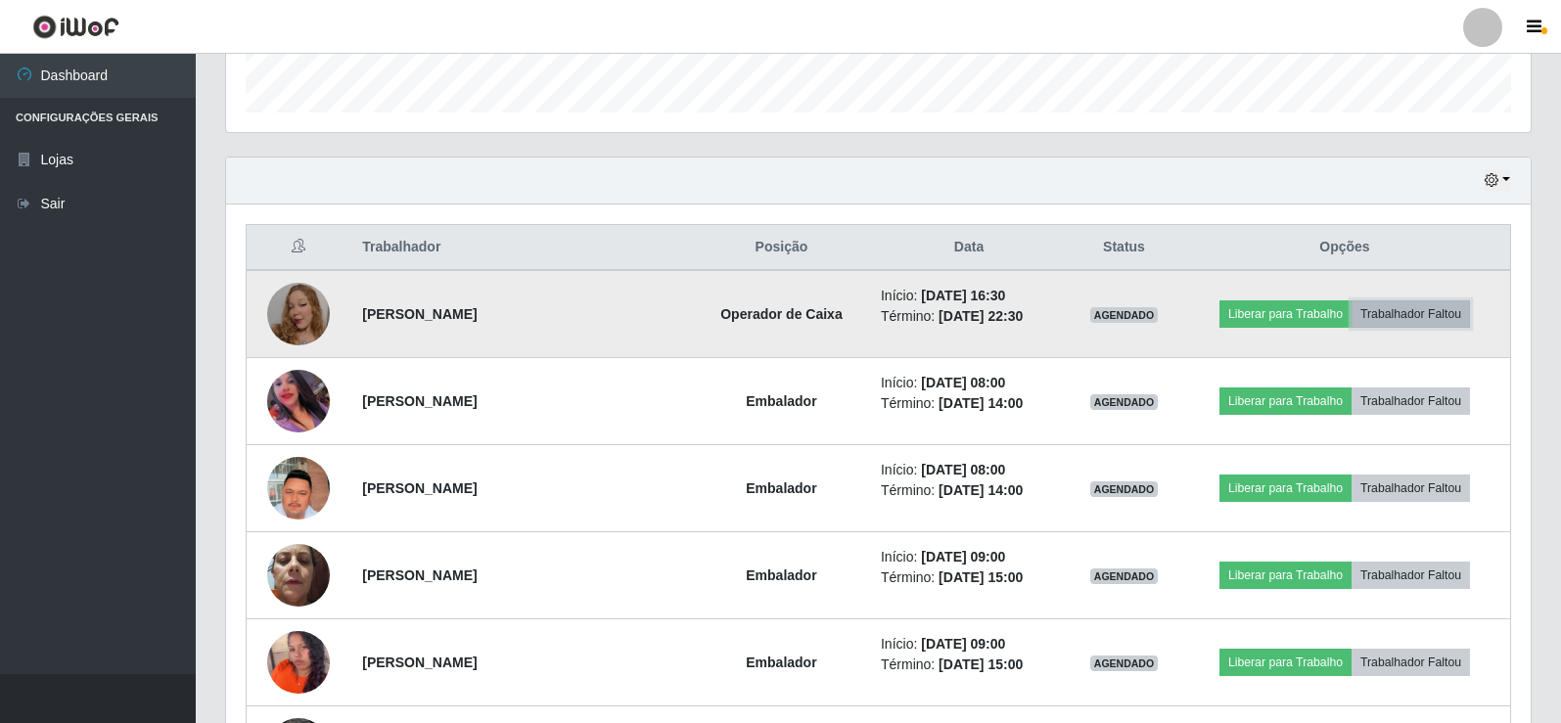
click at [1430, 315] on button "Trabalhador Faltou" at bounding box center [1411, 313] width 118 height 27
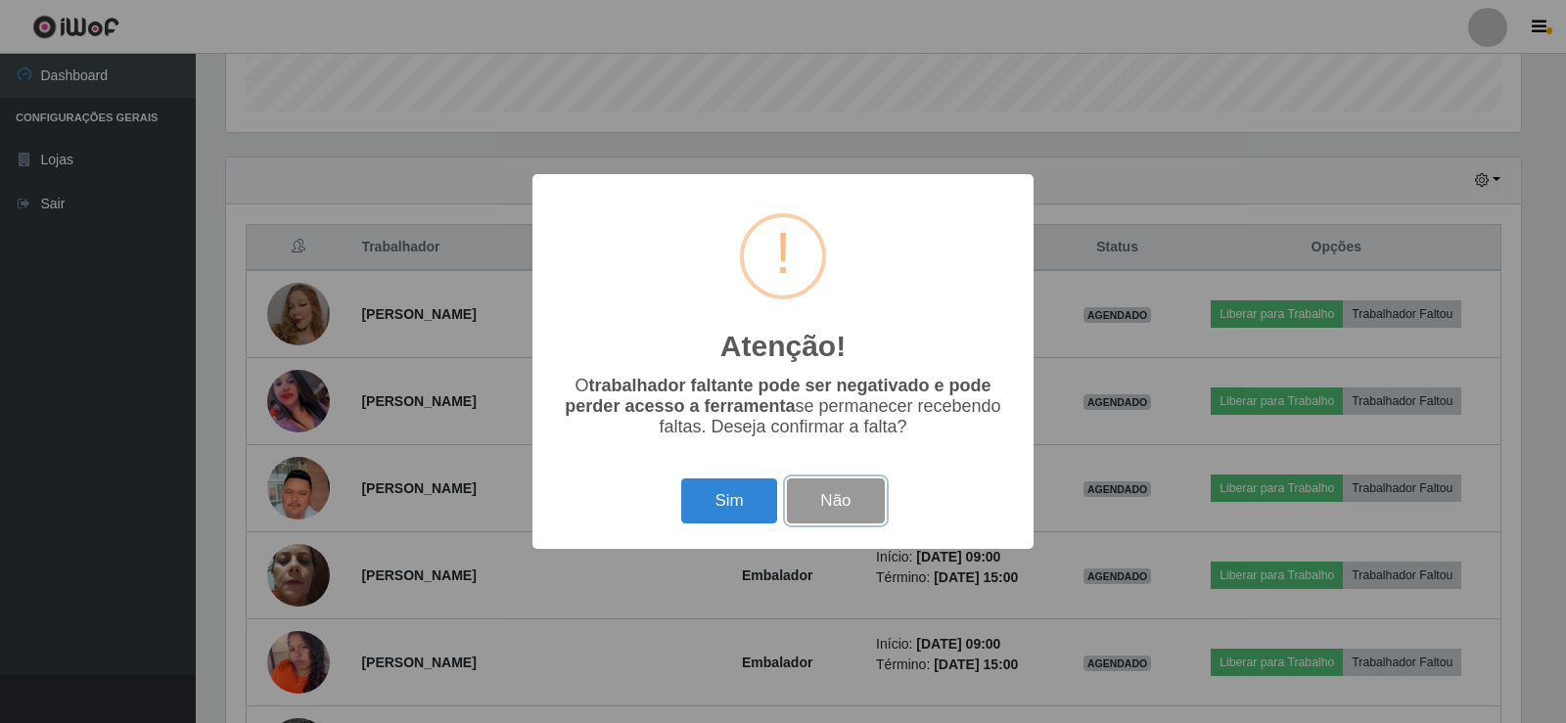
click at [836, 504] on button "Não" at bounding box center [835, 502] width 97 height 46
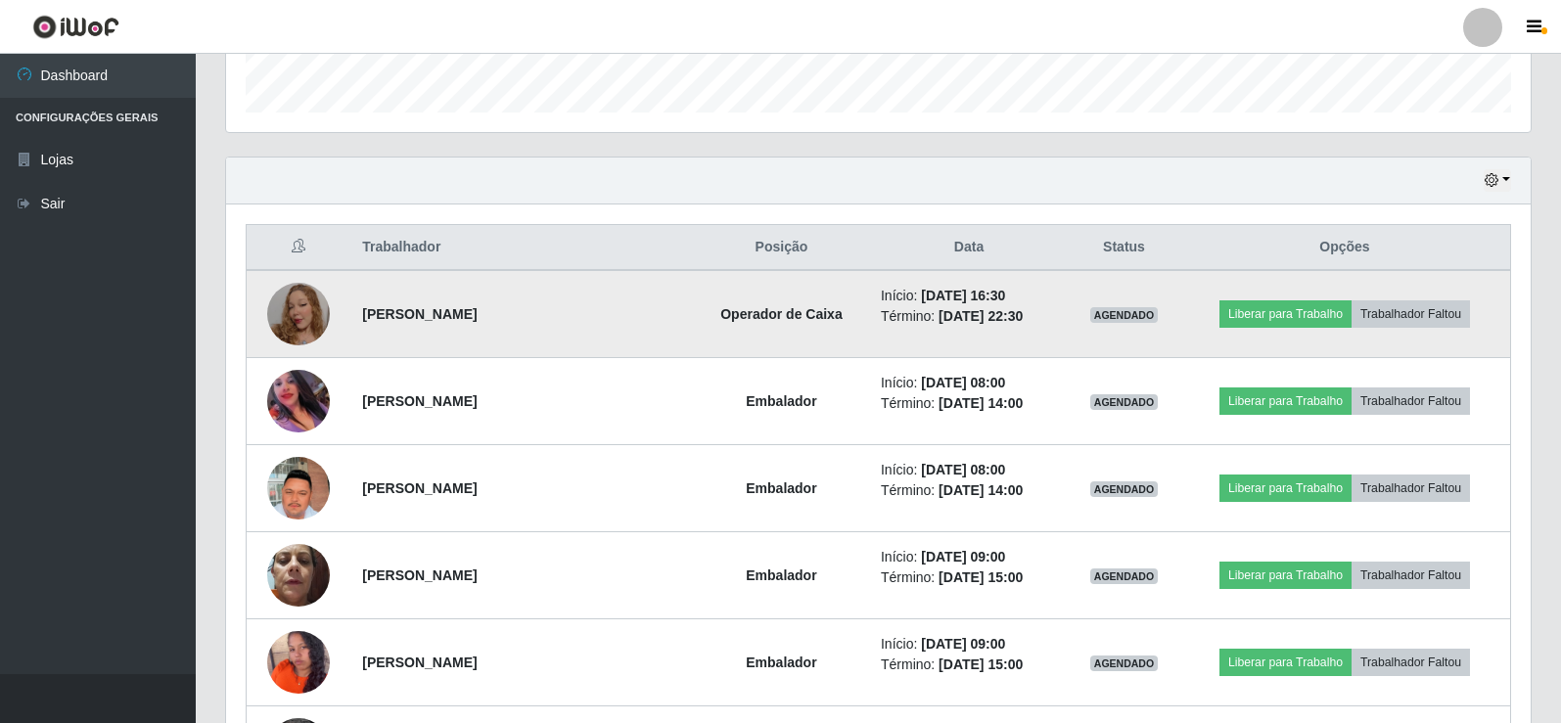
click at [295, 316] on img at bounding box center [298, 314] width 63 height 112
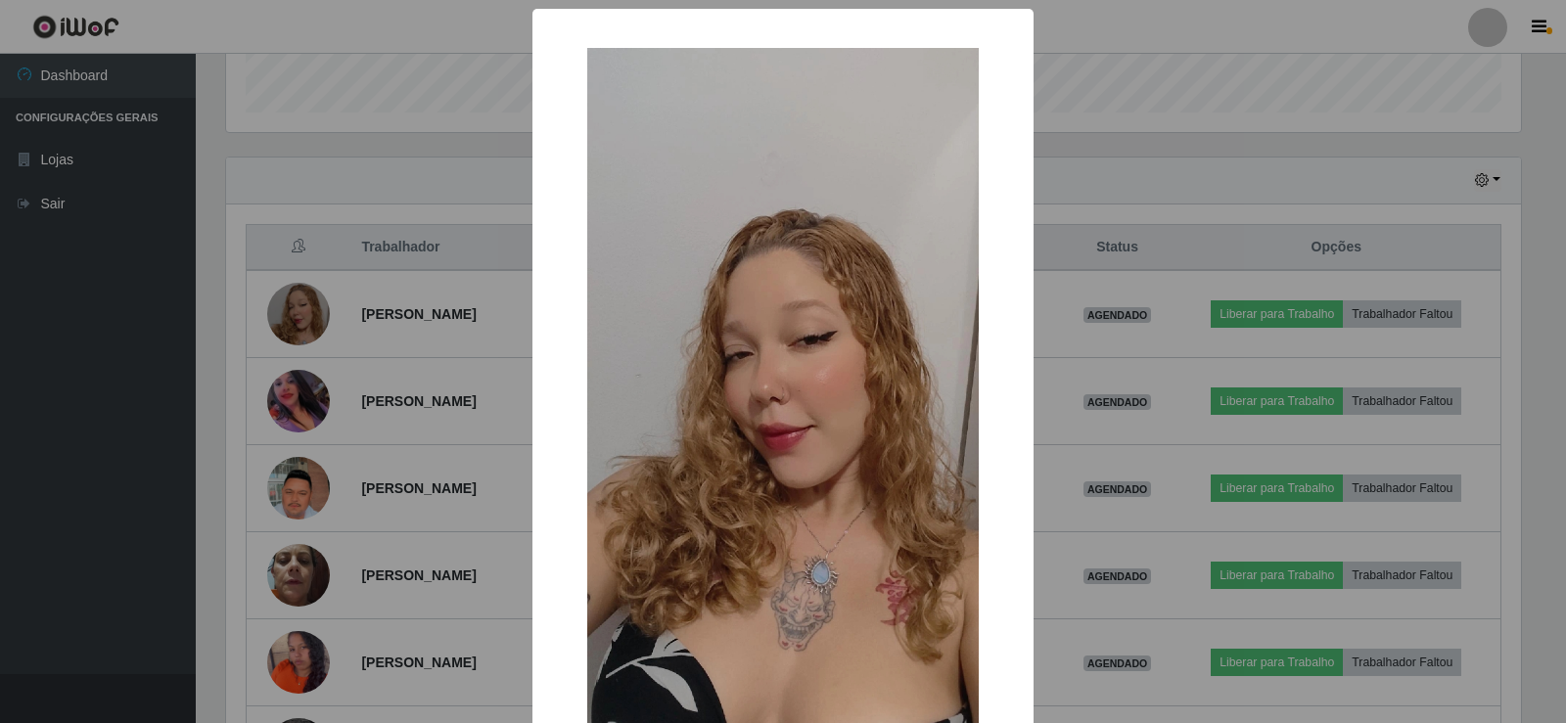
click at [746, 578] on img at bounding box center [783, 396] width 392 height 696
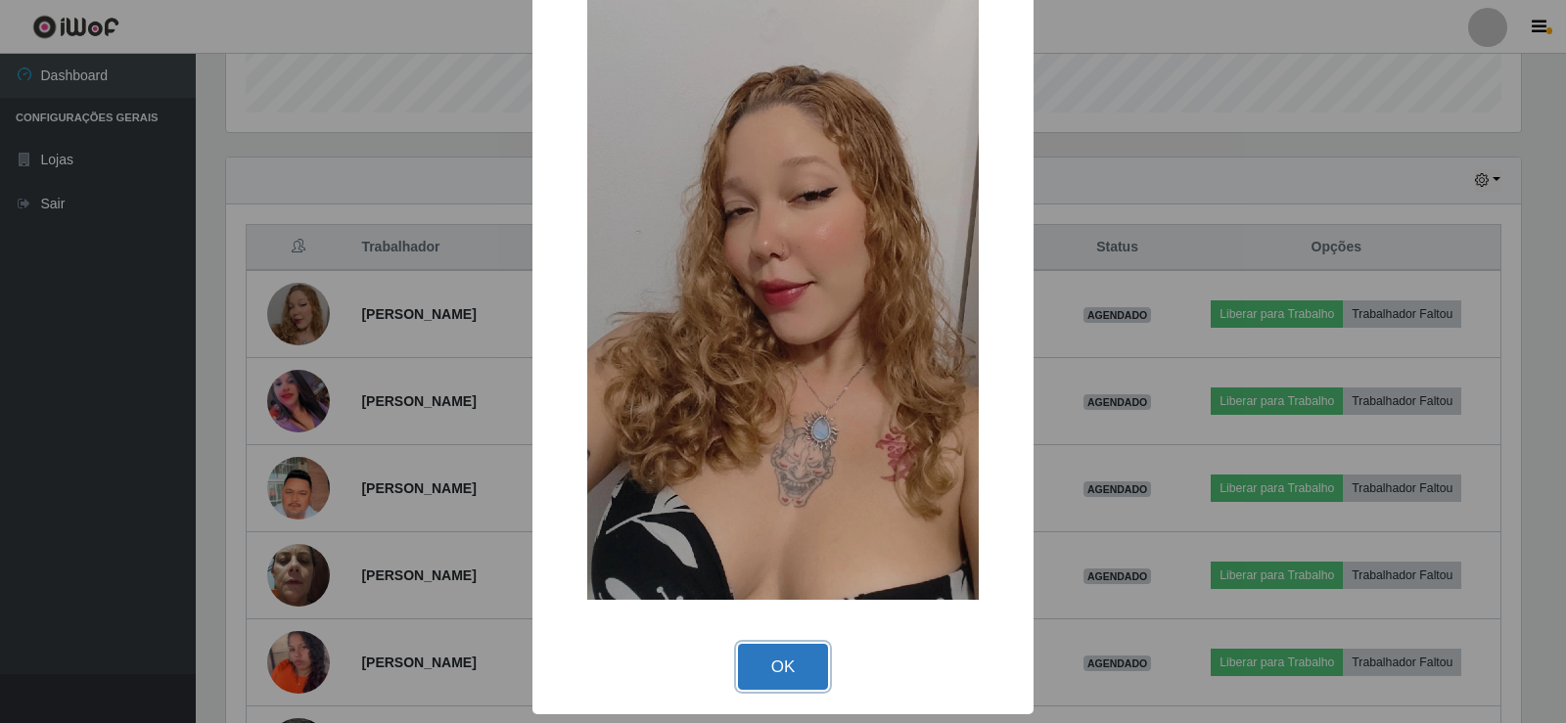
click at [760, 670] on button "OK" at bounding box center [783, 667] width 91 height 46
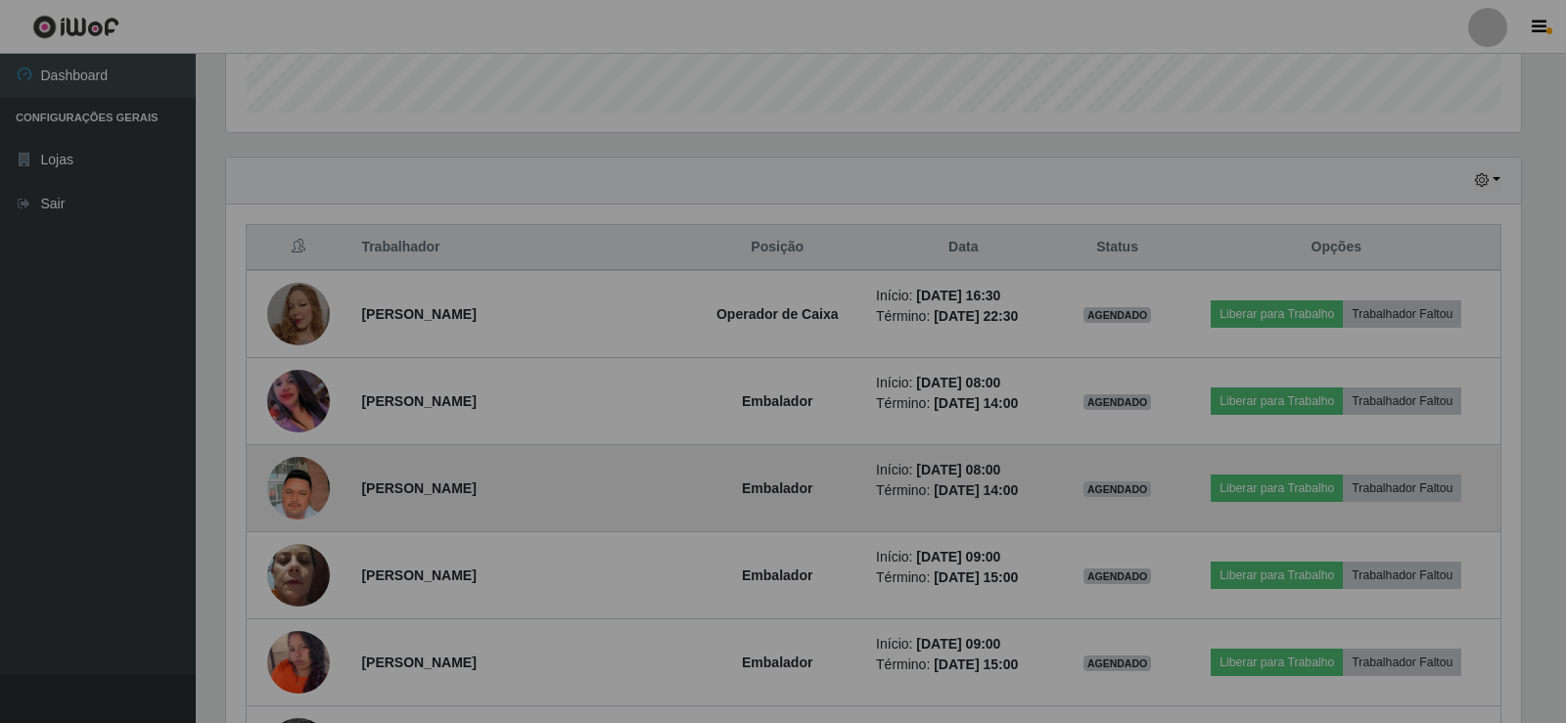
scroll to position [406, 1305]
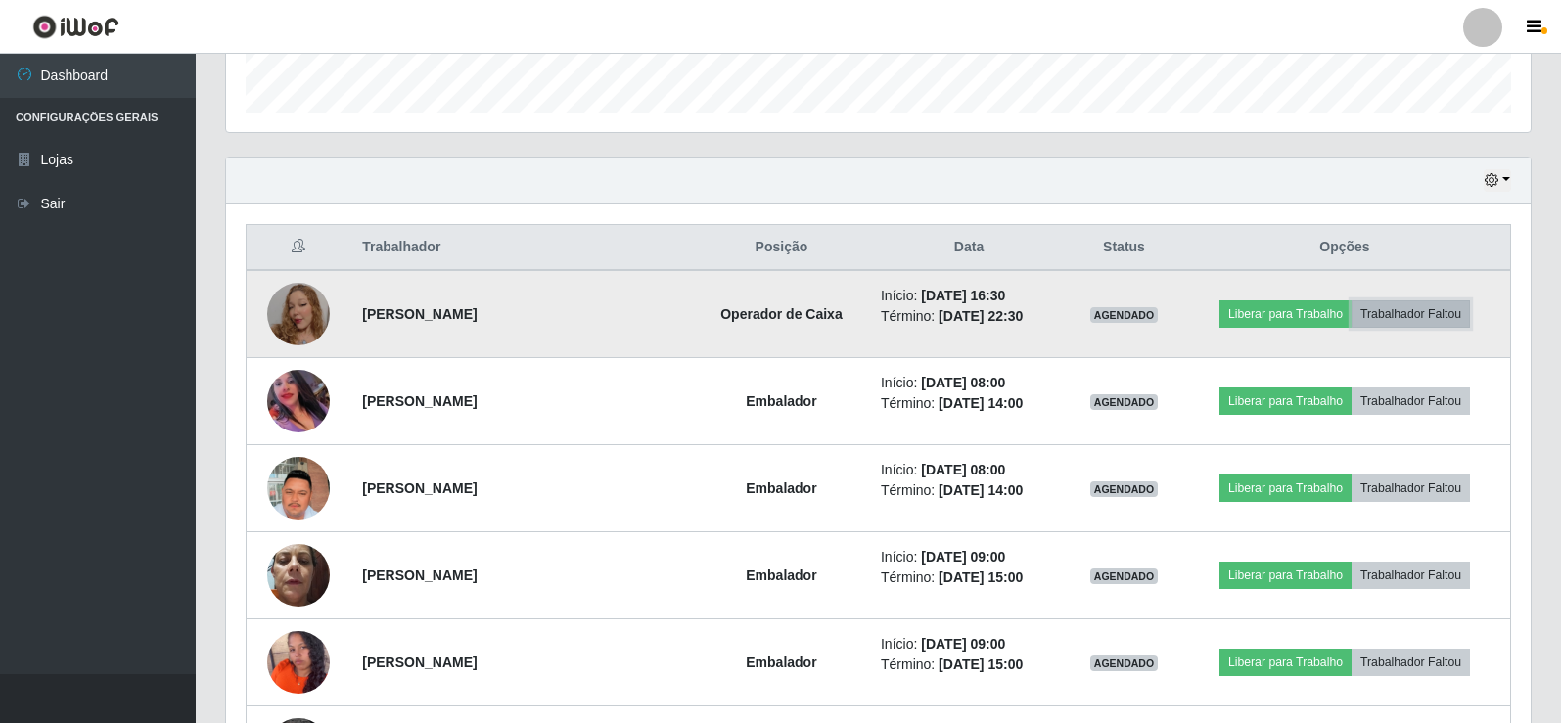
click at [1436, 314] on button "Trabalhador Faltou" at bounding box center [1411, 313] width 118 height 27
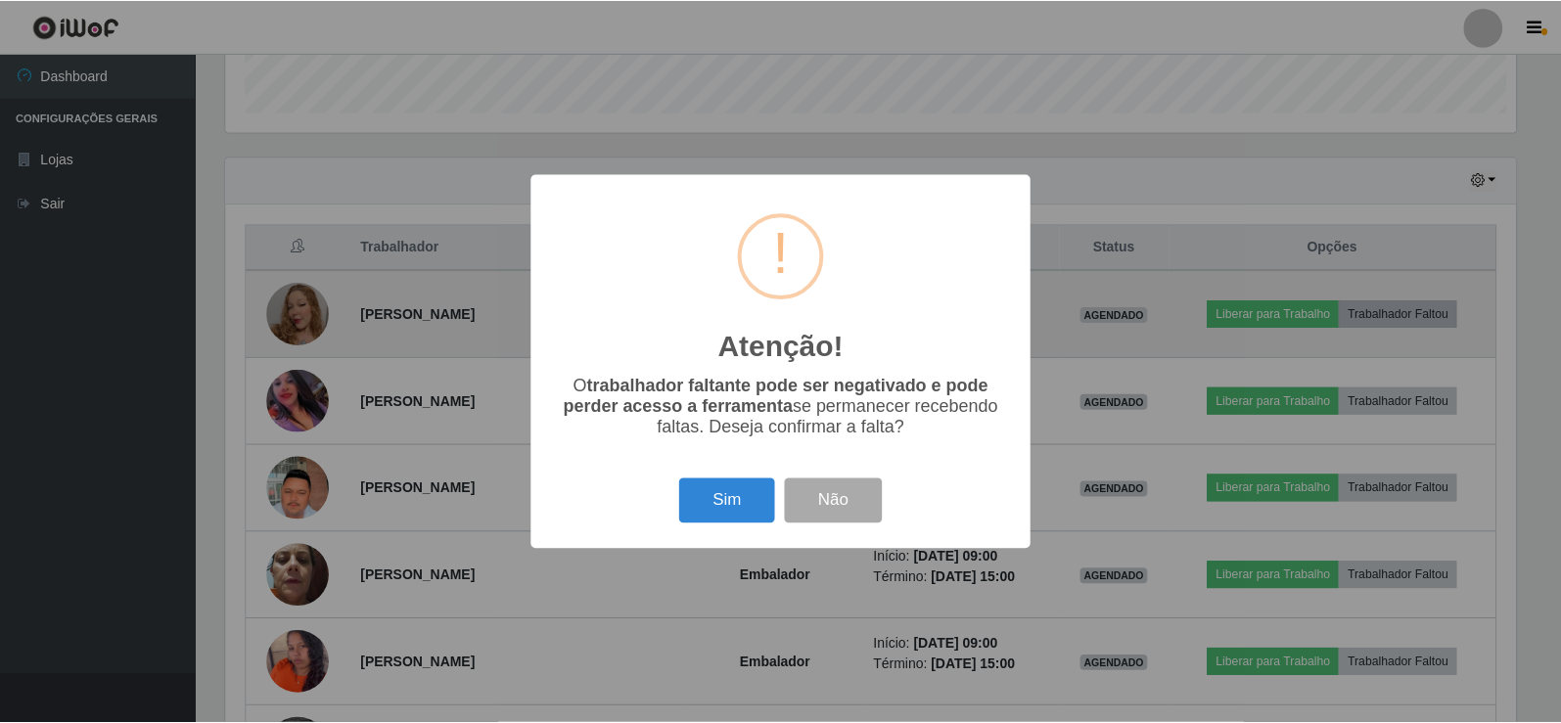
scroll to position [406, 1295]
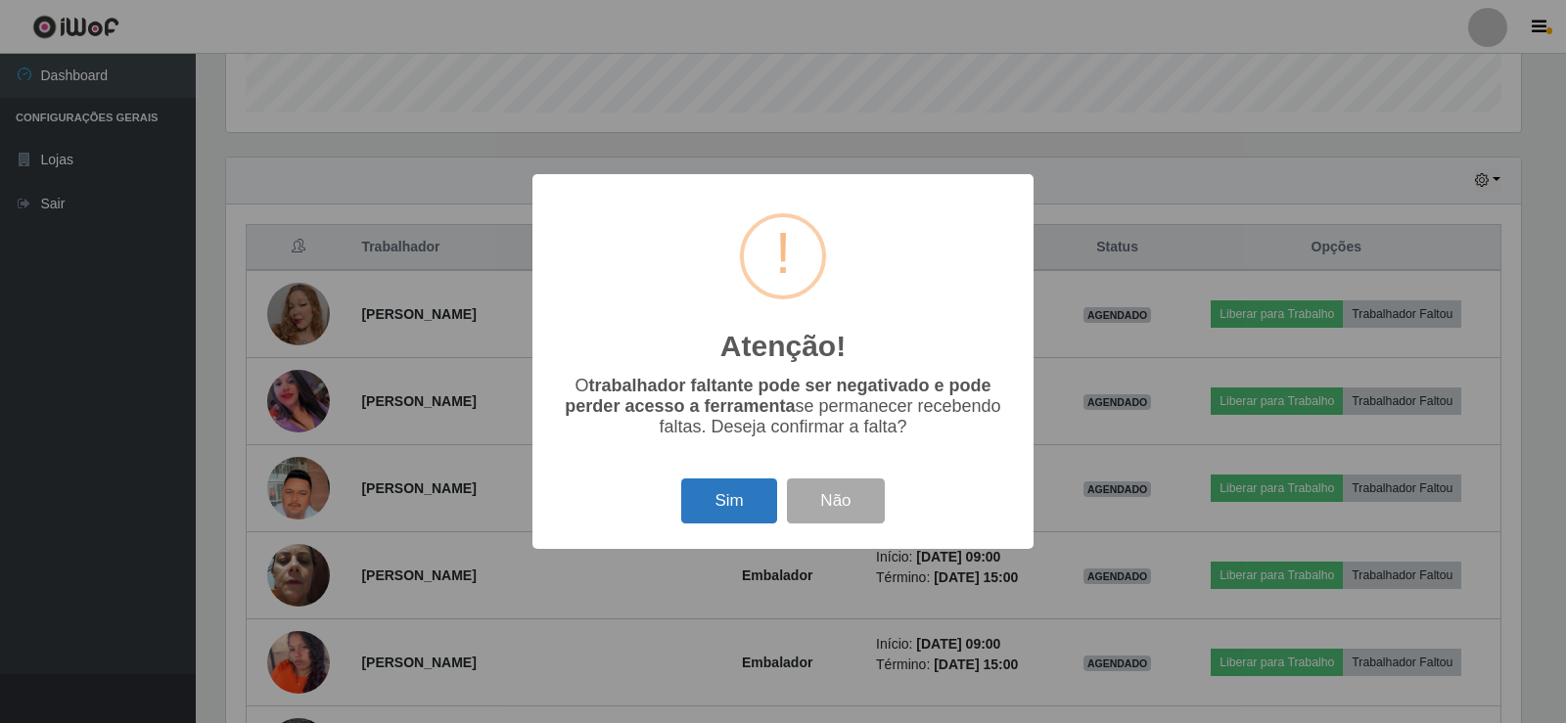
click at [717, 519] on button "Sim" at bounding box center [728, 502] width 95 height 46
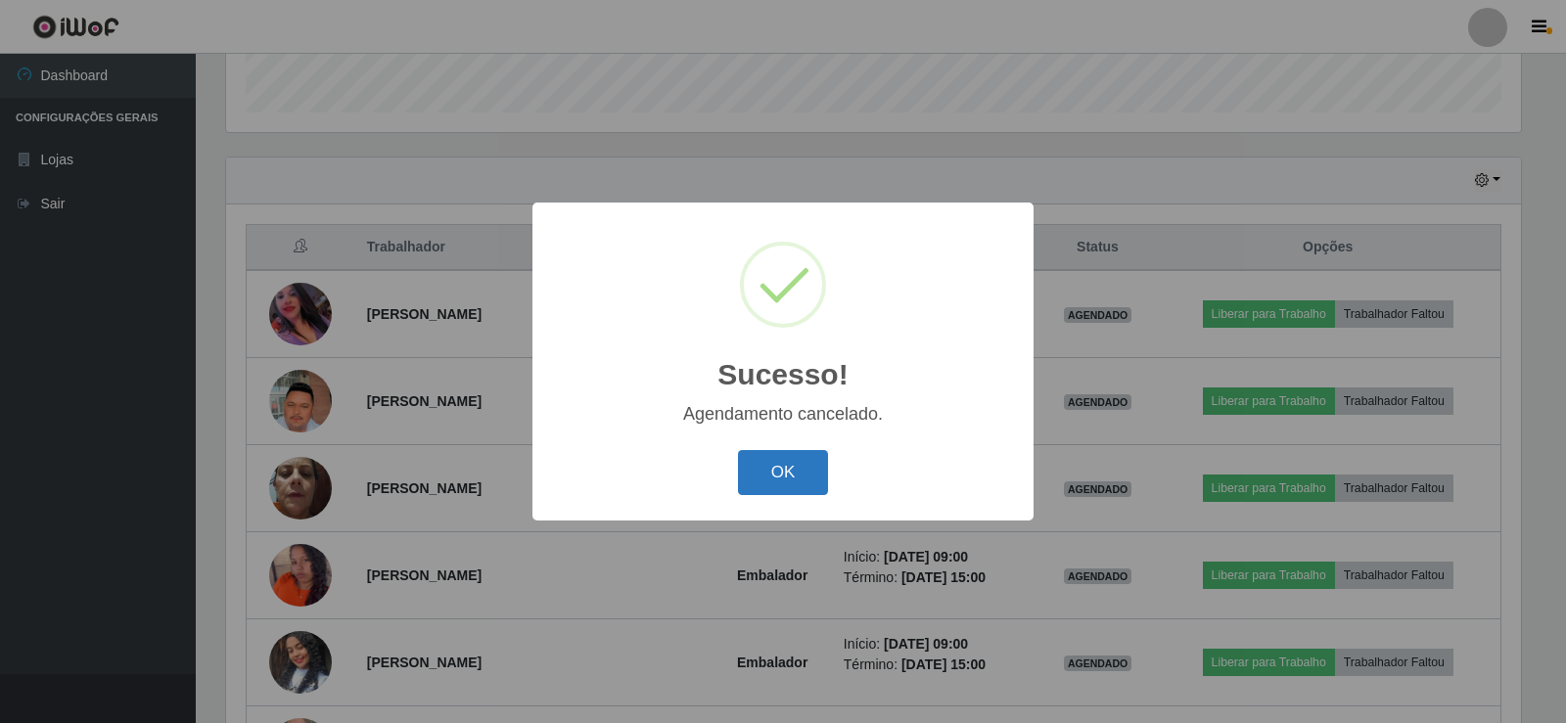
click at [810, 478] on button "OK" at bounding box center [783, 473] width 91 height 46
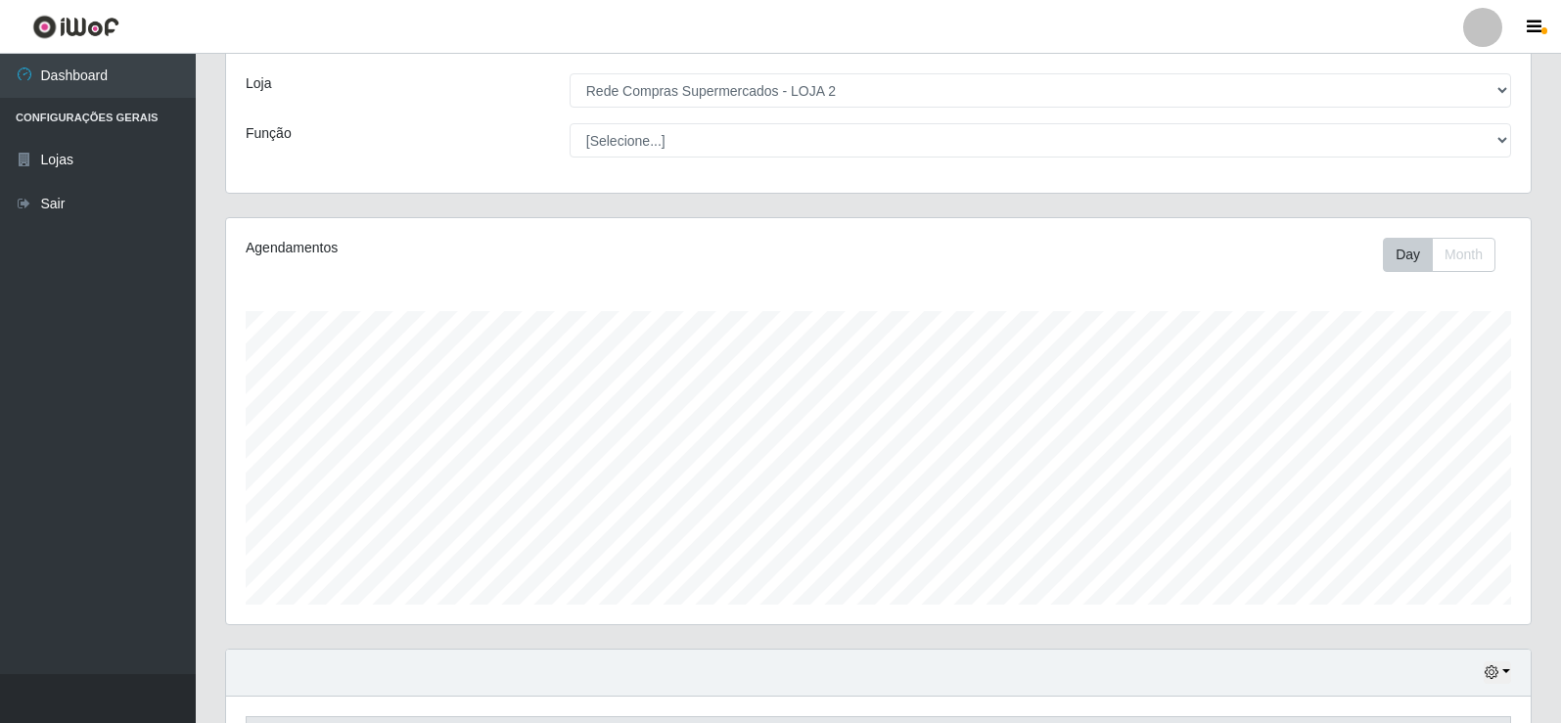
scroll to position [0, 0]
